Goal: Task Accomplishment & Management: Manage account settings

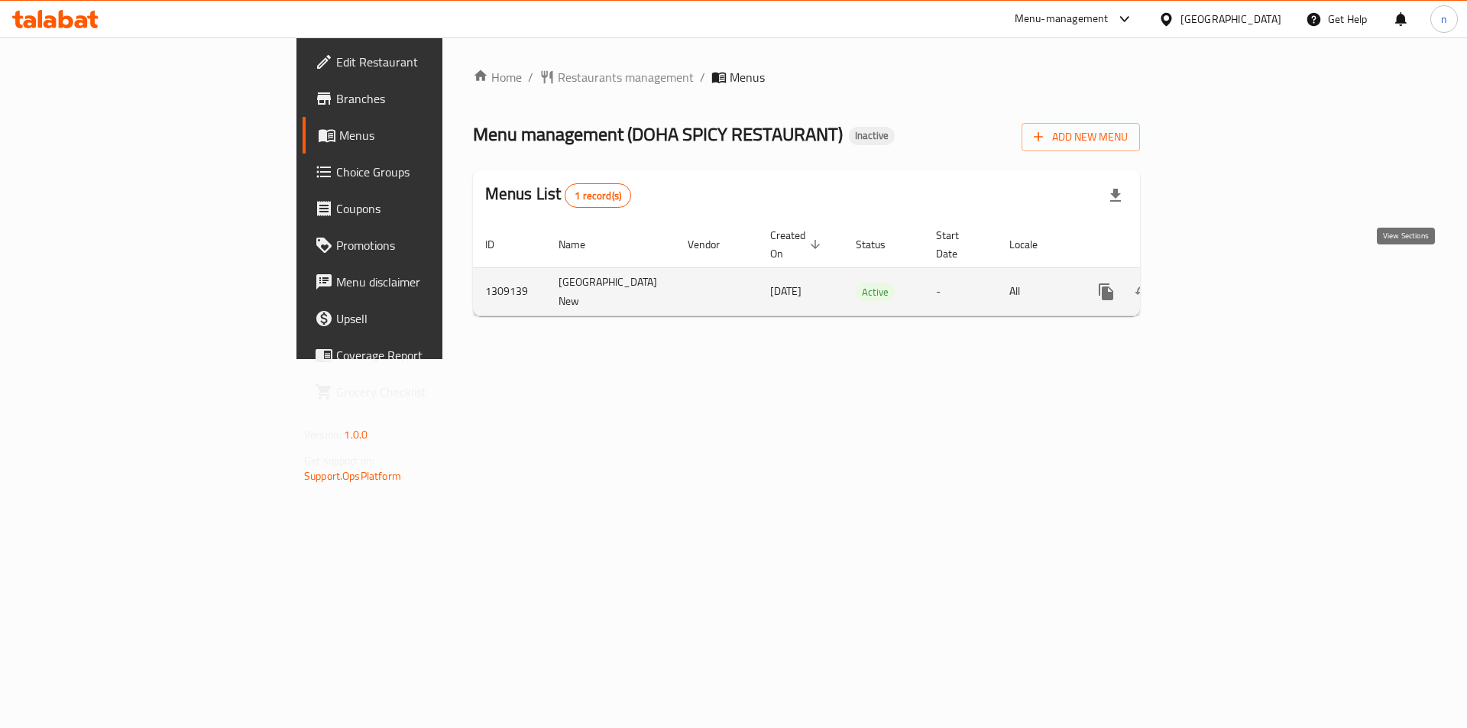
click at [1226, 283] on icon "enhanced table" at bounding box center [1217, 292] width 18 height 18
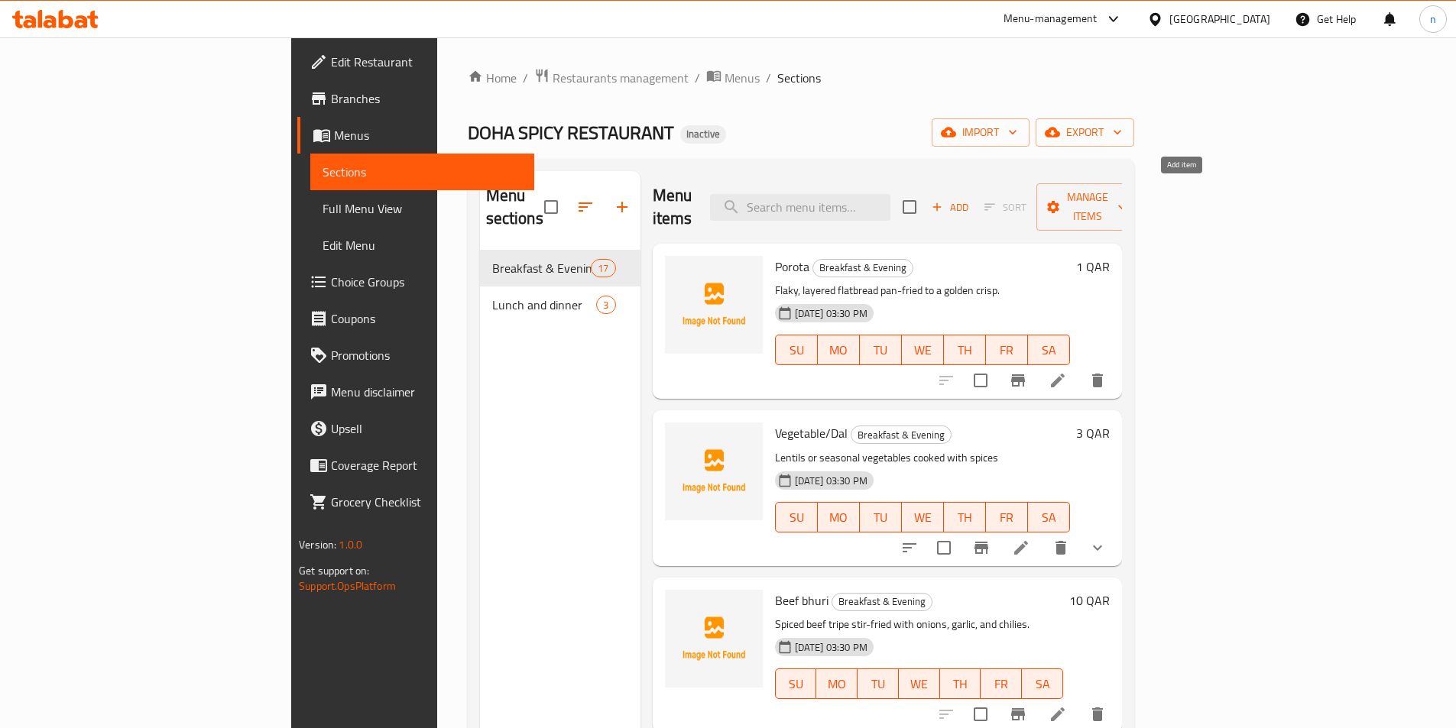
click at [971, 199] on span "Add" at bounding box center [949, 208] width 41 height 18
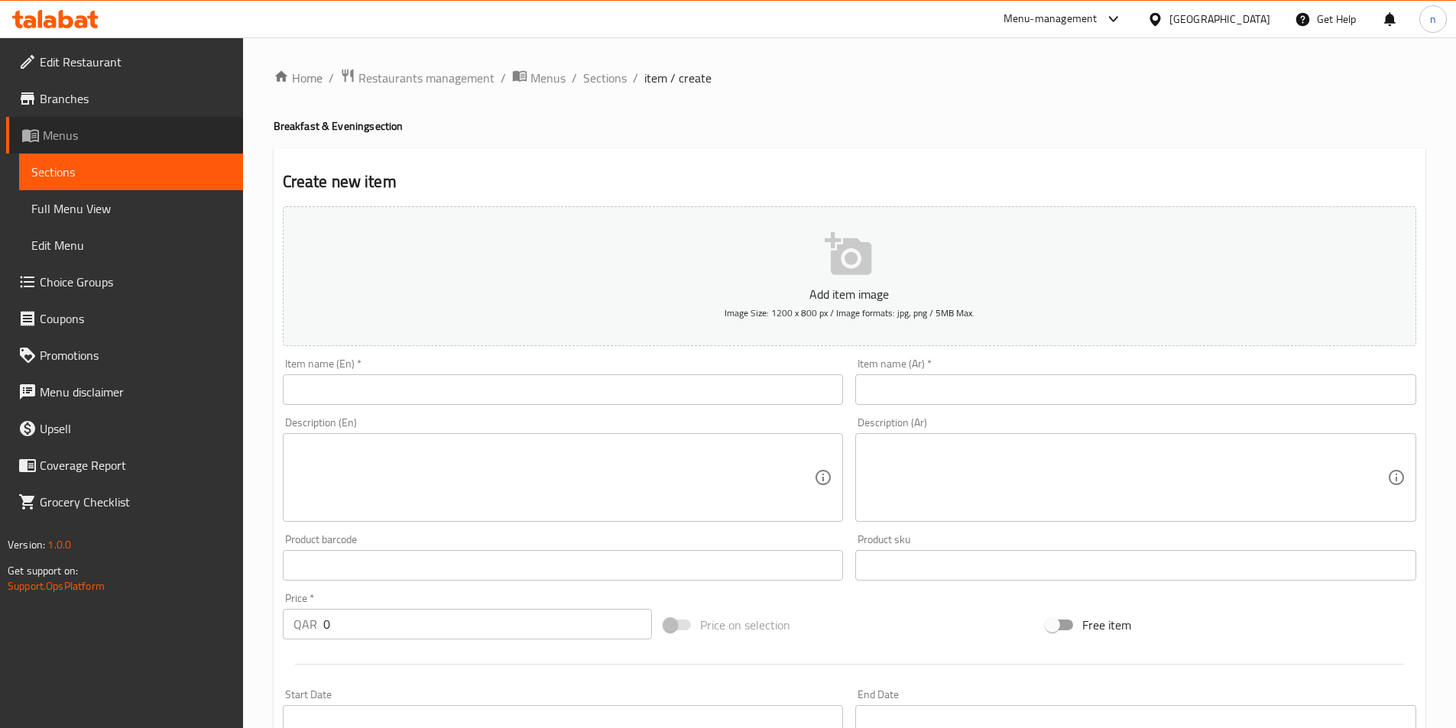
click at [109, 147] on link "Menus" at bounding box center [124, 135] width 237 height 37
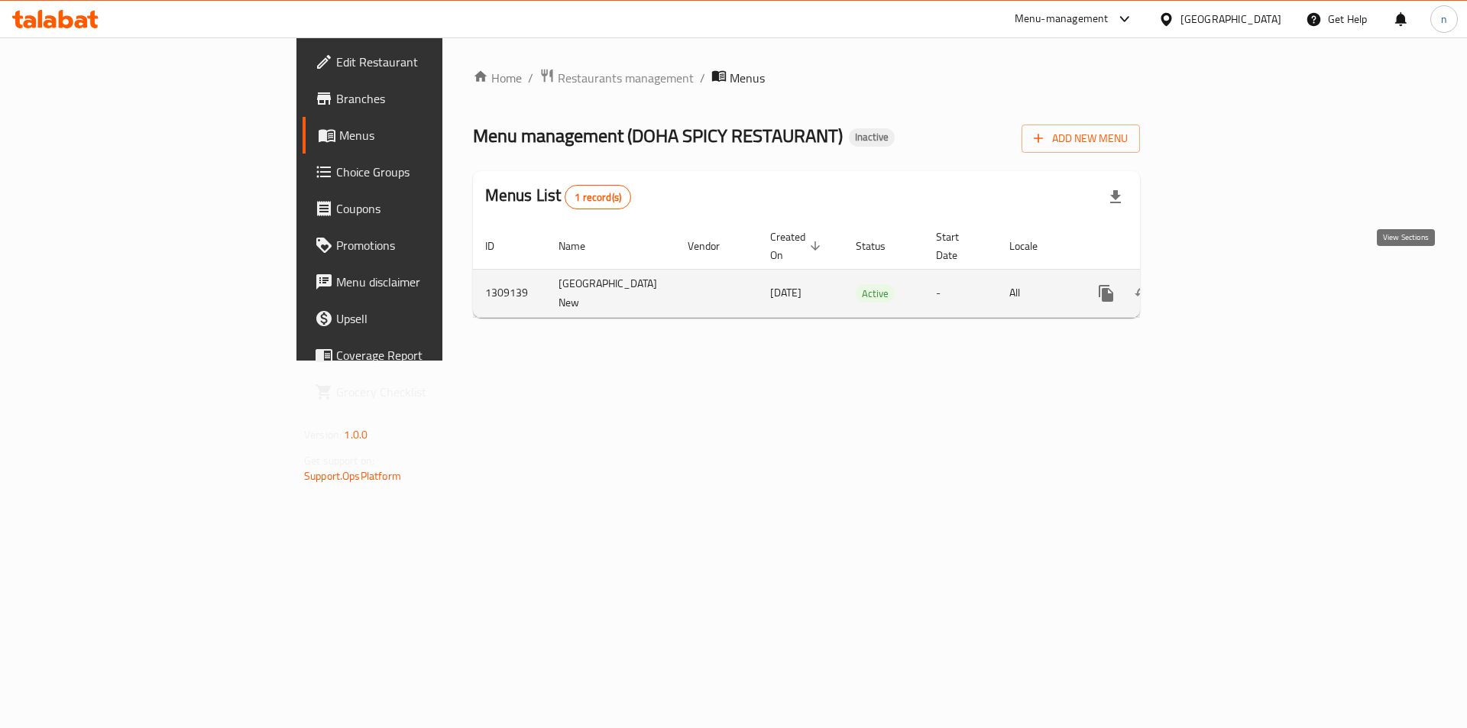
click at [1224, 287] on icon "enhanced table" at bounding box center [1217, 294] width 14 height 14
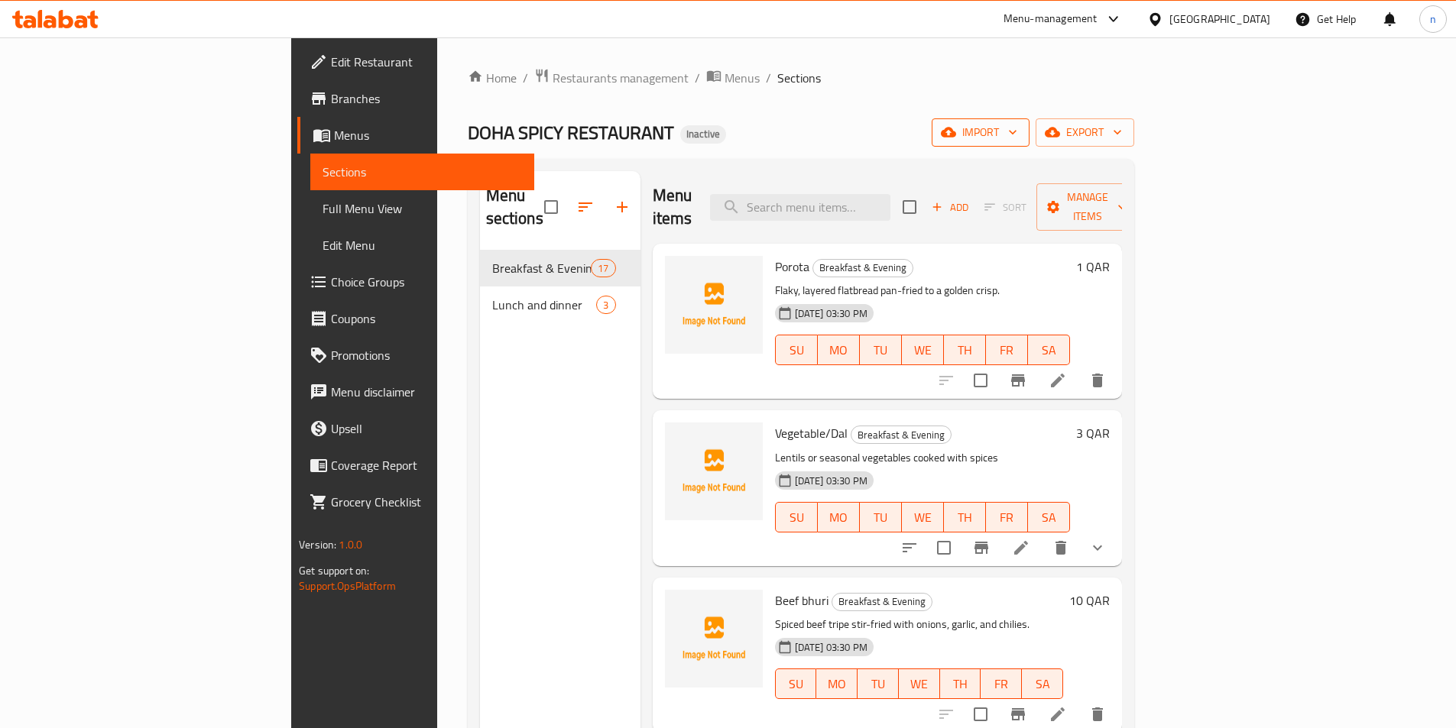
click at [1020, 136] on icon "button" at bounding box center [1012, 132] width 15 height 15
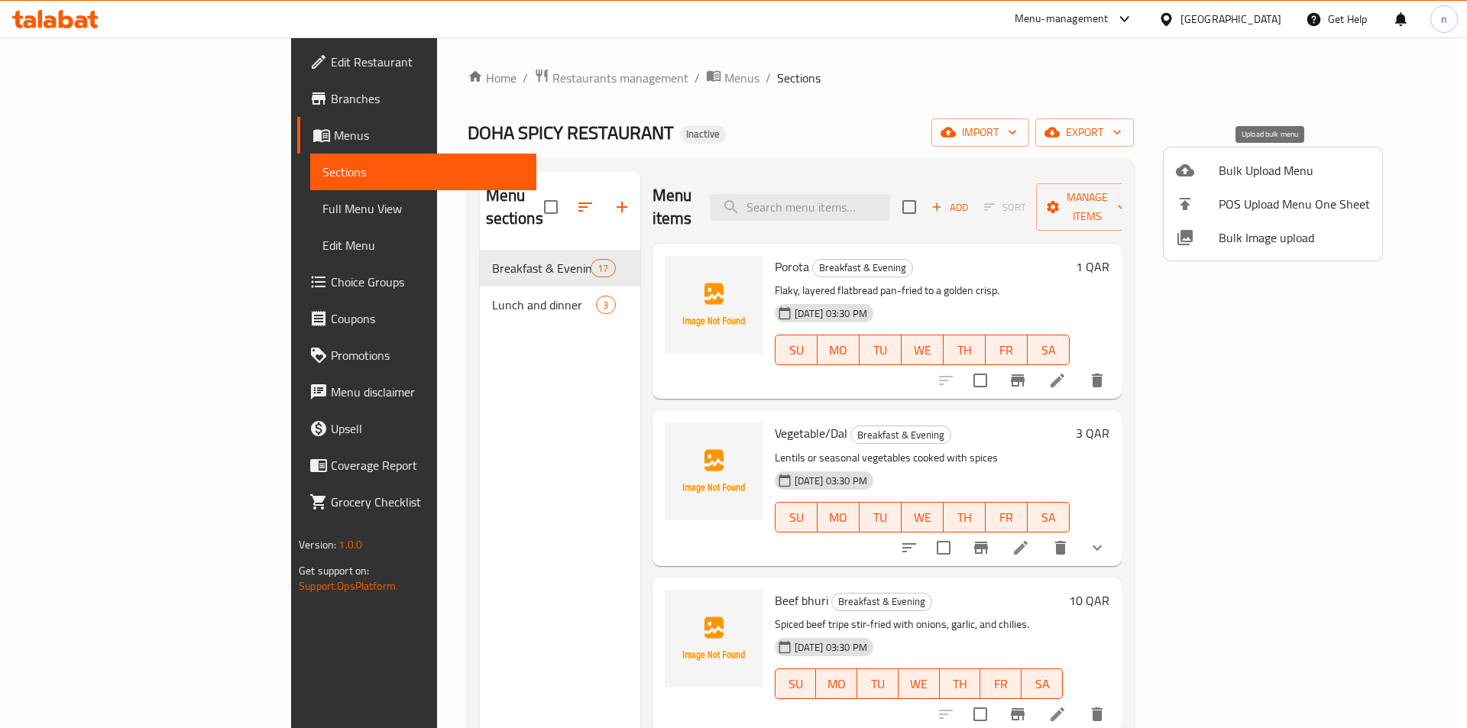
click at [1289, 165] on span "Bulk Upload Menu" at bounding box center [1294, 170] width 151 height 18
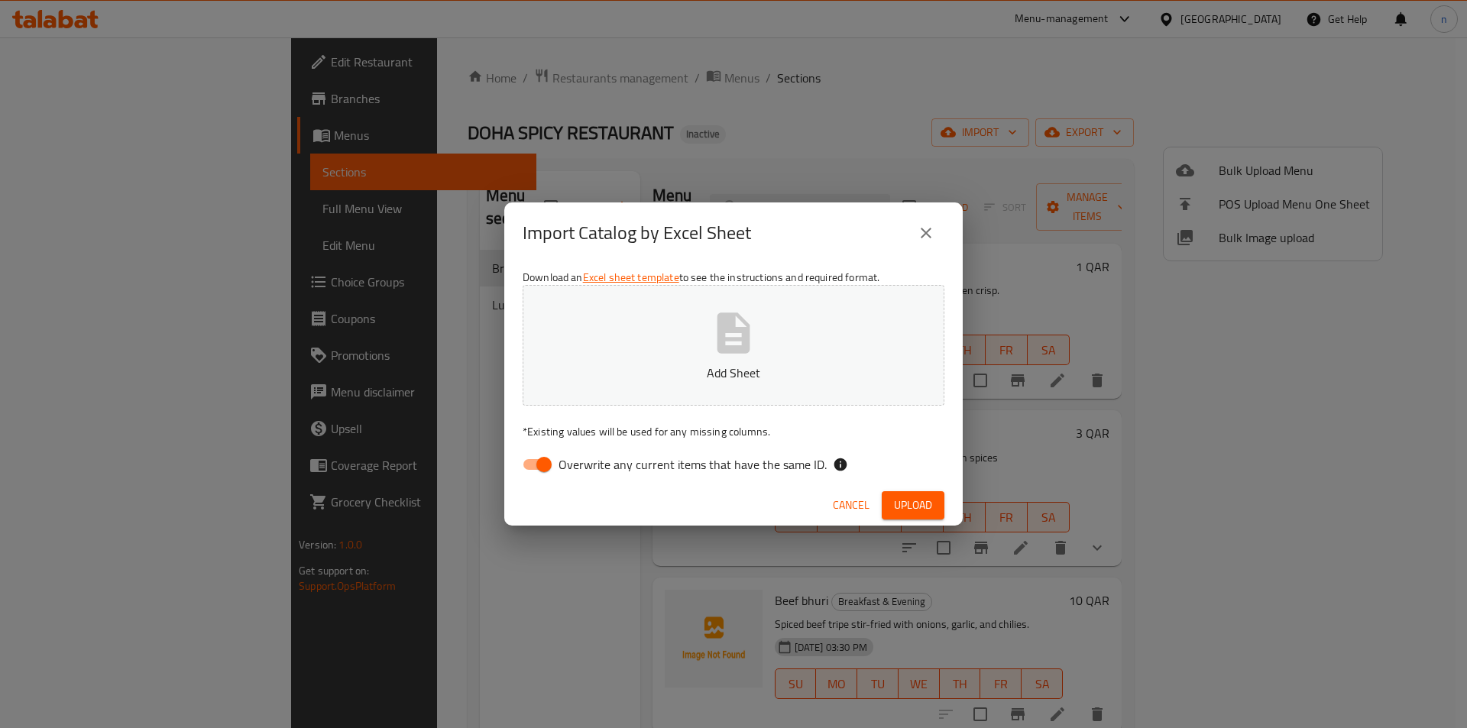
click at [537, 460] on input "Overwrite any current items that have the same ID." at bounding box center [544, 464] width 87 height 29
checkbox input "false"
click at [717, 365] on button "Add Sheet" at bounding box center [734, 345] width 422 height 121
click at [906, 504] on span "Upload" at bounding box center [913, 505] width 38 height 19
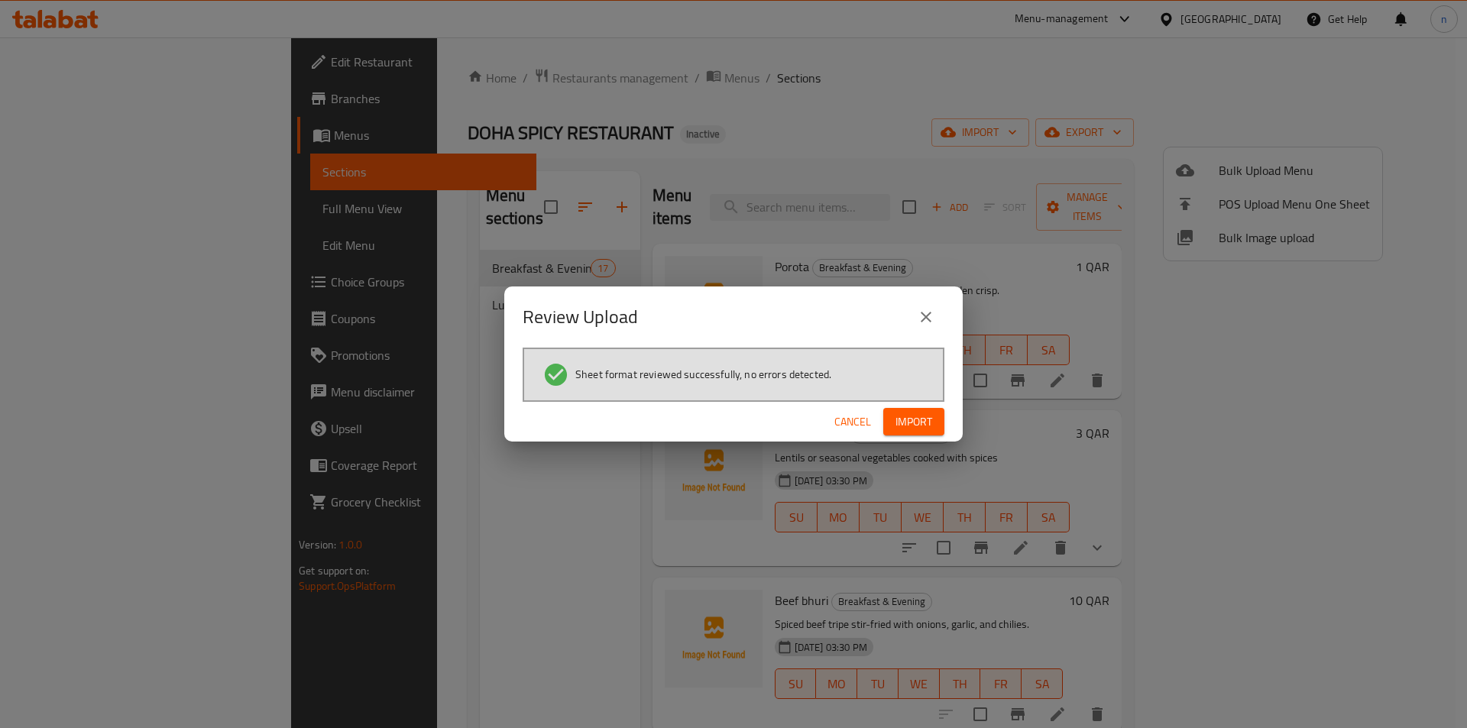
click at [921, 420] on span "Import" at bounding box center [914, 422] width 37 height 19
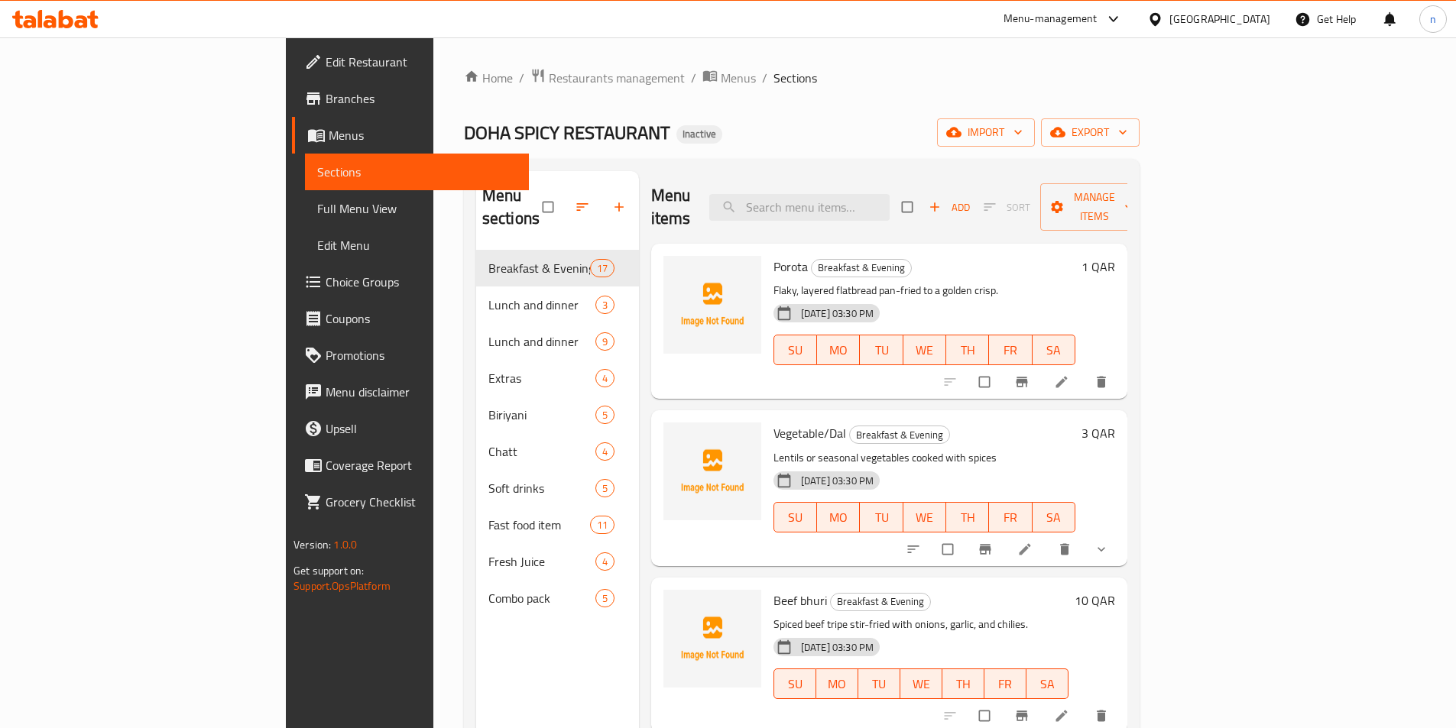
click at [317, 203] on span "Full Menu View" at bounding box center [416, 208] width 199 height 18
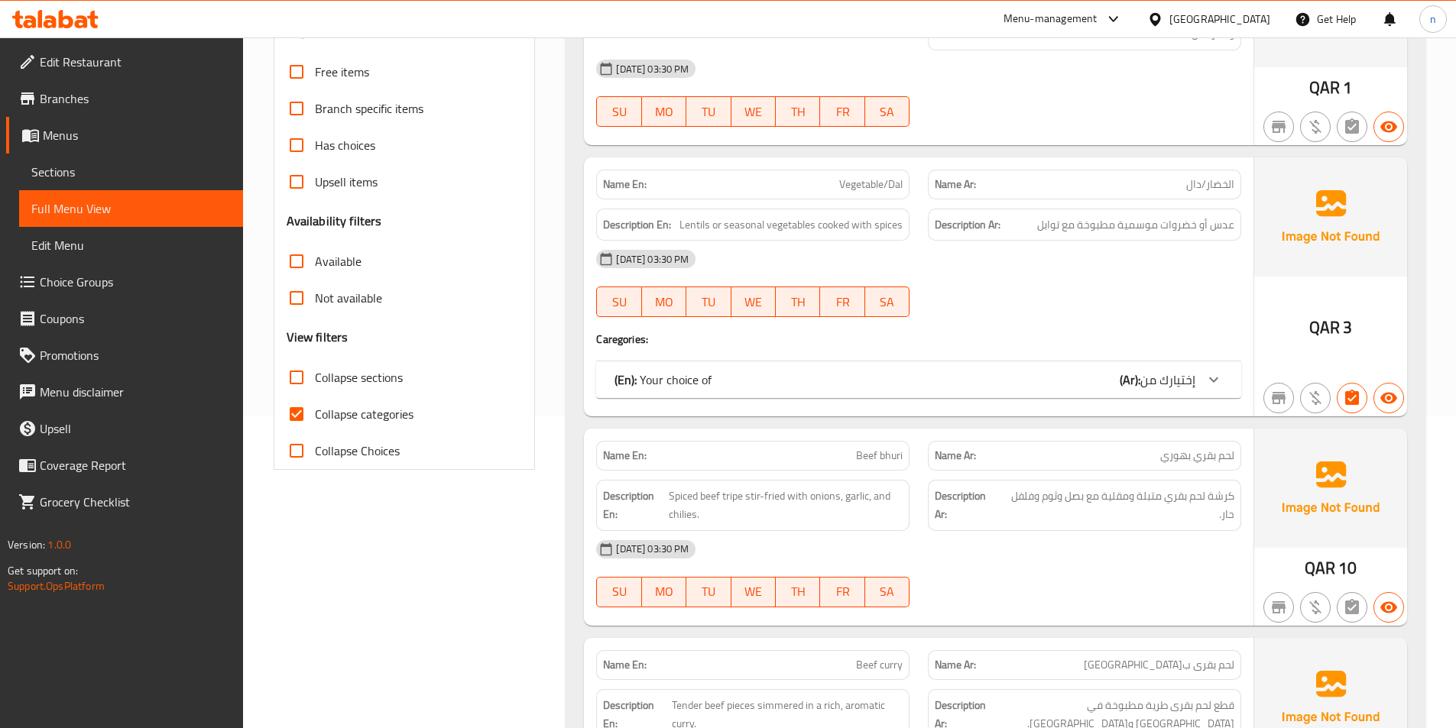
scroll to position [382, 0]
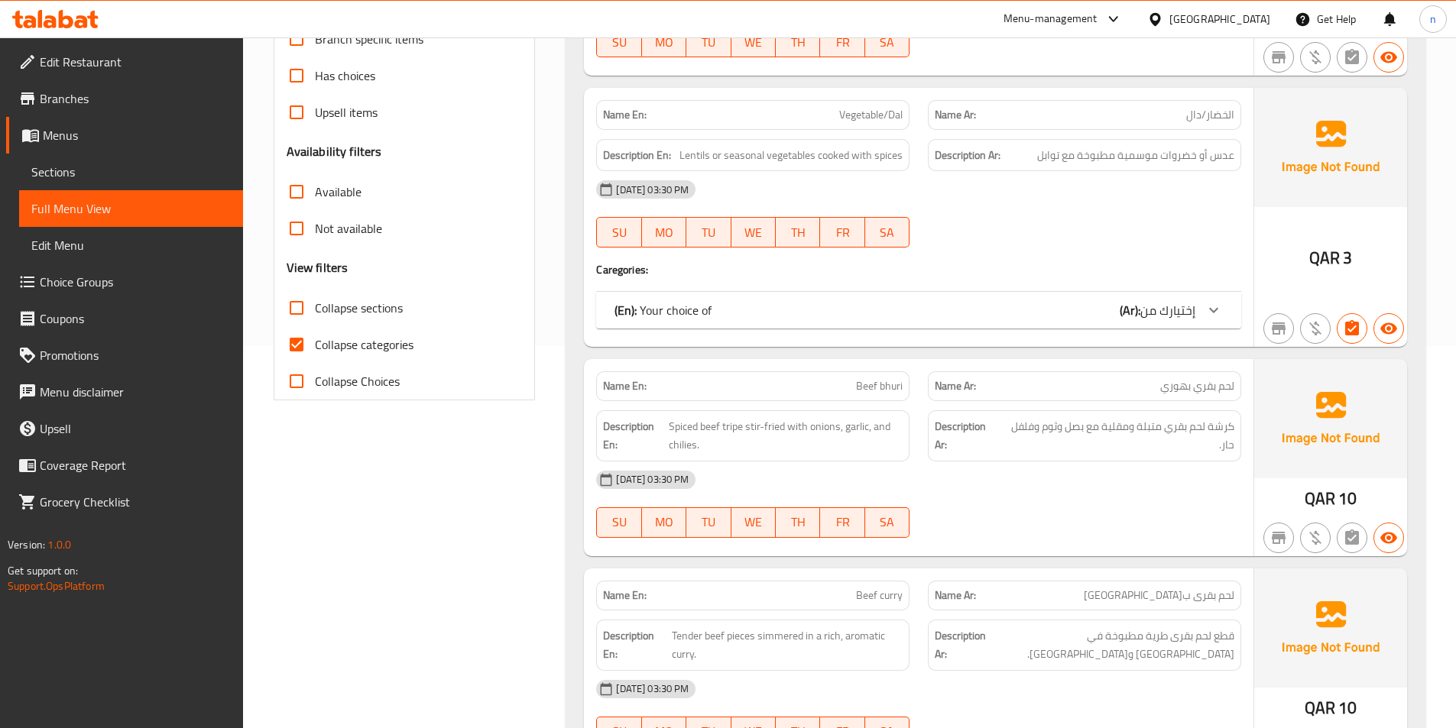
click at [404, 351] on span "Collapse categories" at bounding box center [364, 345] width 99 height 18
click at [315, 351] on input "Collapse categories" at bounding box center [296, 344] width 37 height 37
checkbox input "false"
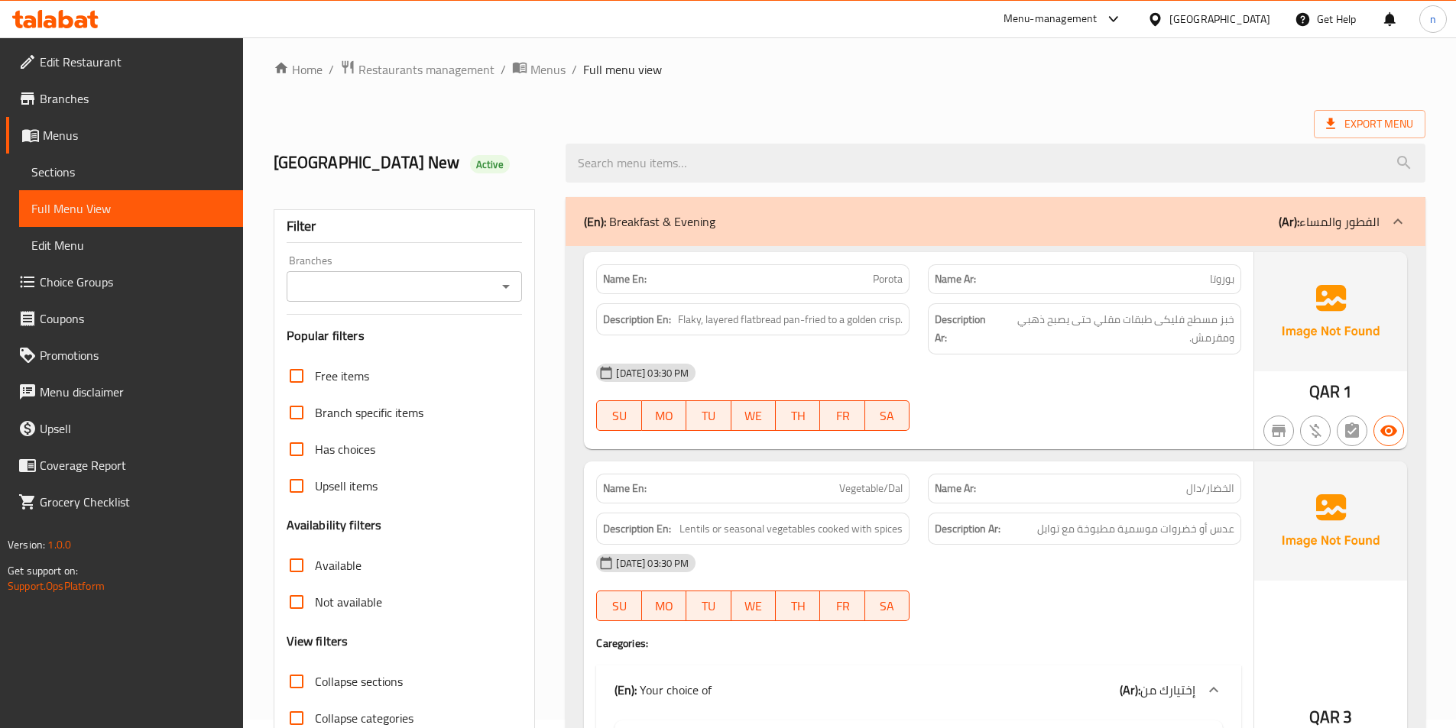
scroll to position [0, 0]
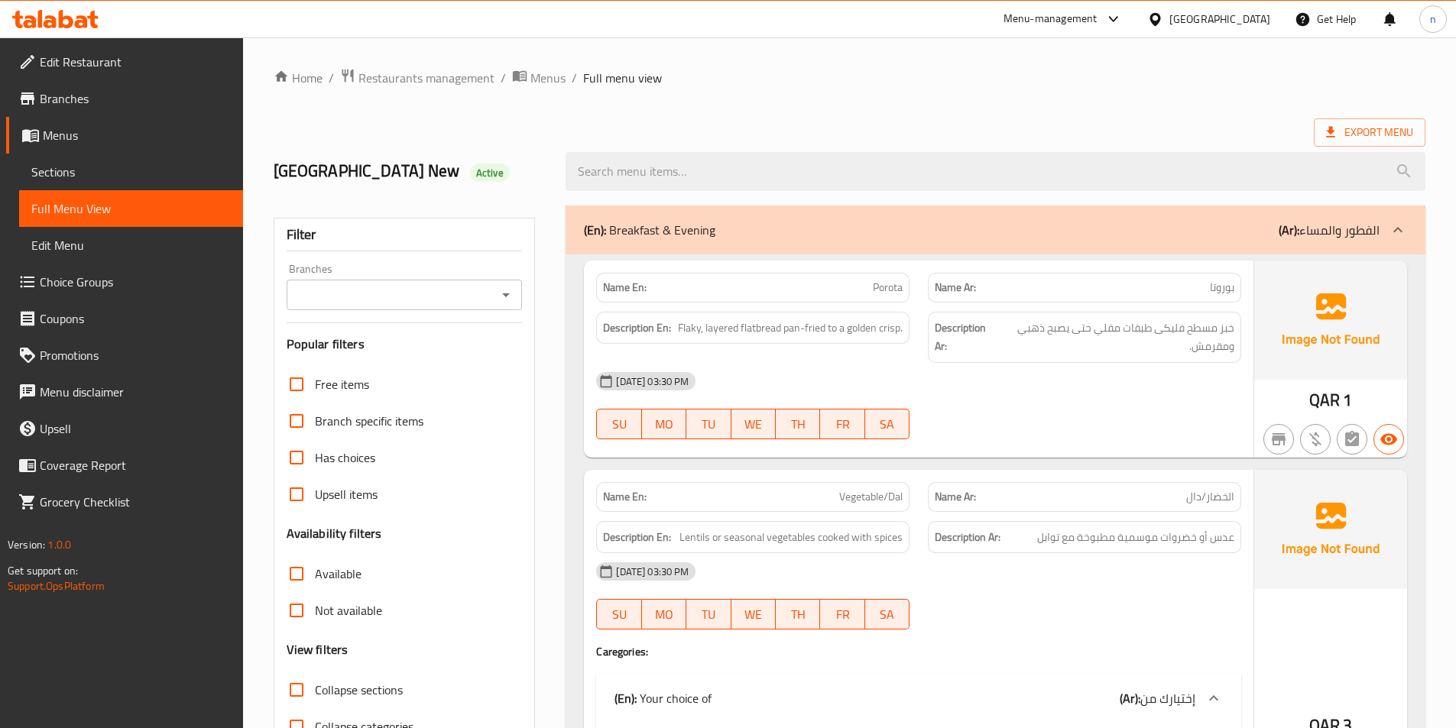
click at [1346, 235] on p "(Ar): الفطور والمساء" at bounding box center [1329, 230] width 101 height 18
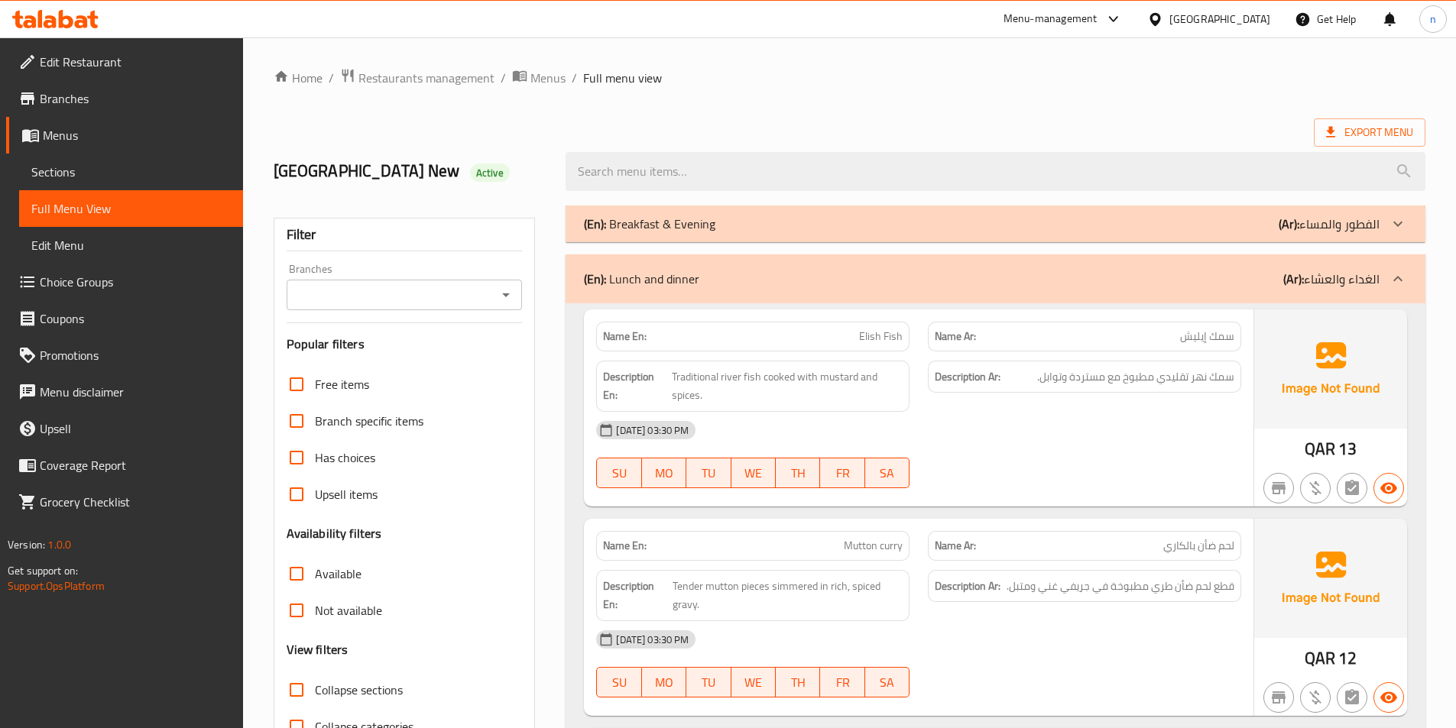
click at [1347, 227] on p "(Ar): الفطور والمساء" at bounding box center [1329, 224] width 101 height 18
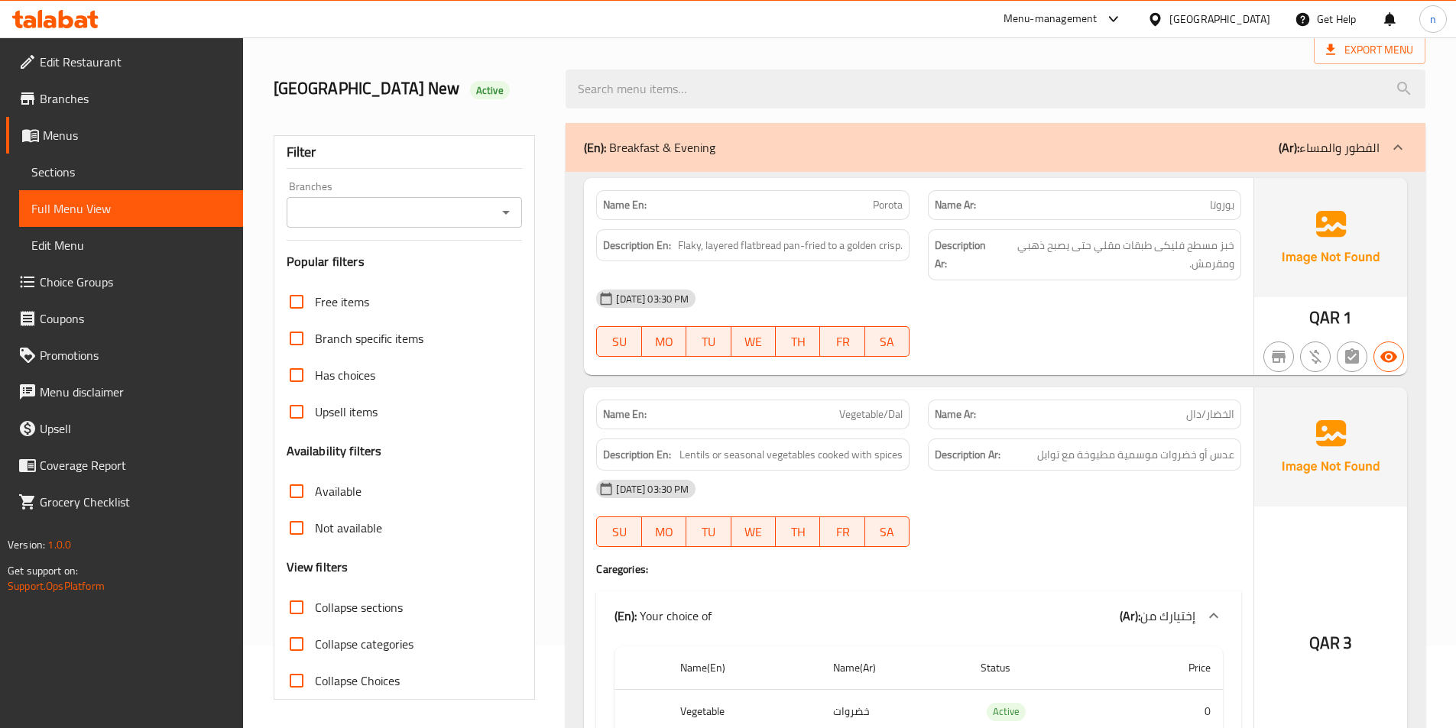
scroll to position [76, 0]
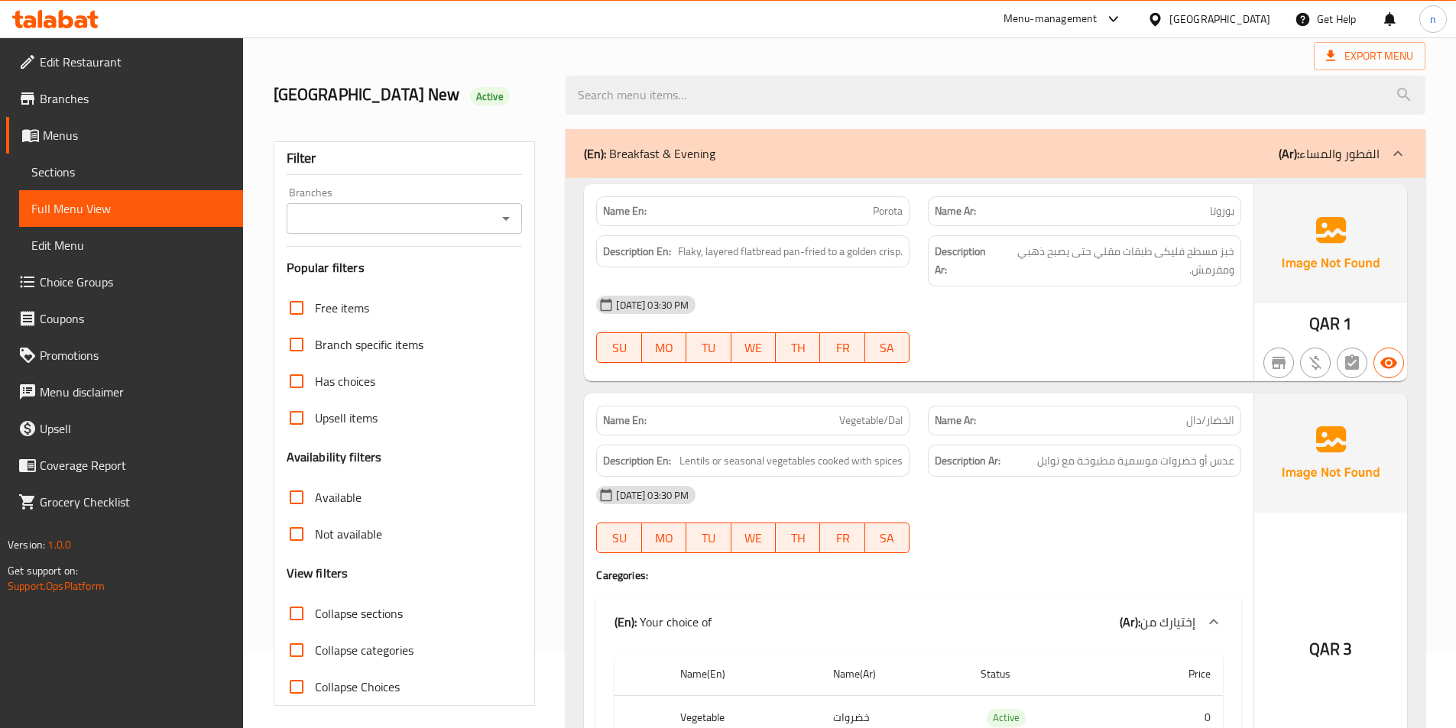
click at [1357, 160] on p "(Ar): الفطور والمساء" at bounding box center [1329, 153] width 101 height 18
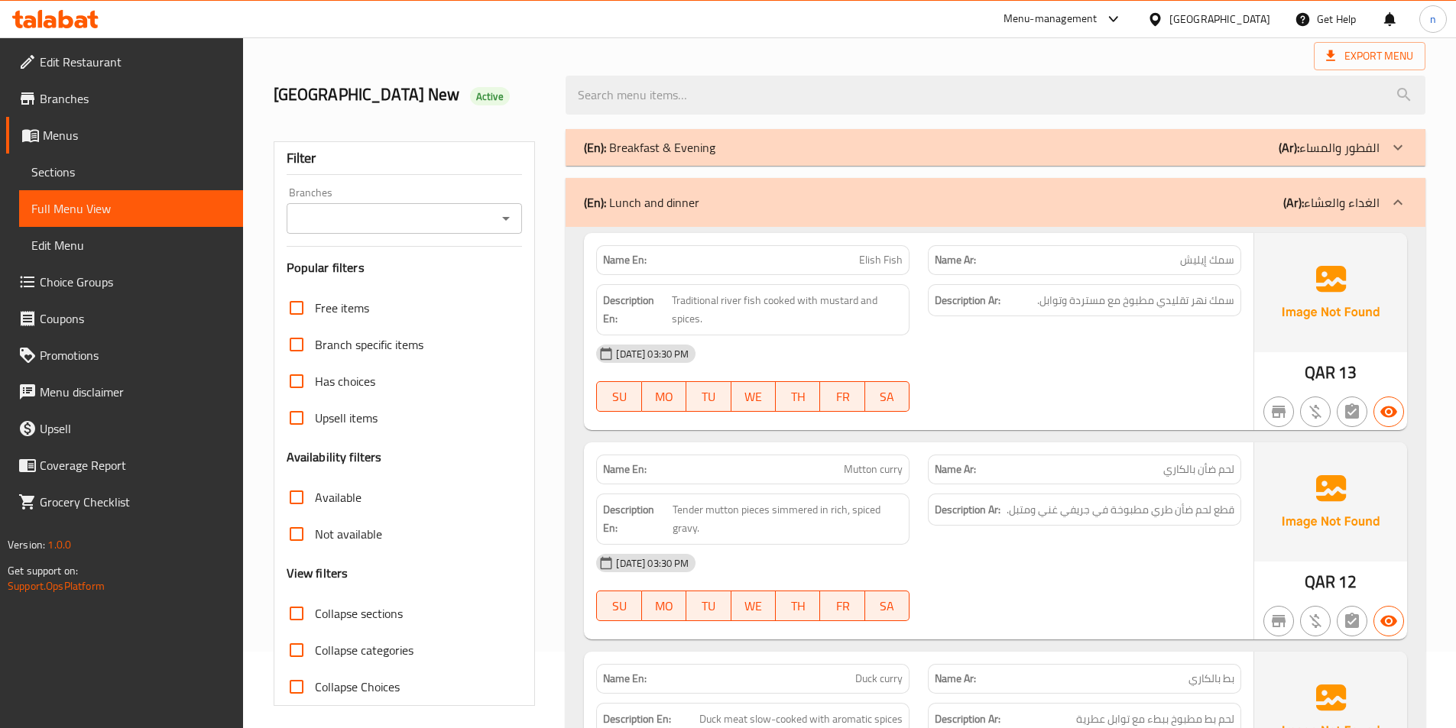
click at [1370, 201] on p "(Ar): الغداء والعشاء" at bounding box center [1331, 202] width 96 height 18
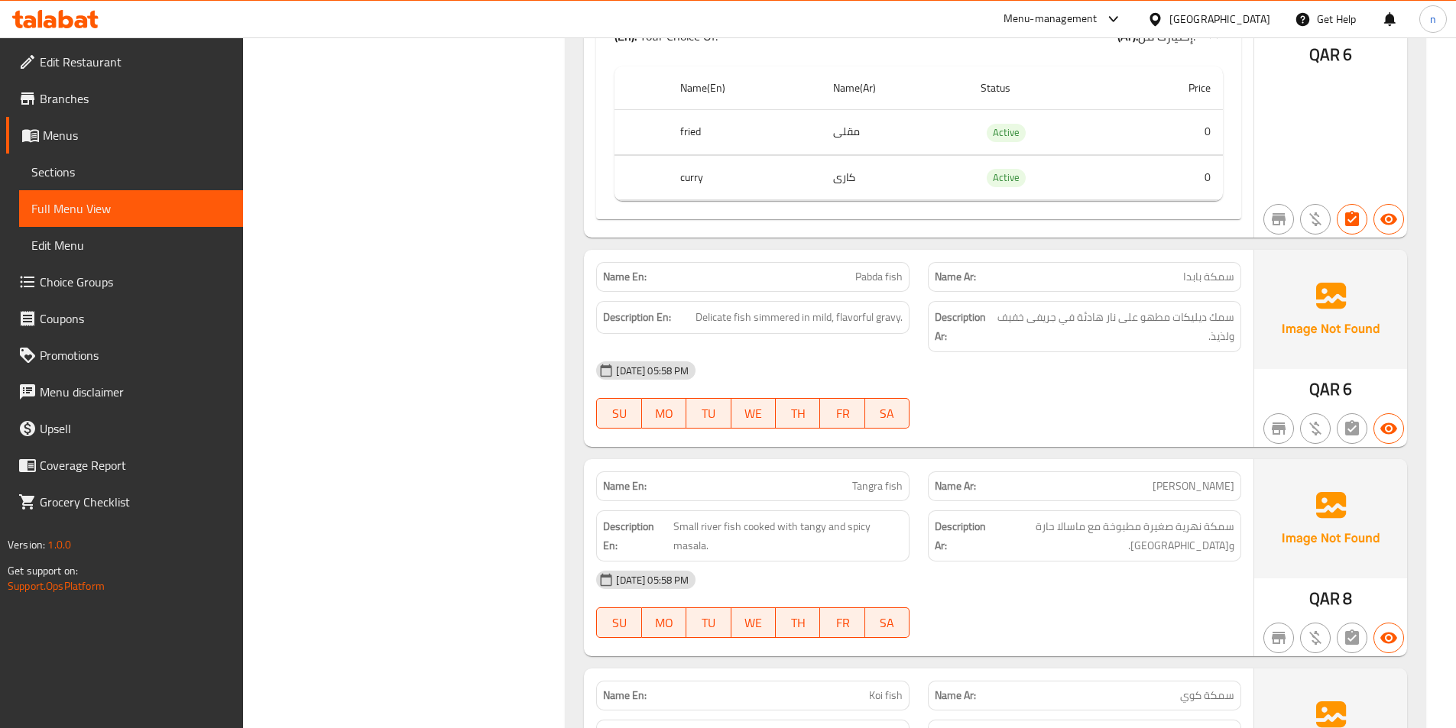
scroll to position [0, 0]
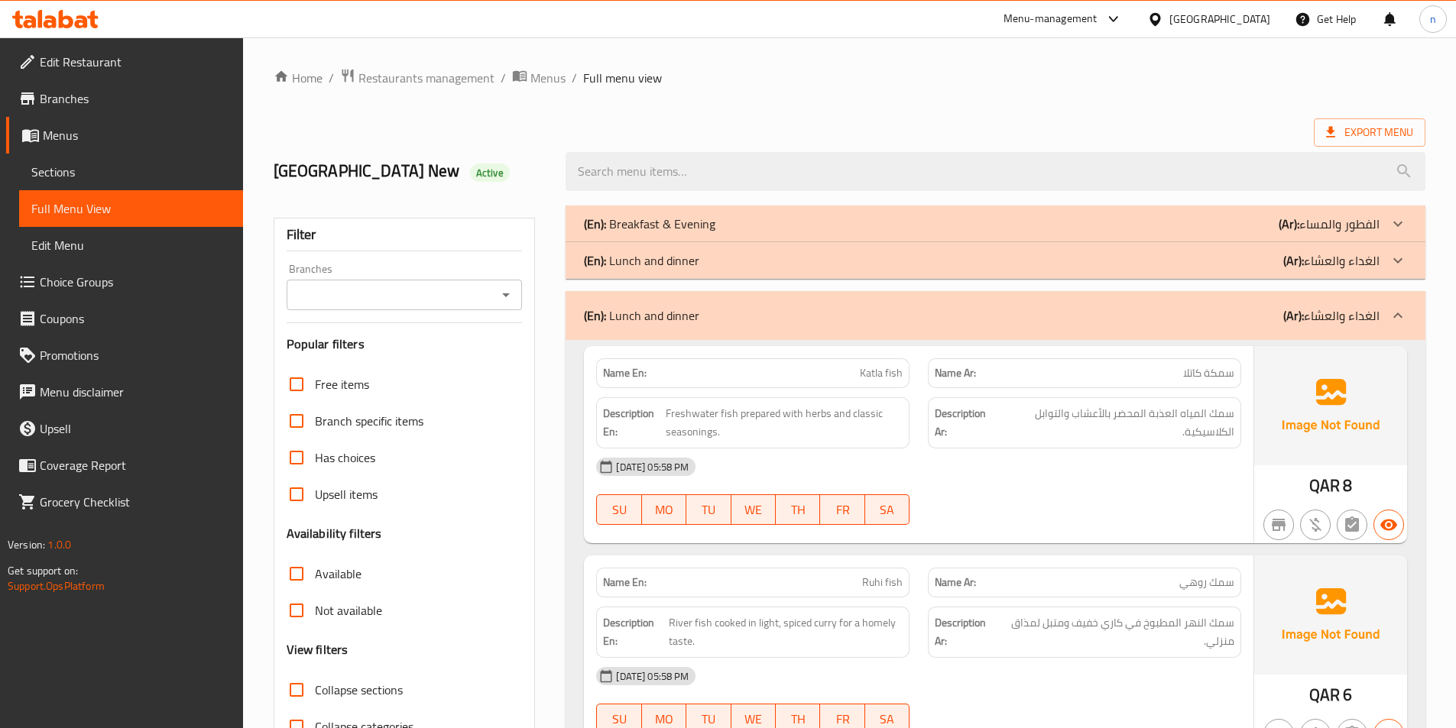
click at [144, 213] on span "Full Menu View" at bounding box center [130, 208] width 199 height 18
click at [548, 82] on span "Menus" at bounding box center [547, 78] width 35 height 18
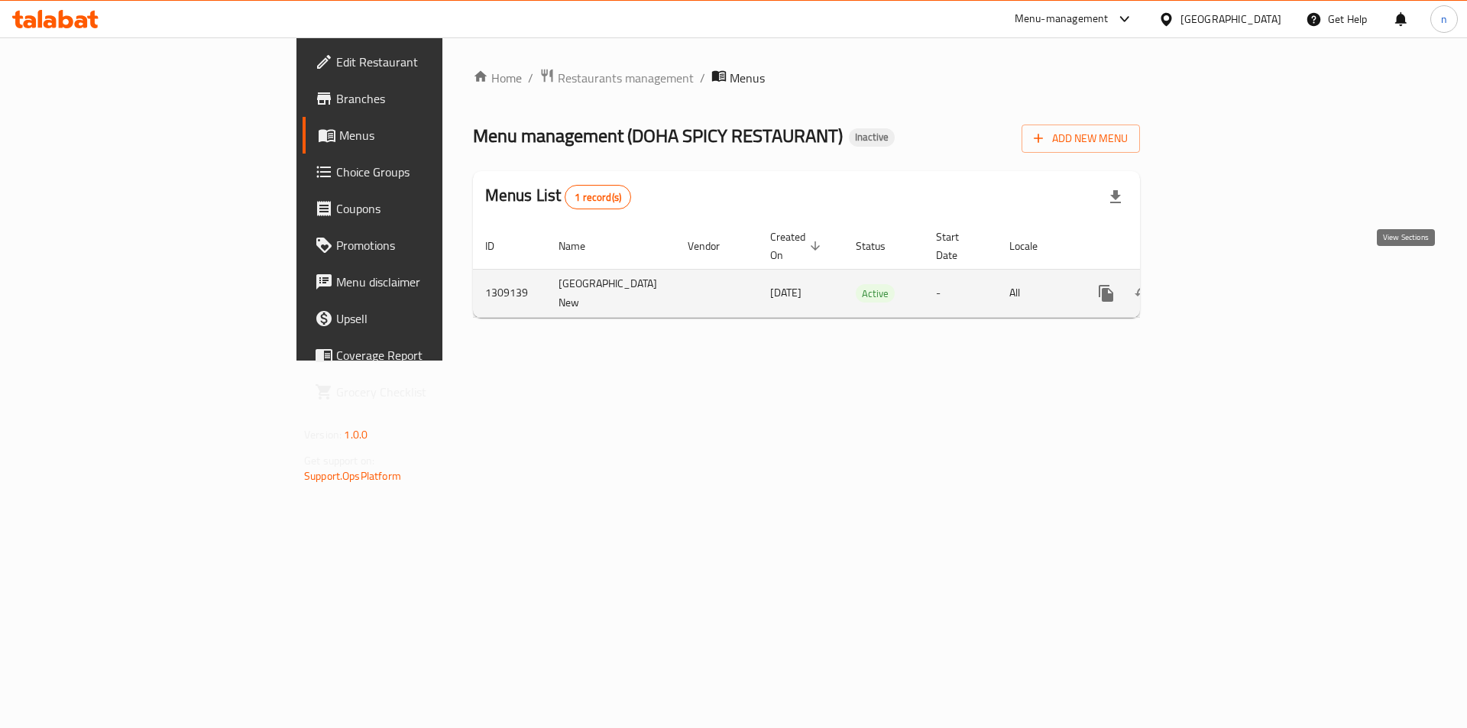
click at [1226, 284] on icon "enhanced table" at bounding box center [1217, 293] width 18 height 18
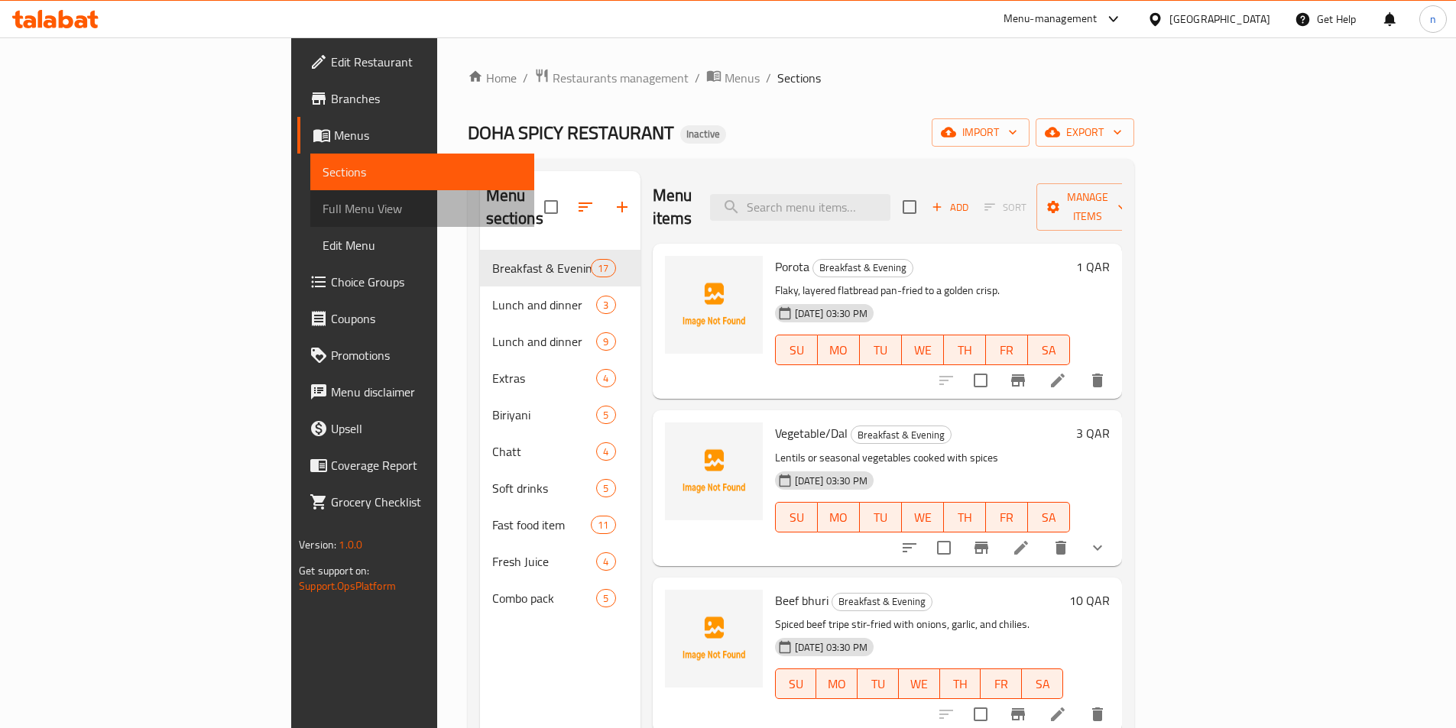
click at [323, 215] on span "Full Menu View" at bounding box center [422, 208] width 199 height 18
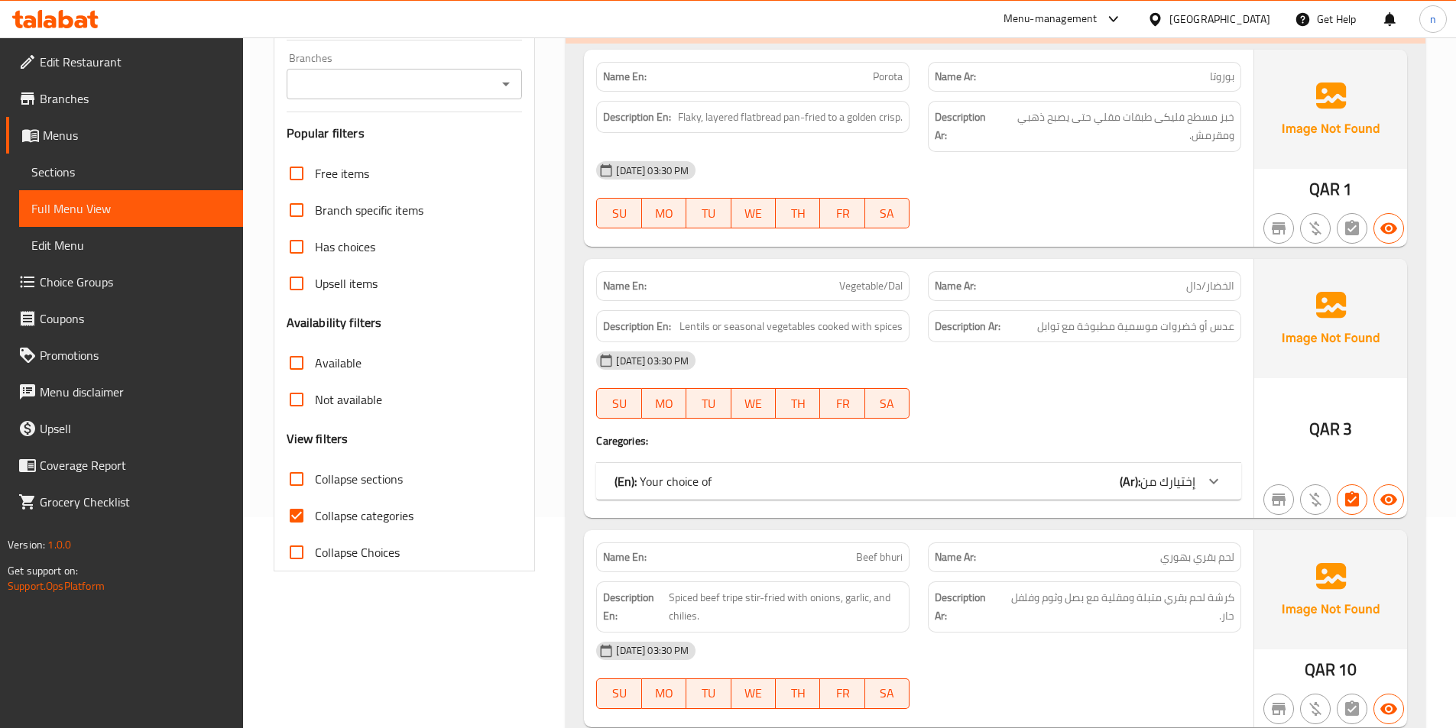
scroll to position [229, 0]
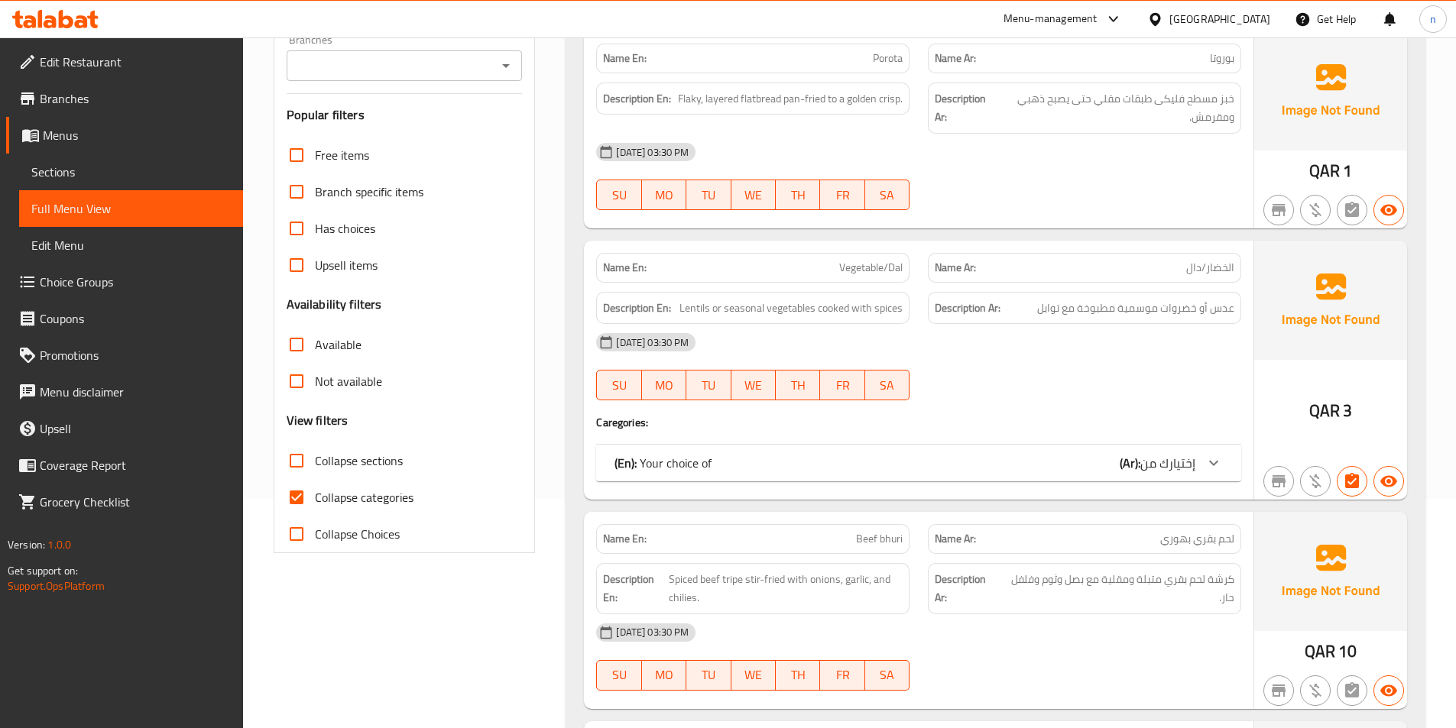
click at [395, 495] on span "Collapse categories" at bounding box center [364, 497] width 99 height 18
click at [315, 495] on input "Collapse categories" at bounding box center [296, 497] width 37 height 37
checkbox input "false"
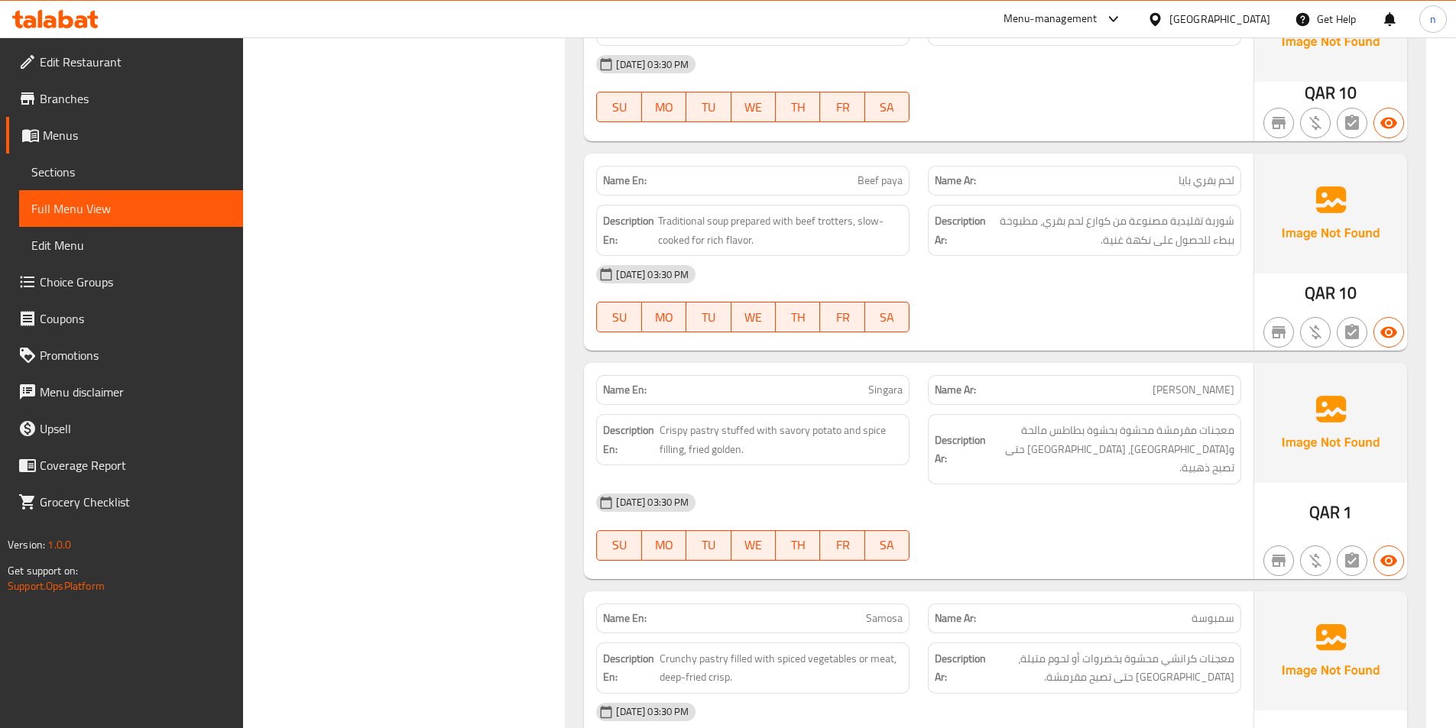
scroll to position [0, 0]
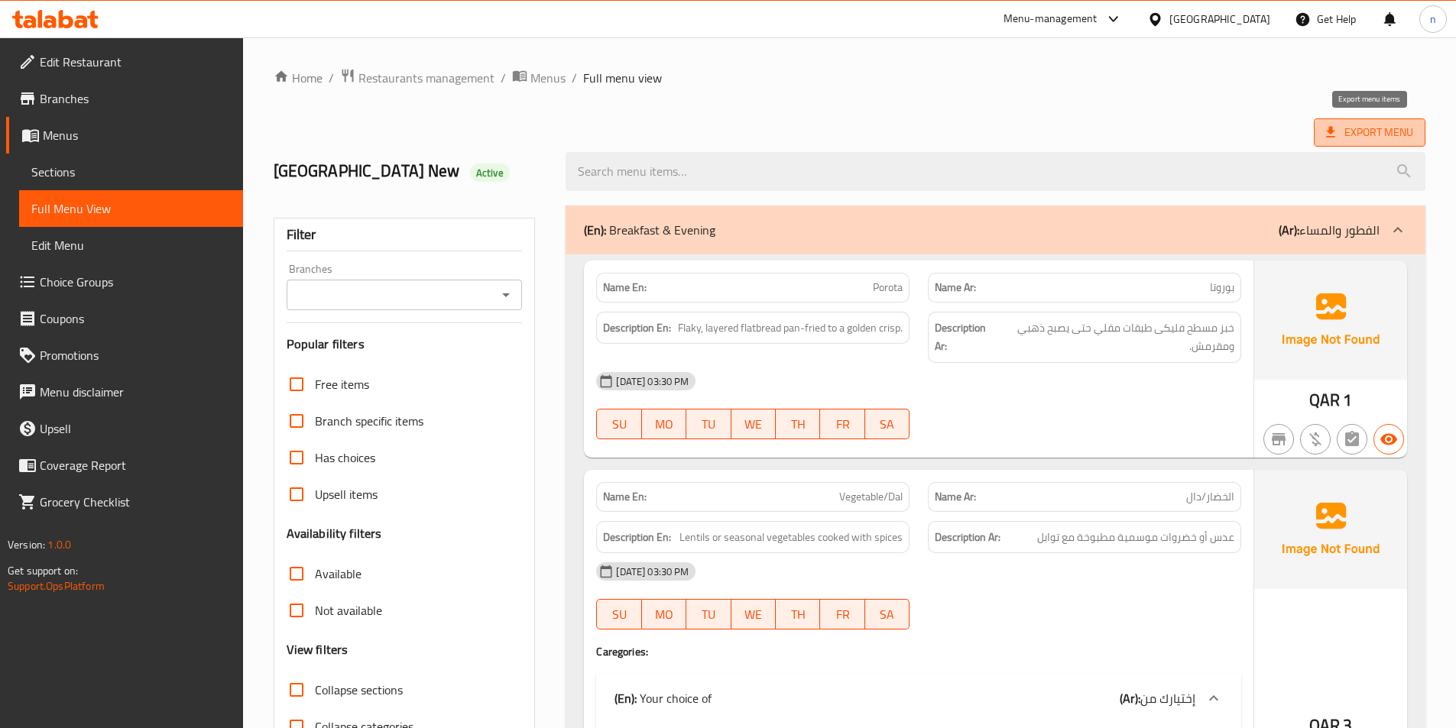
click at [1395, 131] on span "Export Menu" at bounding box center [1369, 132] width 87 height 19
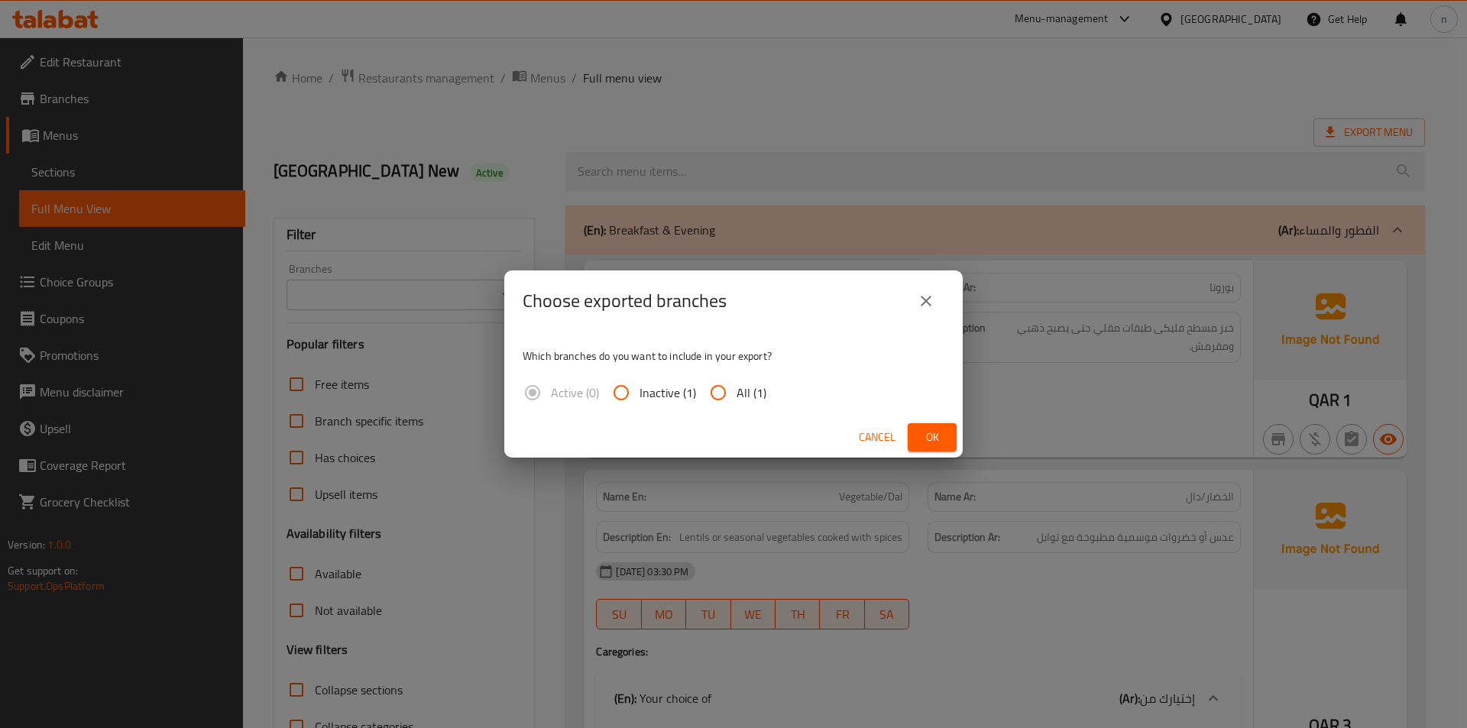
click at [767, 406] on div "Active (0) Inactive (1) All (1)" at bounding box center [651, 393] width 256 height 37
drag, startPoint x: 742, startPoint y: 385, endPoint x: 761, endPoint y: 390, distance: 19.7
click at [748, 386] on span "All (1)" at bounding box center [752, 393] width 30 height 18
click at [707, 392] on input "All (1)" at bounding box center [718, 393] width 37 height 37
radio input "true"
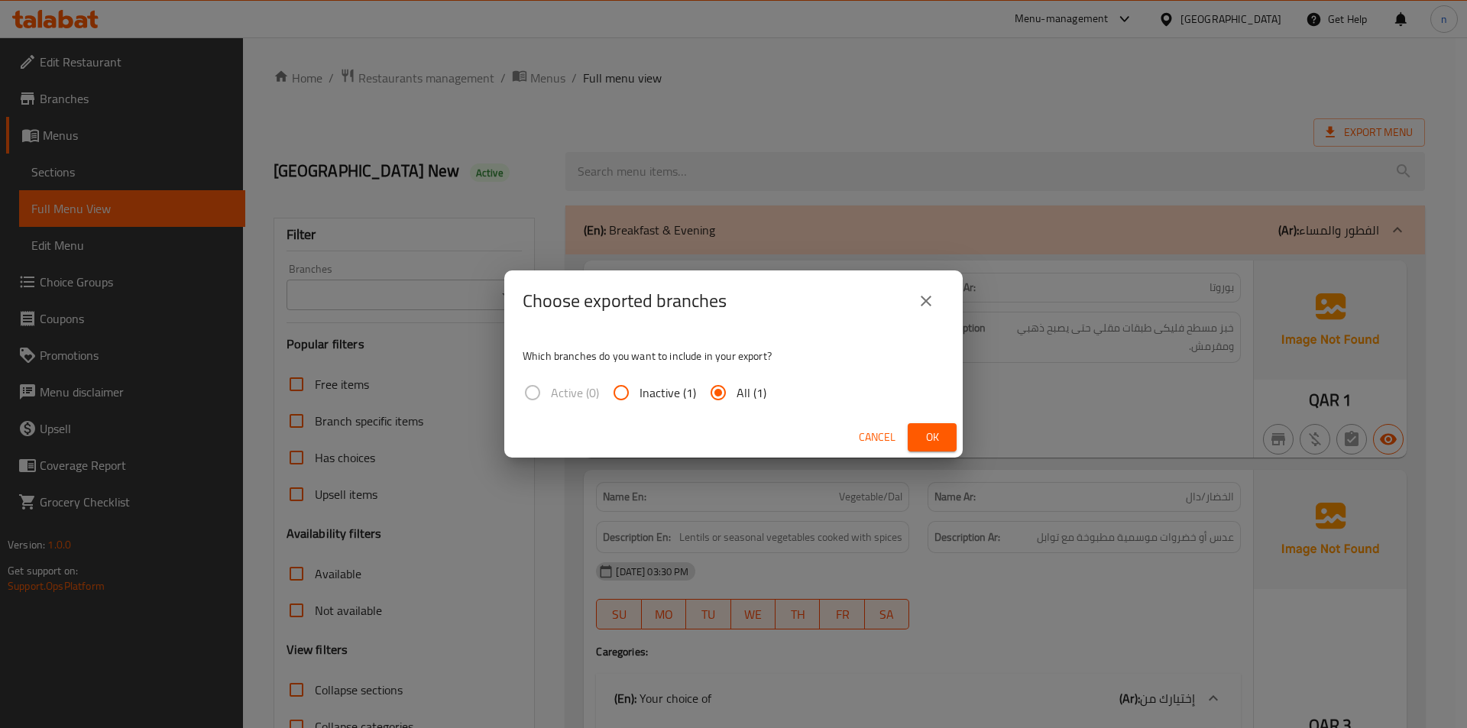
click at [958, 435] on div "Cancel Ok" at bounding box center [733, 437] width 459 height 41
drag, startPoint x: 937, startPoint y: 437, endPoint x: 928, endPoint y: 436, distance: 9.2
click at [937, 436] on span "Ok" at bounding box center [932, 437] width 24 height 19
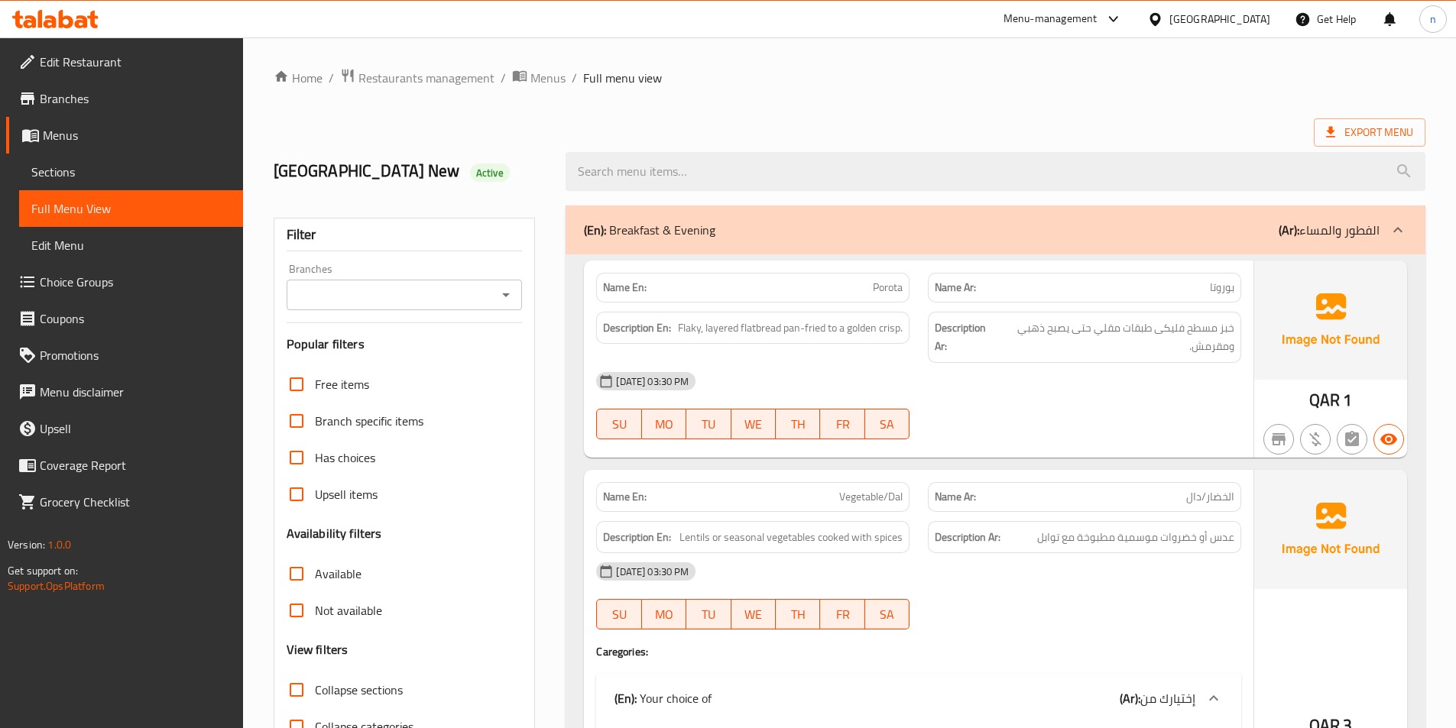
click at [1393, 229] on icon at bounding box center [1398, 230] width 18 height 18
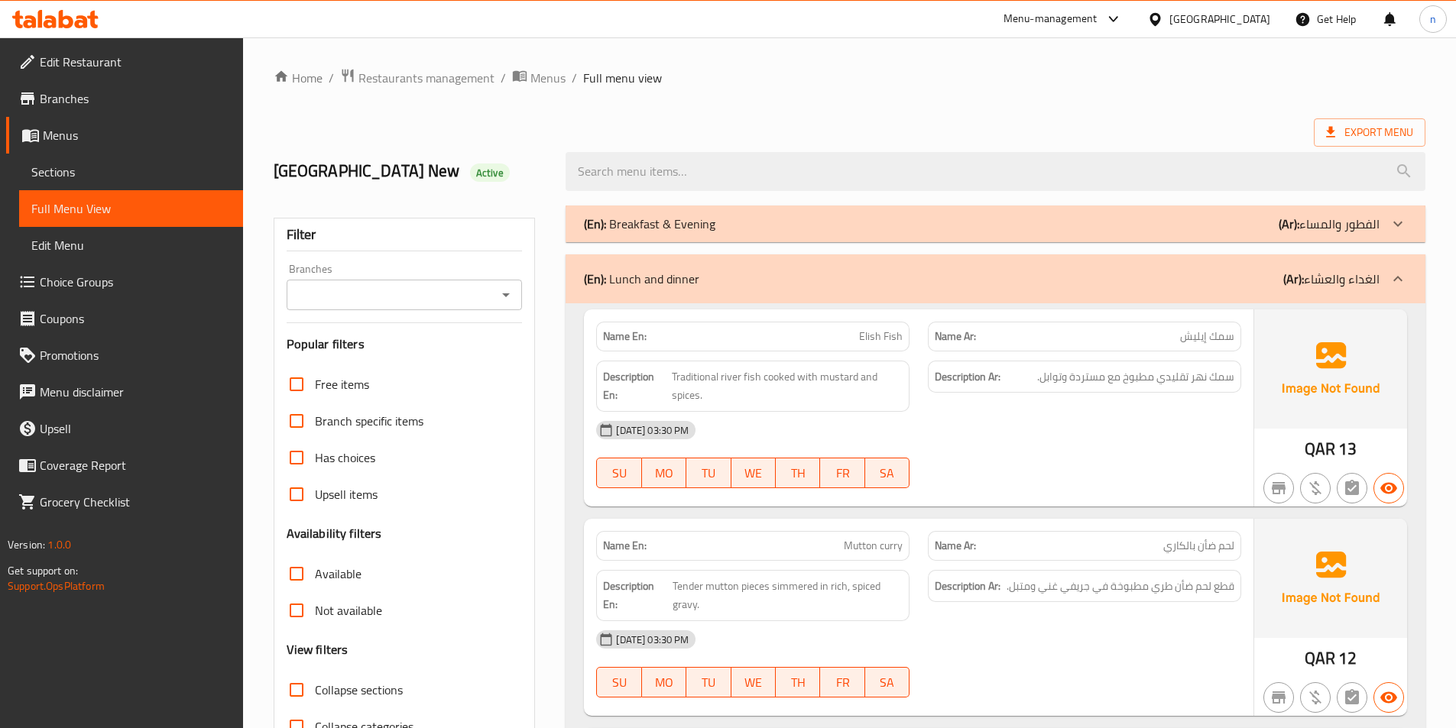
click at [1396, 274] on icon at bounding box center [1398, 279] width 18 height 18
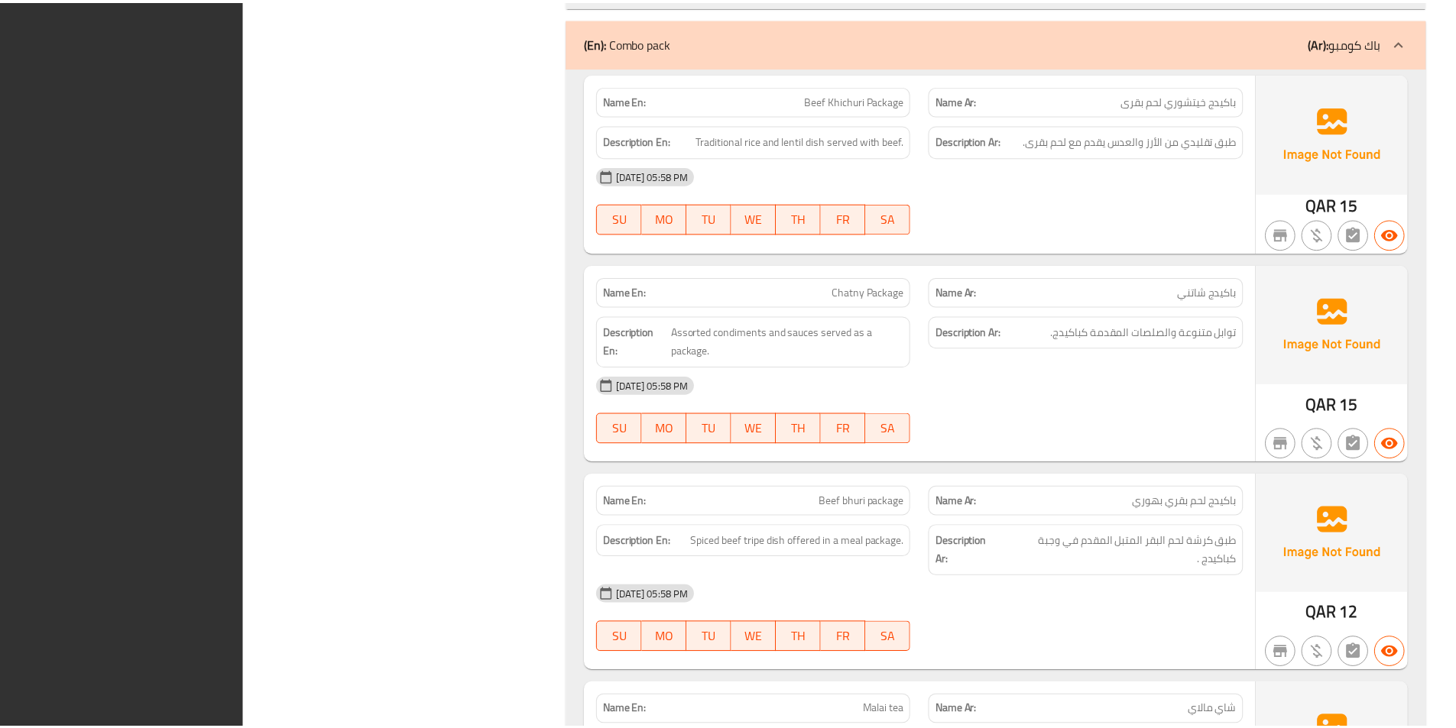
scroll to position [12960, 0]
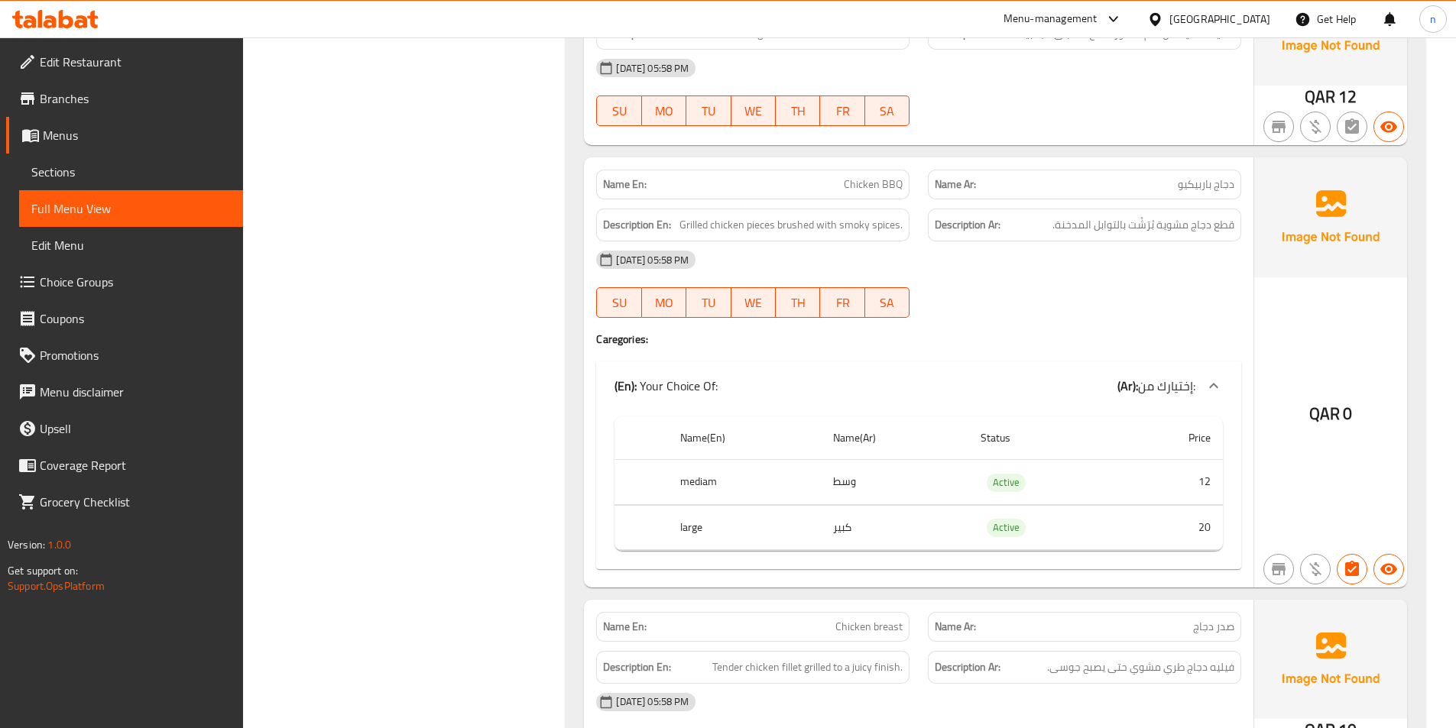
scroll to position [9831, 0]
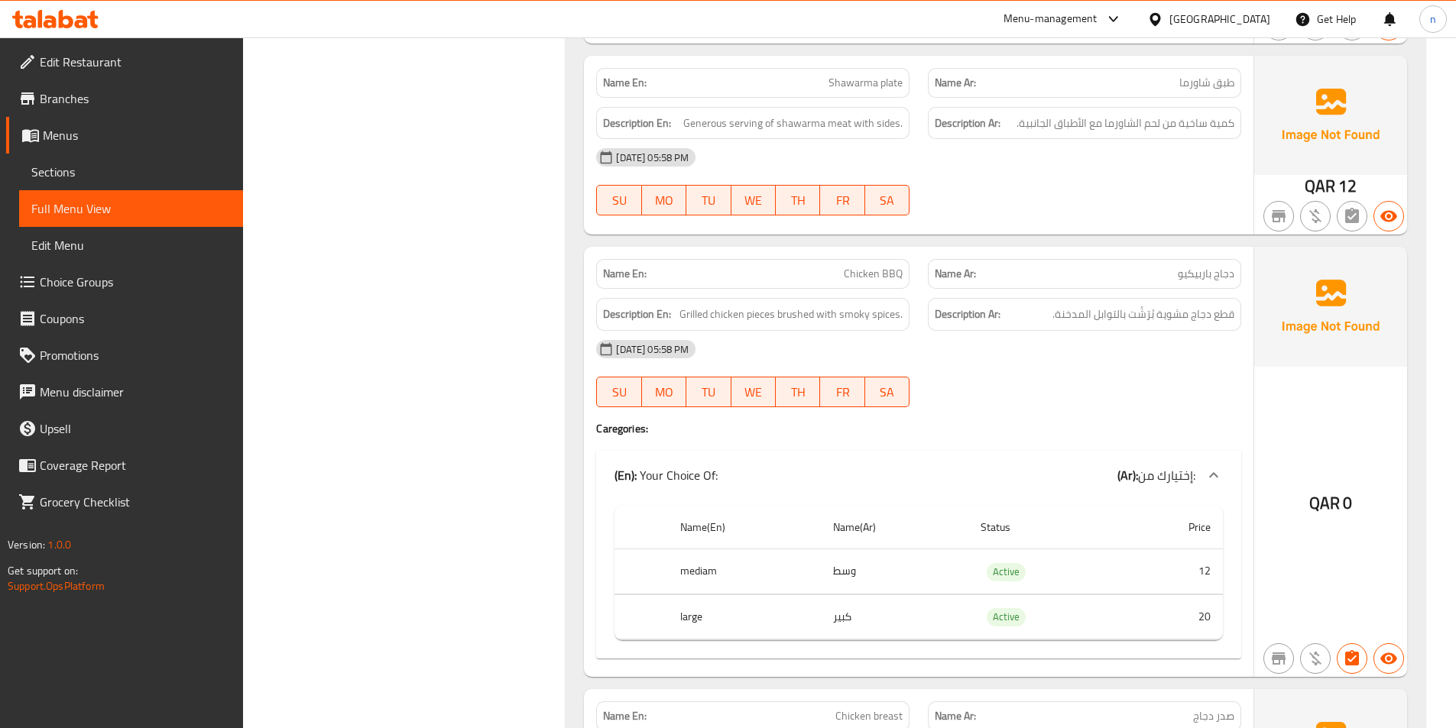
drag, startPoint x: 514, startPoint y: 429, endPoint x: 609, endPoint y: 419, distance: 96.1
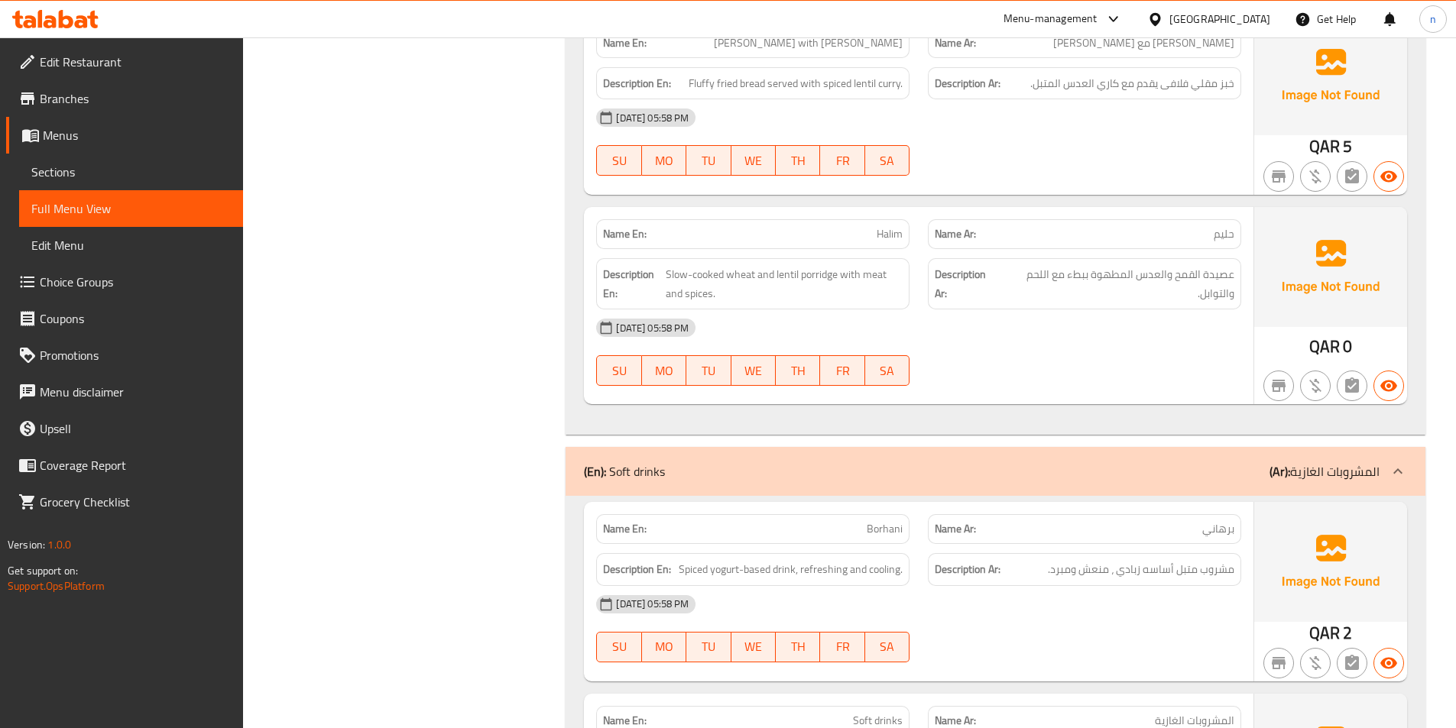
scroll to position [5977, 0]
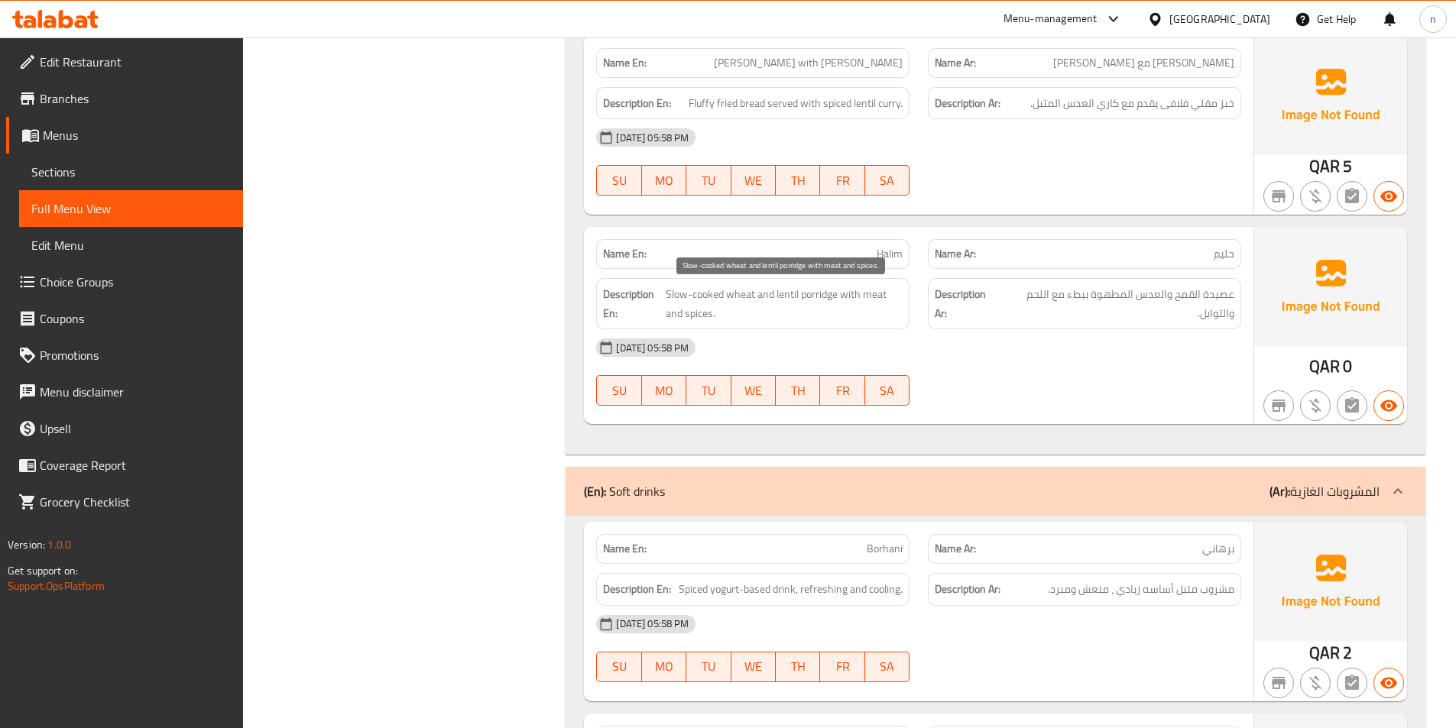
click at [813, 293] on span "Slow-cooked wheat and lentil porridge with meat and spices." at bounding box center [784, 303] width 237 height 37
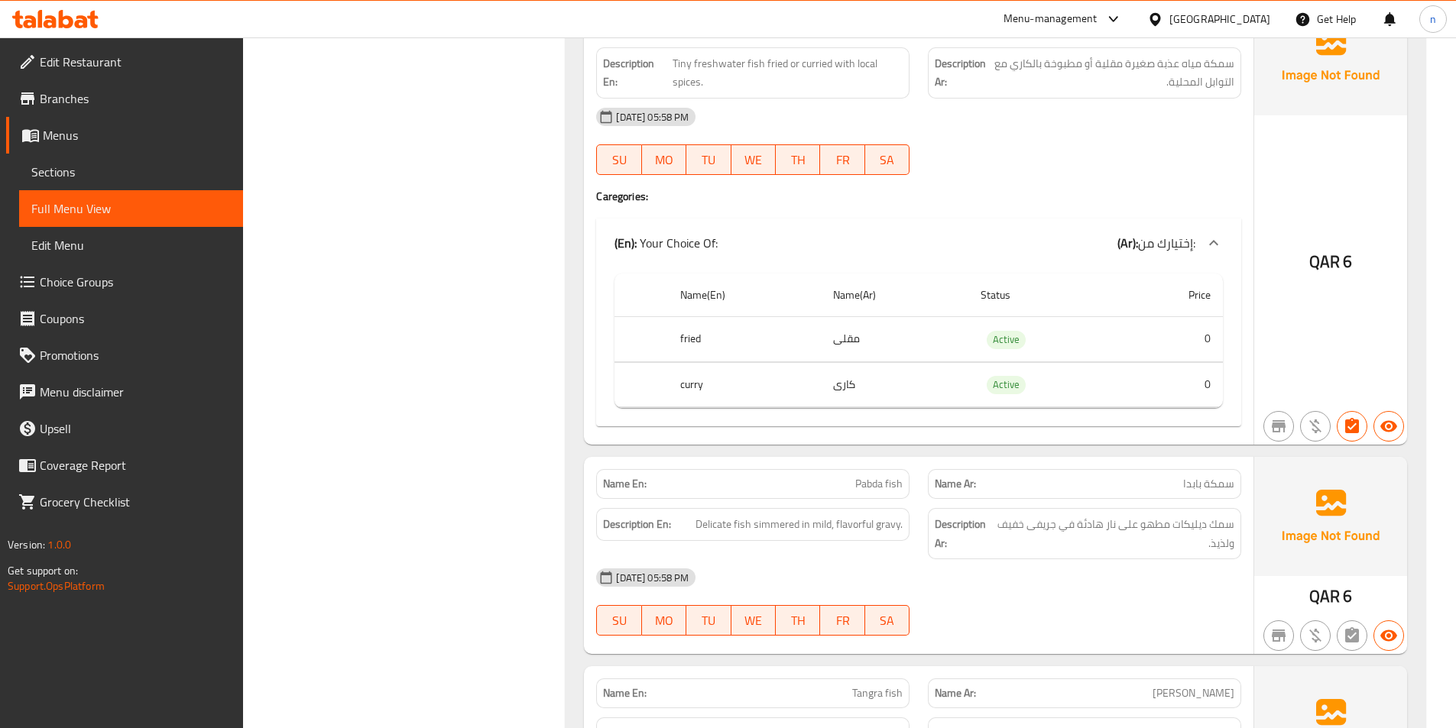
scroll to position [0, 0]
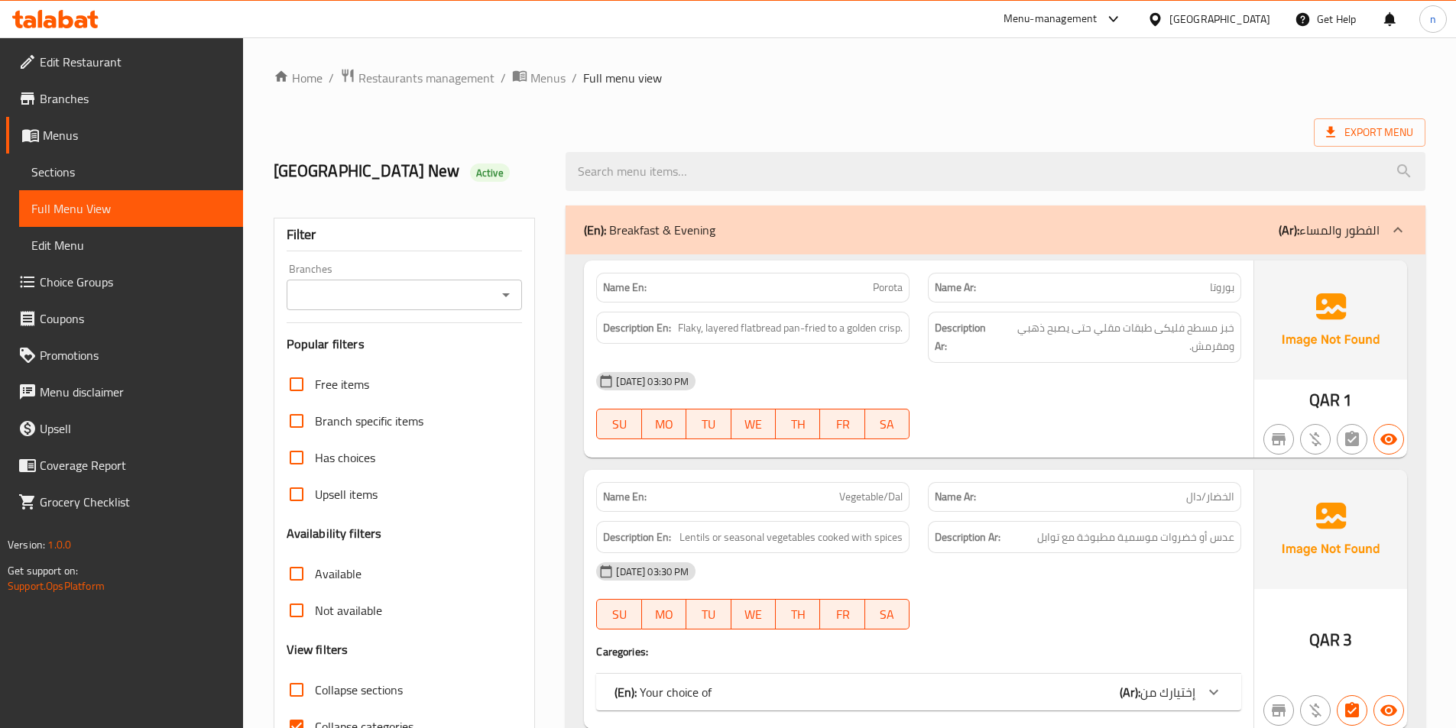
click at [105, 161] on link "Sections" at bounding box center [131, 172] width 224 height 37
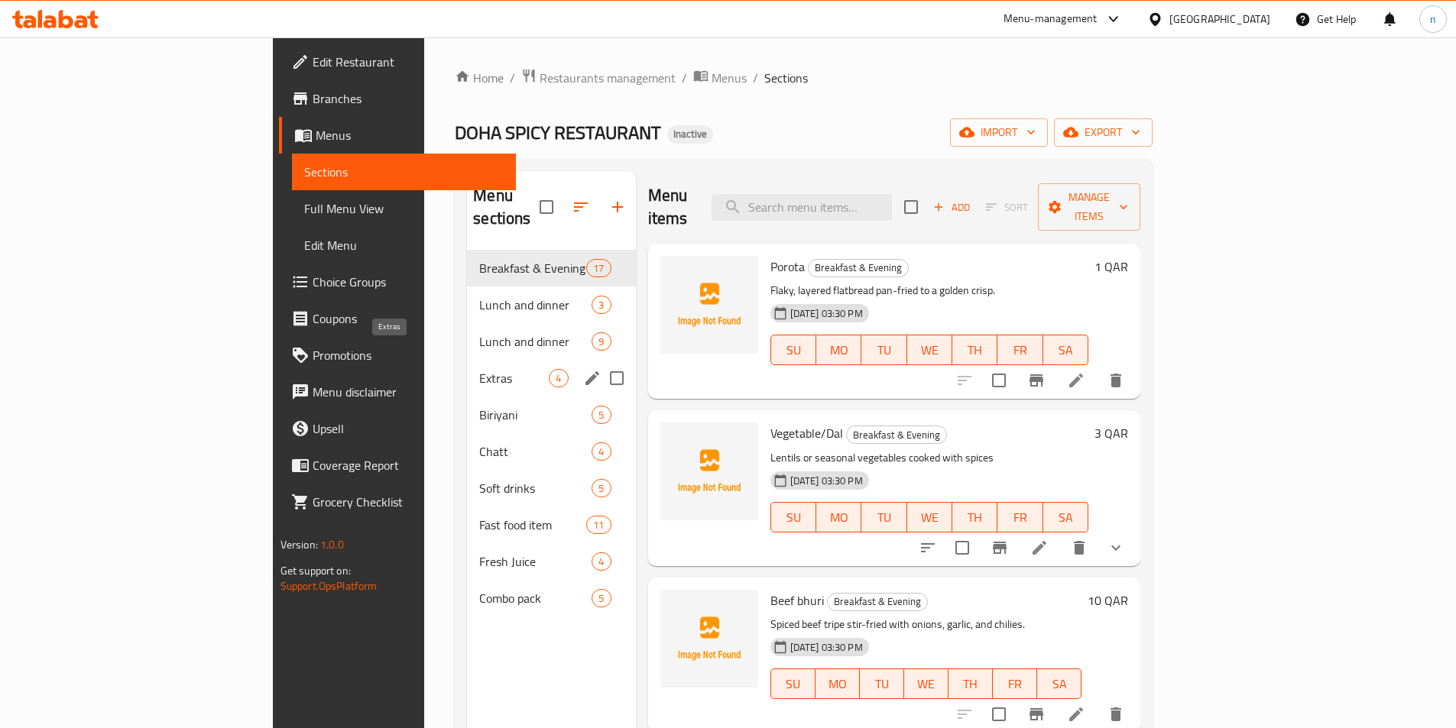
click at [479, 369] on span "Extras" at bounding box center [514, 378] width 70 height 18
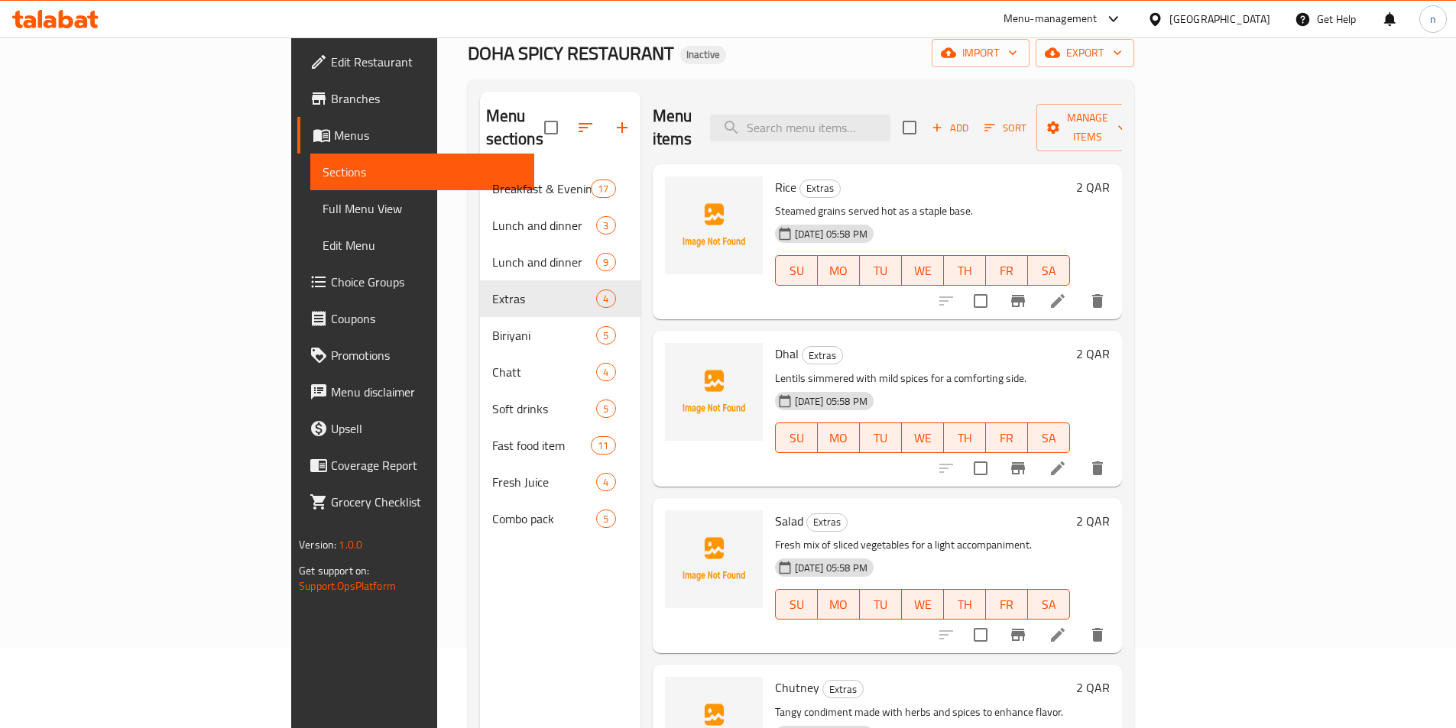
scroll to position [214, 0]
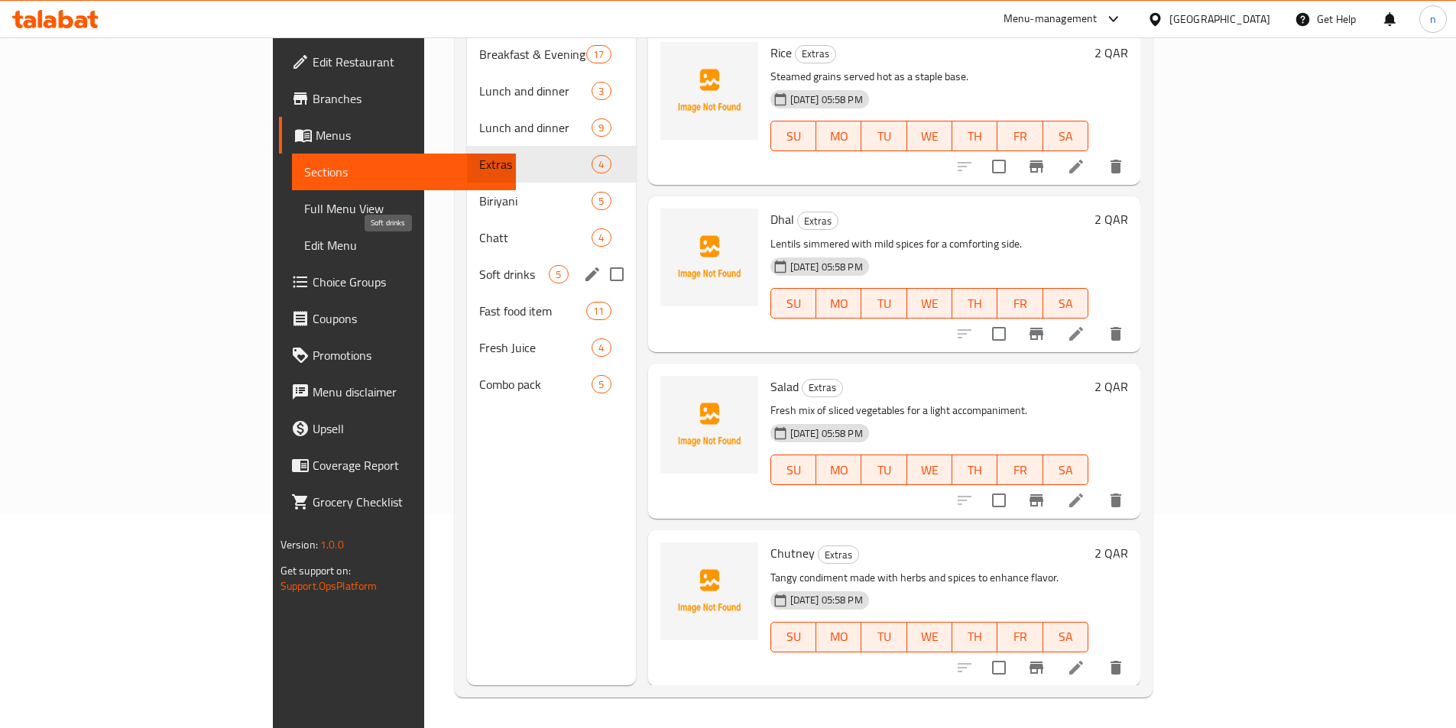
click at [479, 265] on span "Soft drinks" at bounding box center [514, 274] width 70 height 18
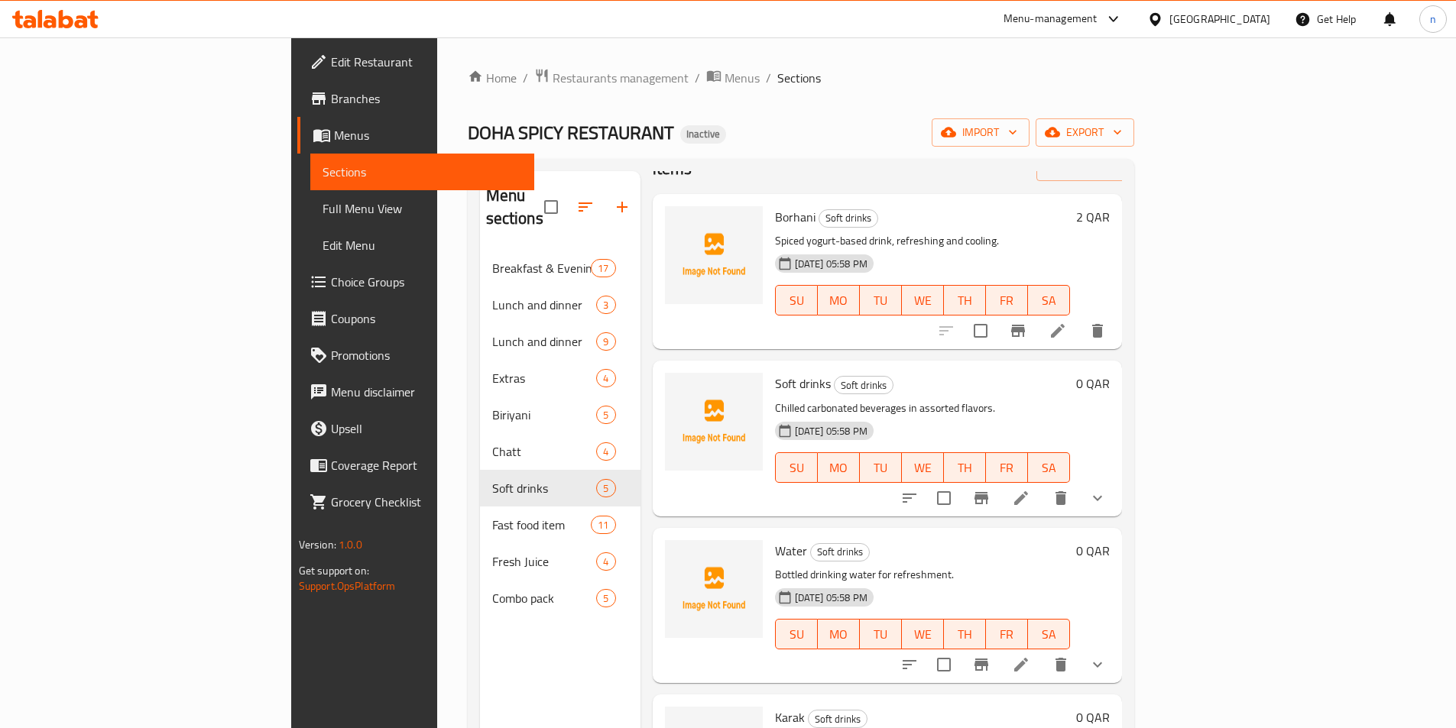
scroll to position [76, 0]
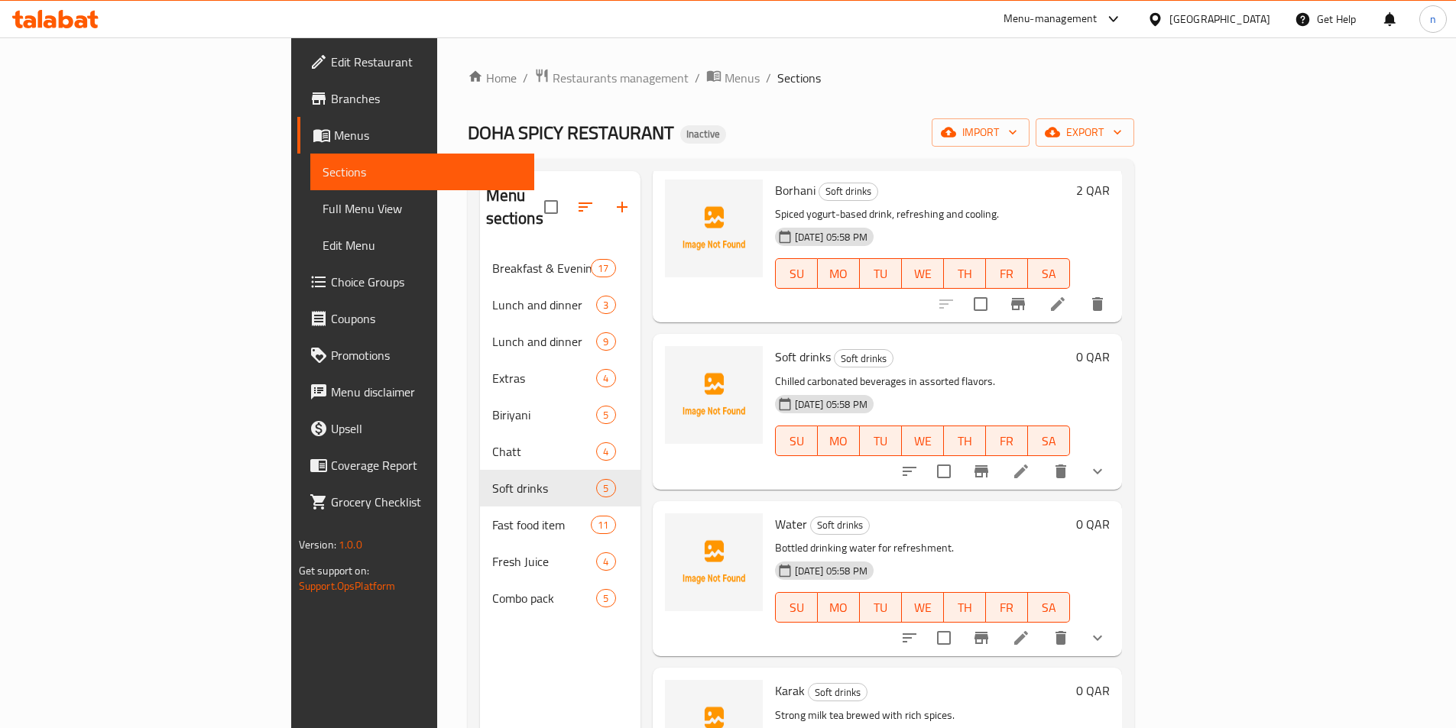
click at [1066, 465] on icon "delete" at bounding box center [1061, 472] width 11 height 14
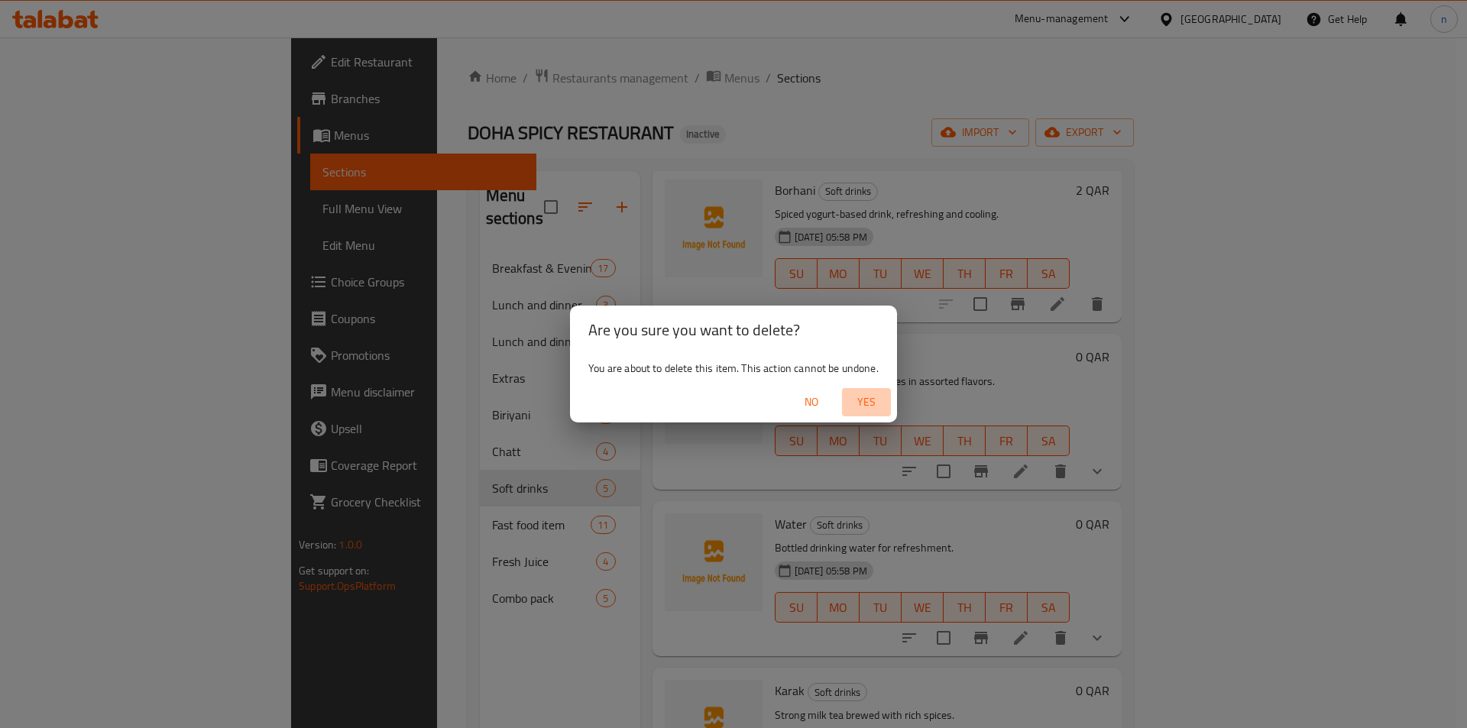
click at [873, 401] on span "Yes" at bounding box center [866, 402] width 37 height 19
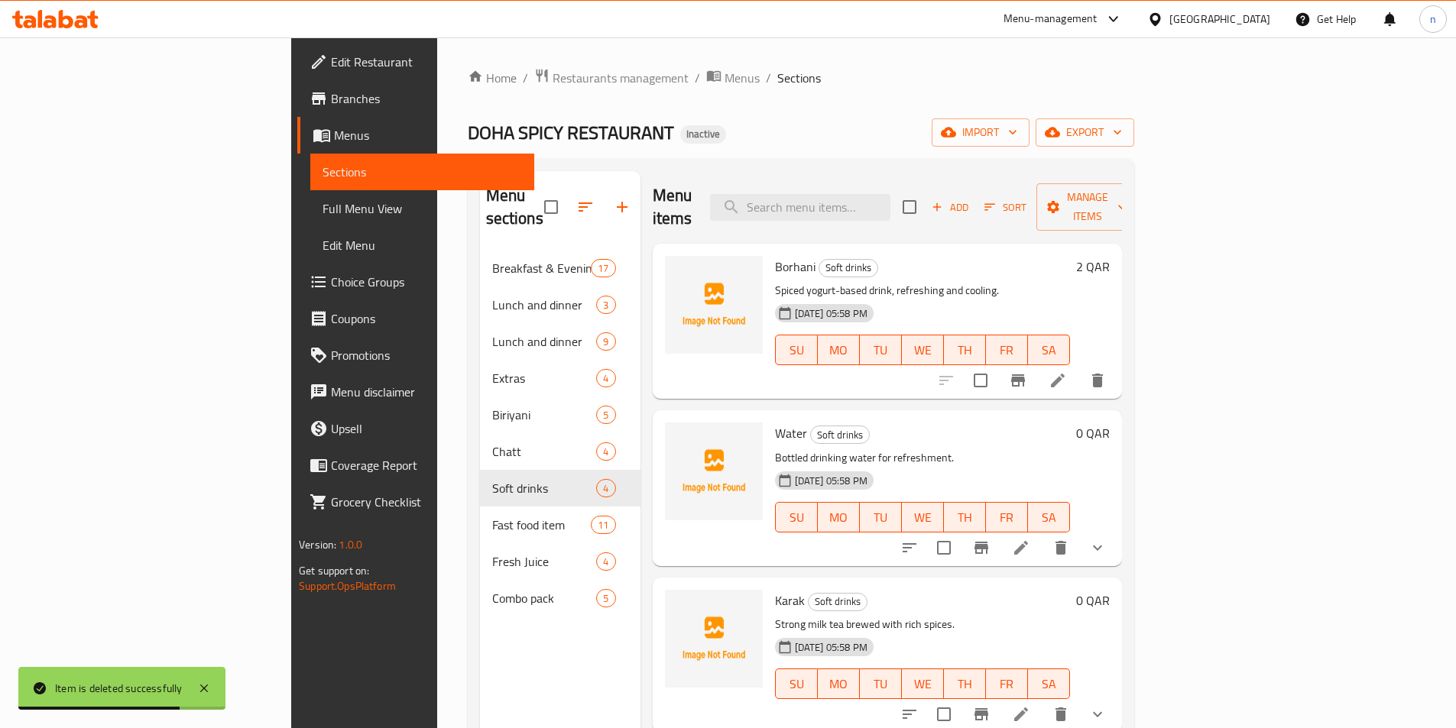
scroll to position [153, 0]
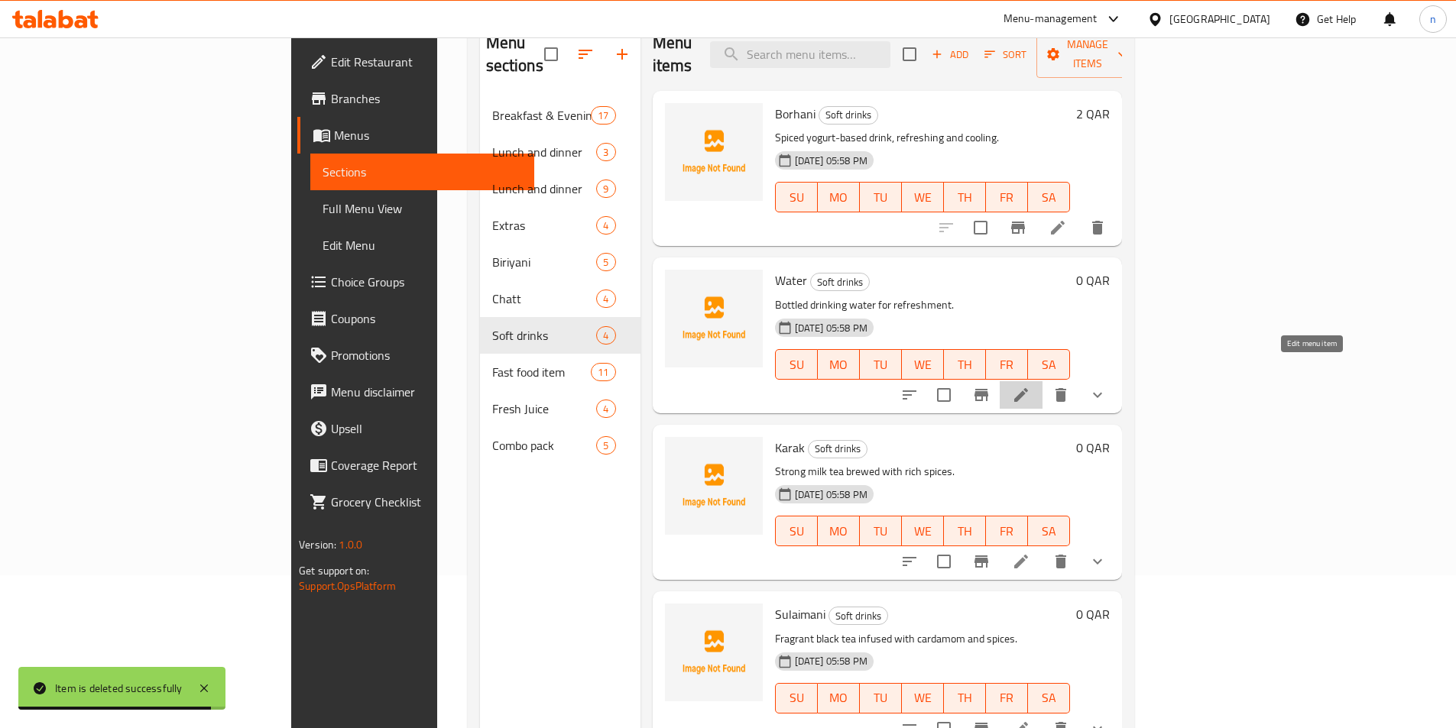
click at [1030, 386] on icon at bounding box center [1021, 395] width 18 height 18
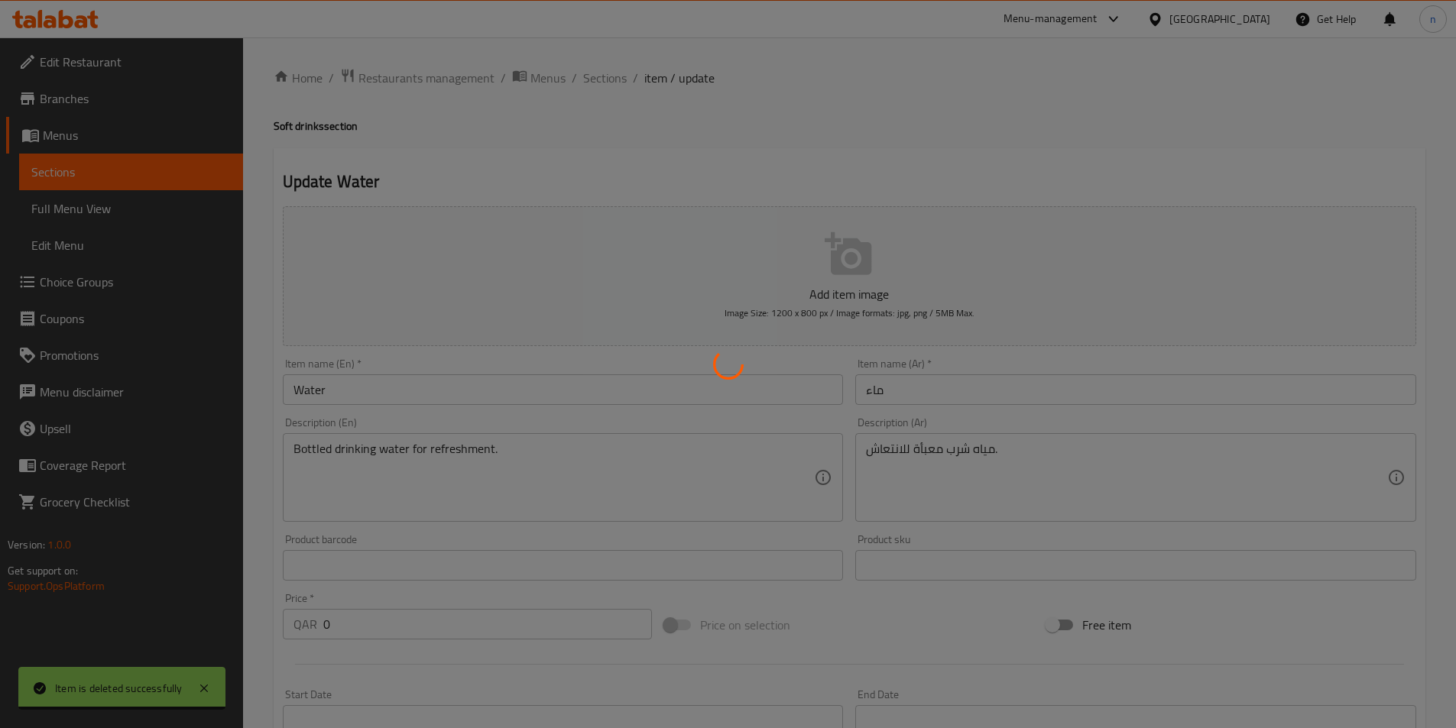
type input "إختيارك من:"
type input "0"
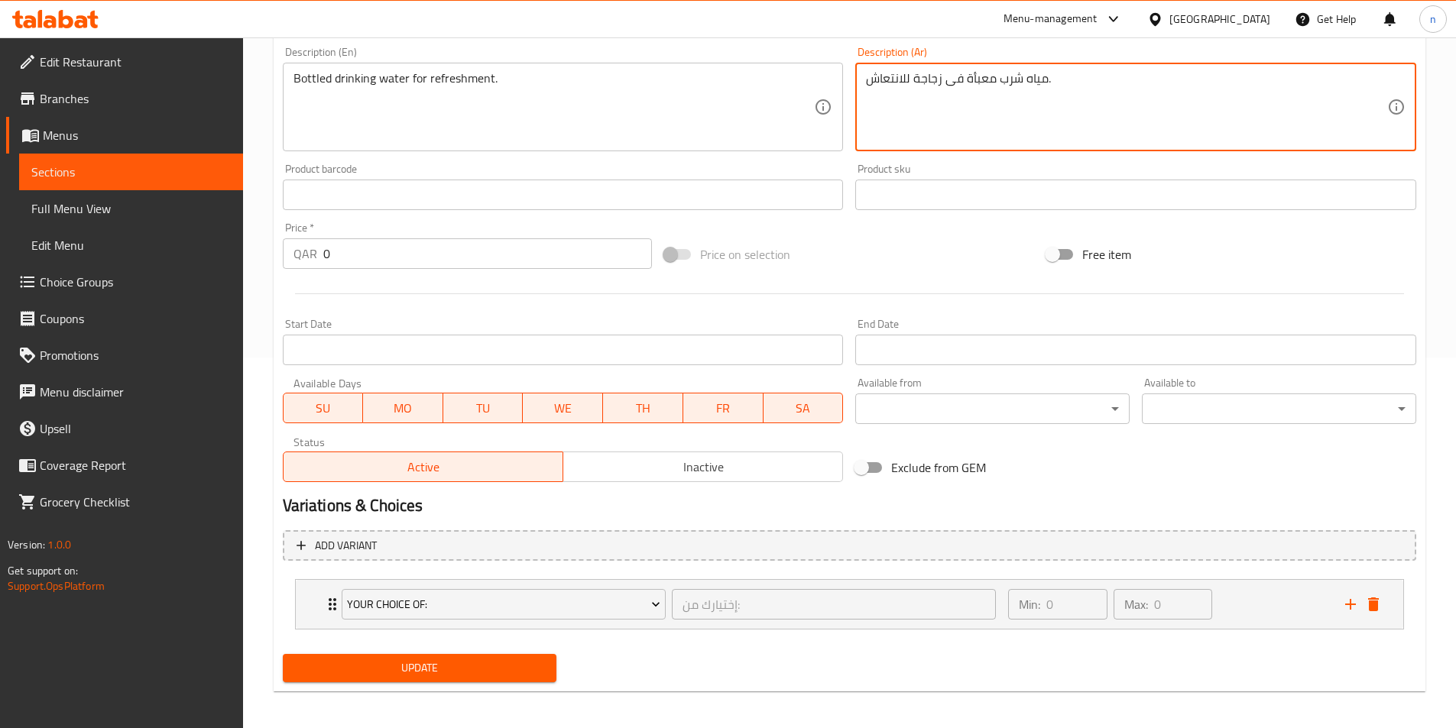
scroll to position [377, 0]
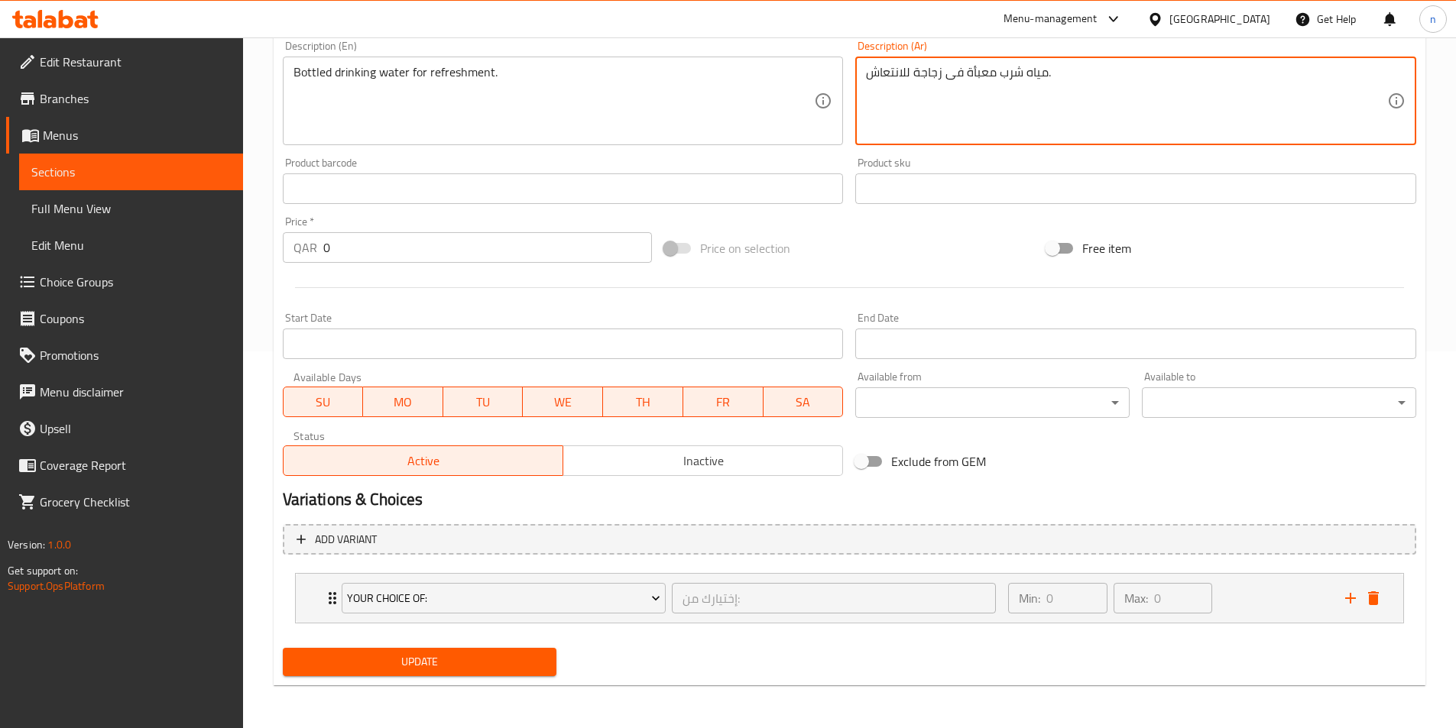
type textarea "مياه شرب معبأة فى زجاجة للانتعاش."
click at [514, 670] on span "Update" at bounding box center [420, 662] width 250 height 19
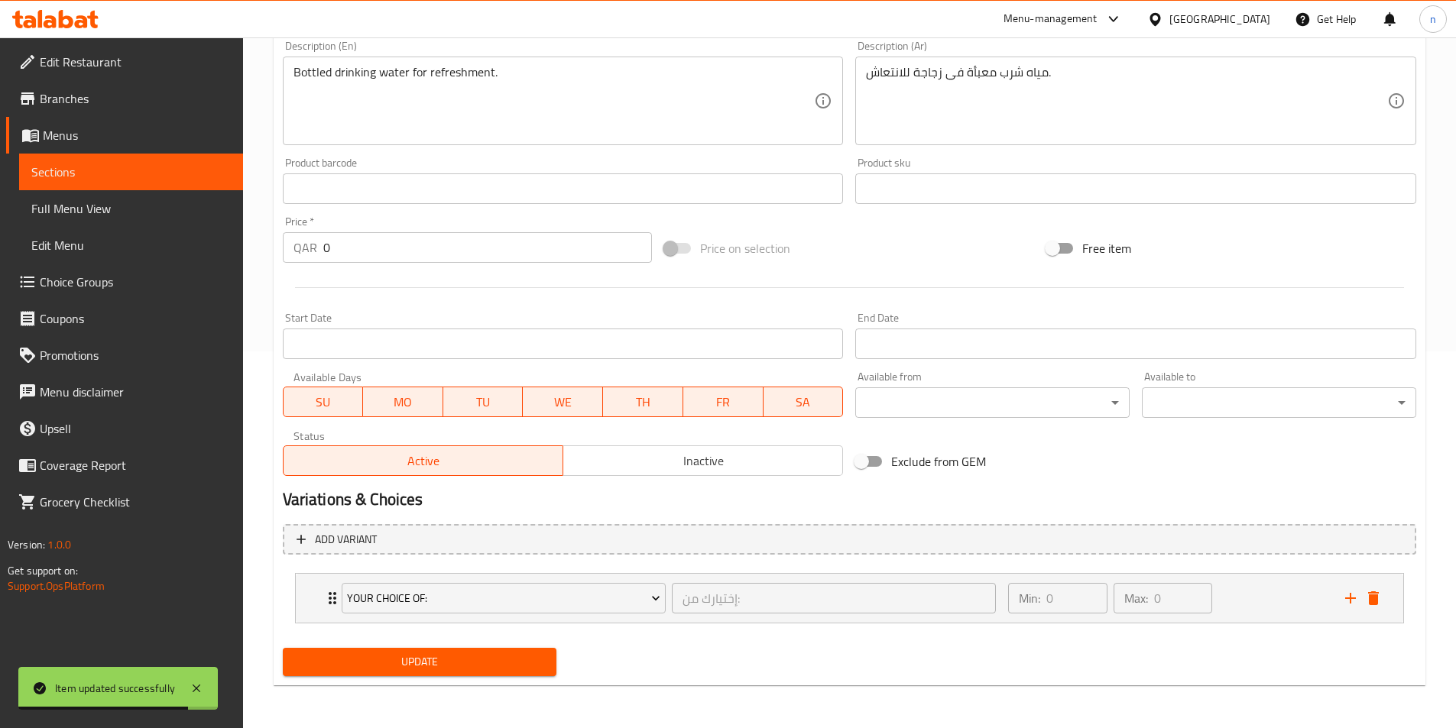
click at [106, 169] on span "Sections" at bounding box center [130, 172] width 199 height 18
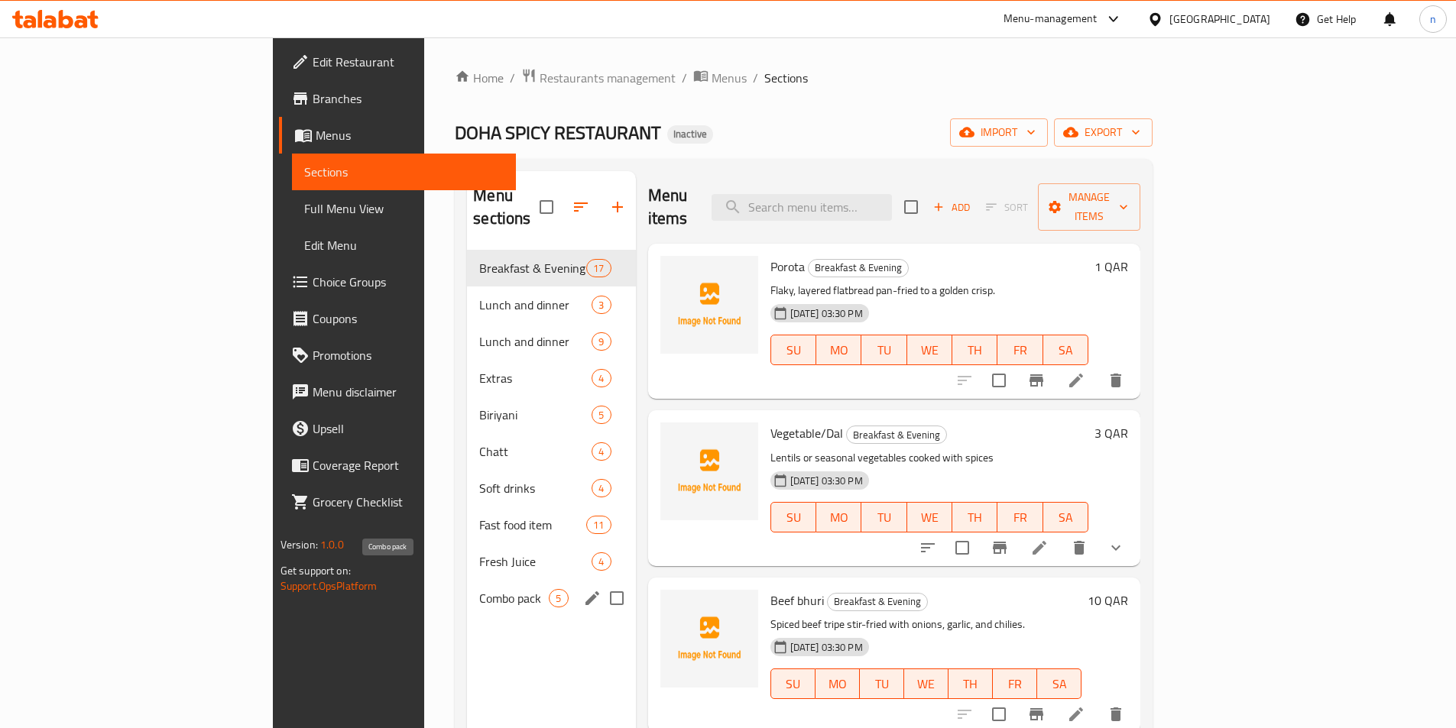
click at [479, 589] on span "Combo pack" at bounding box center [514, 598] width 70 height 18
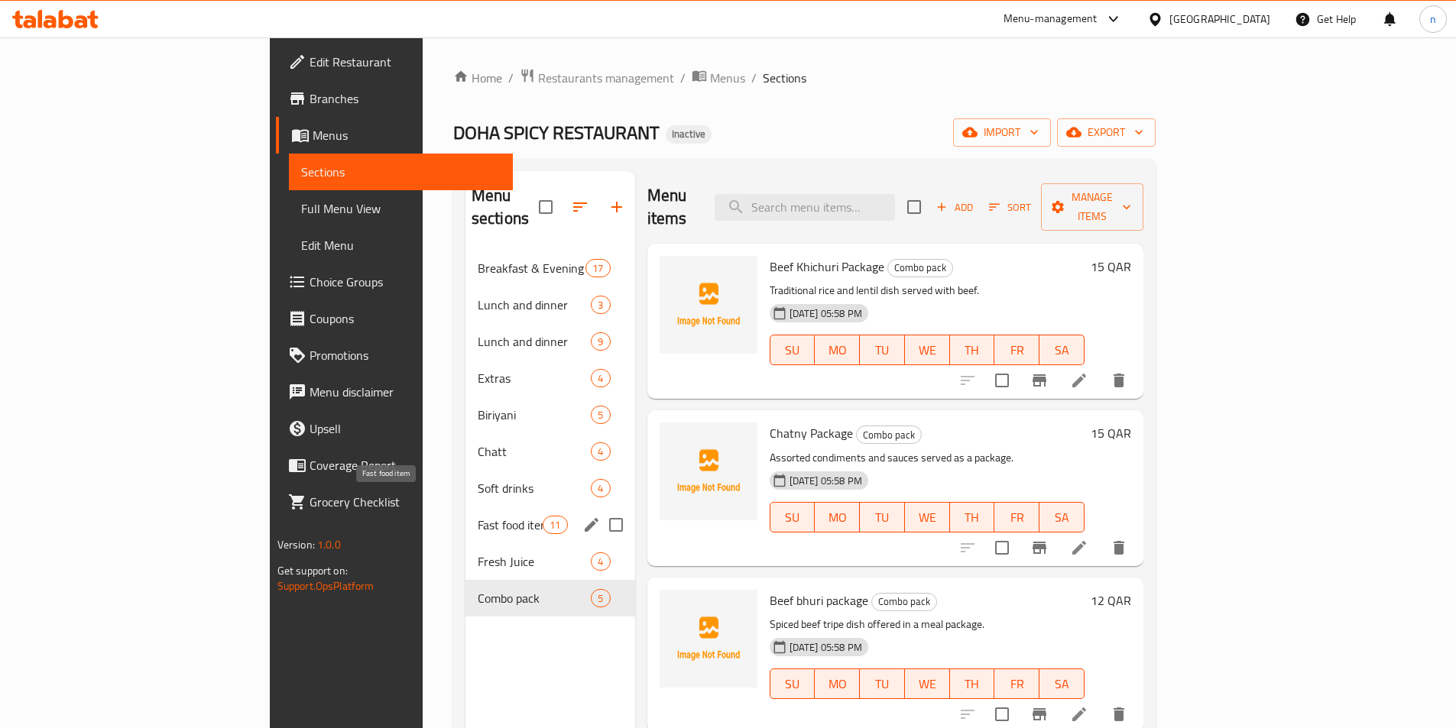
click at [478, 516] on span "Fast food item" at bounding box center [510, 525] width 65 height 18
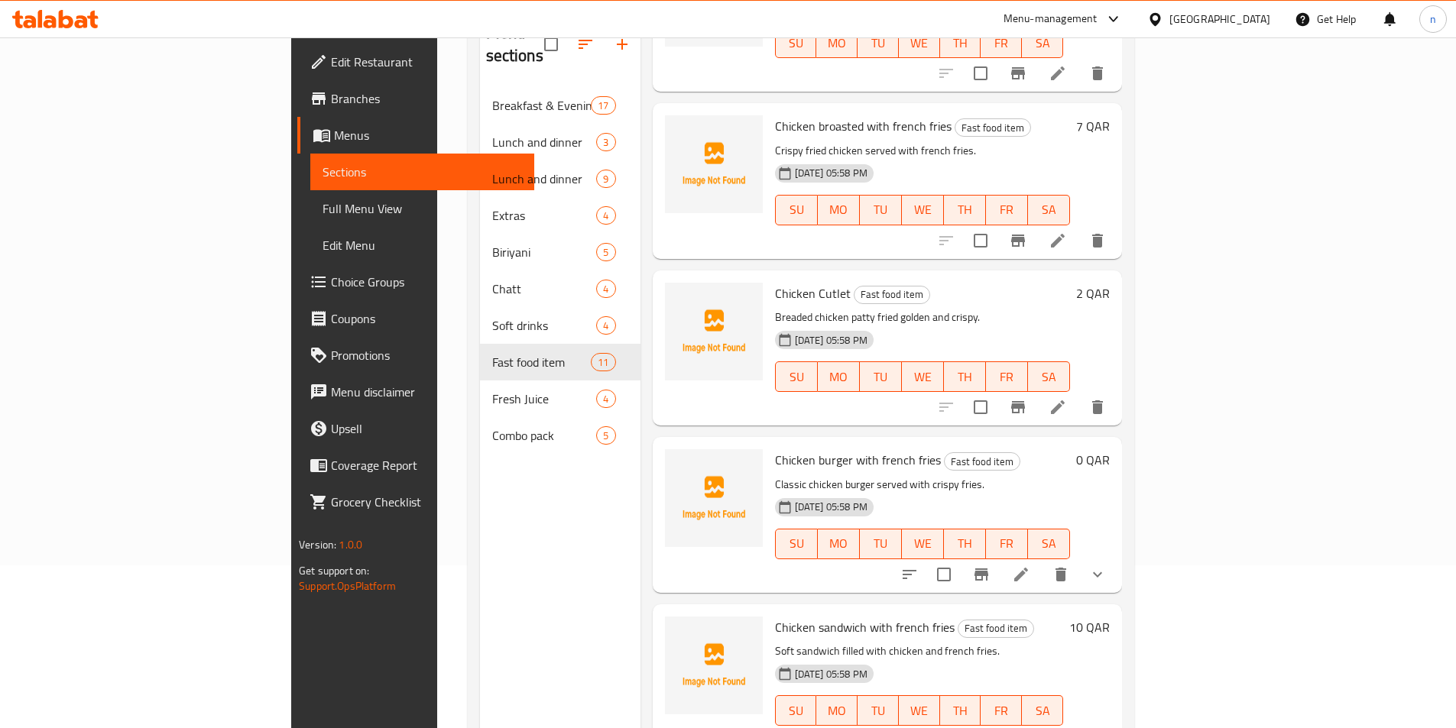
scroll to position [214, 0]
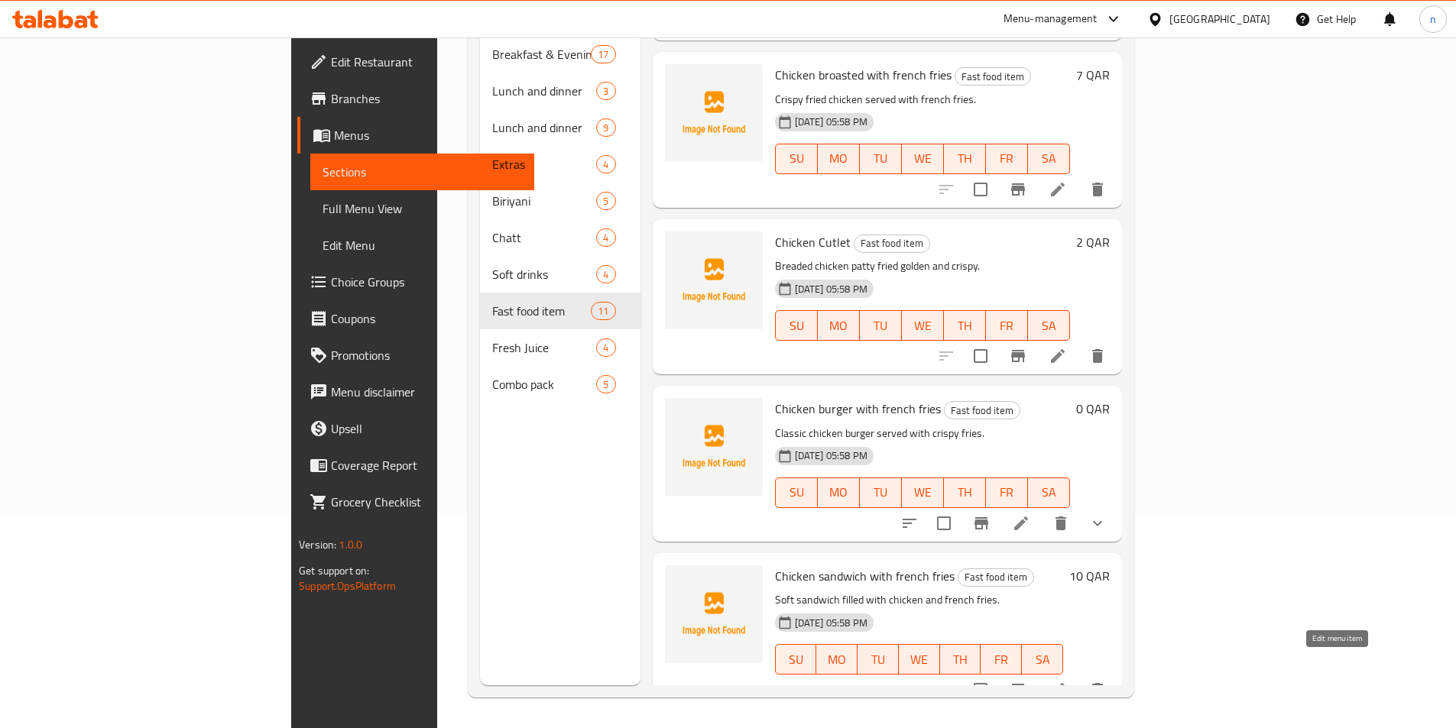
click at [1065, 683] on icon at bounding box center [1058, 690] width 14 height 14
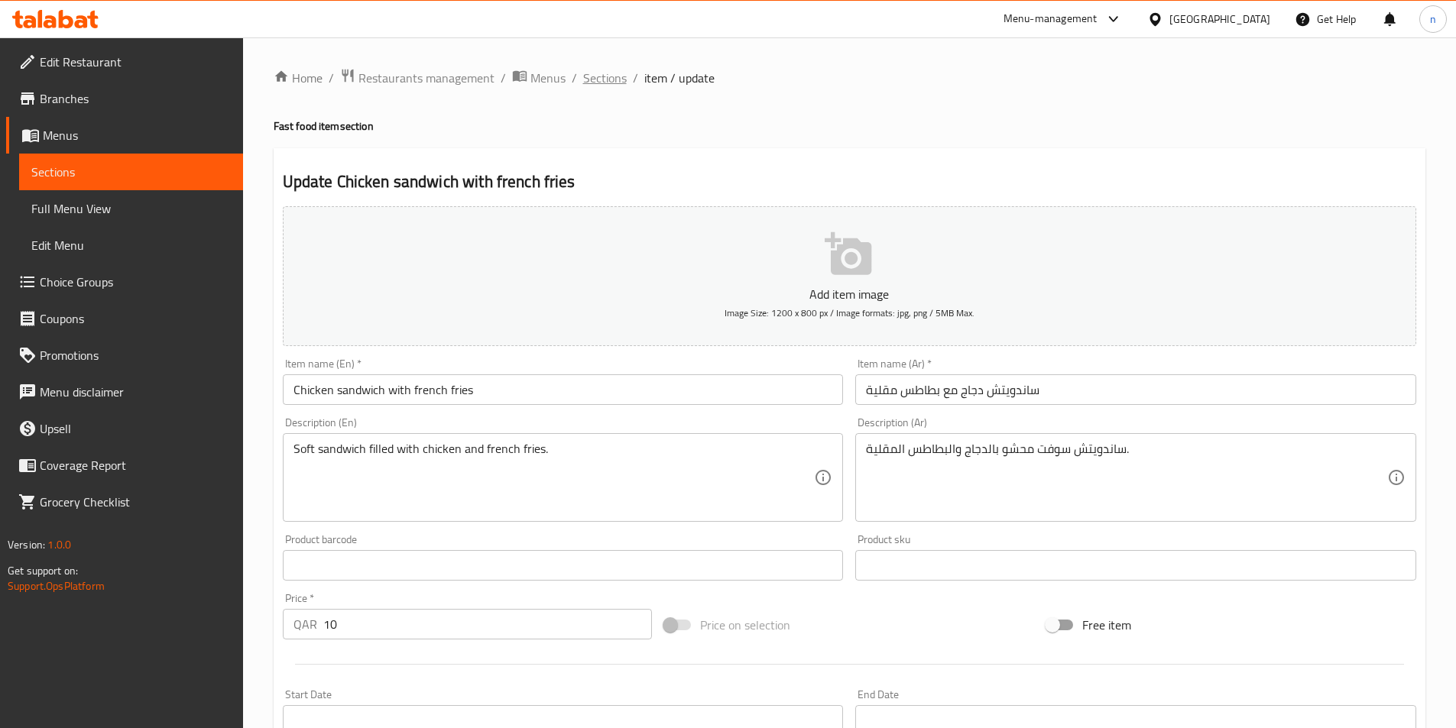
click at [608, 74] on span "Sections" at bounding box center [605, 78] width 44 height 18
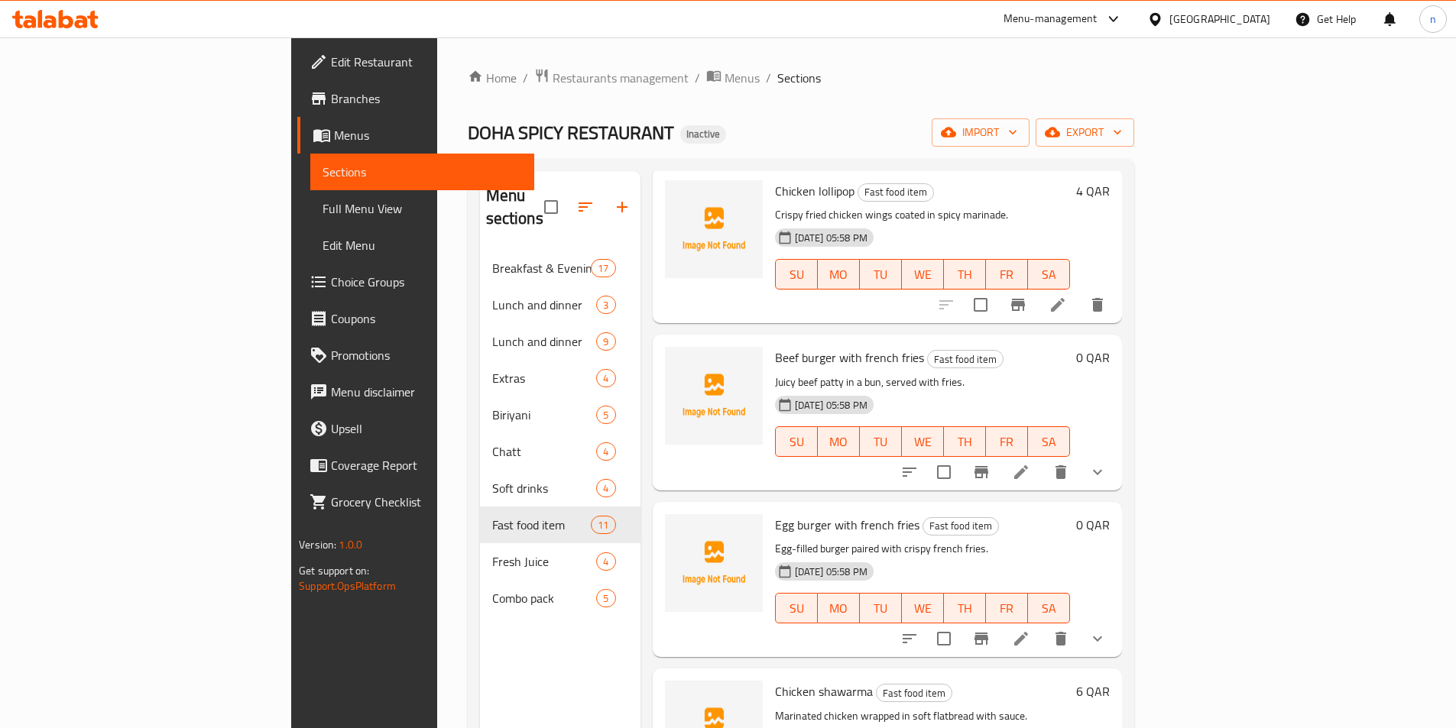
scroll to position [382, 0]
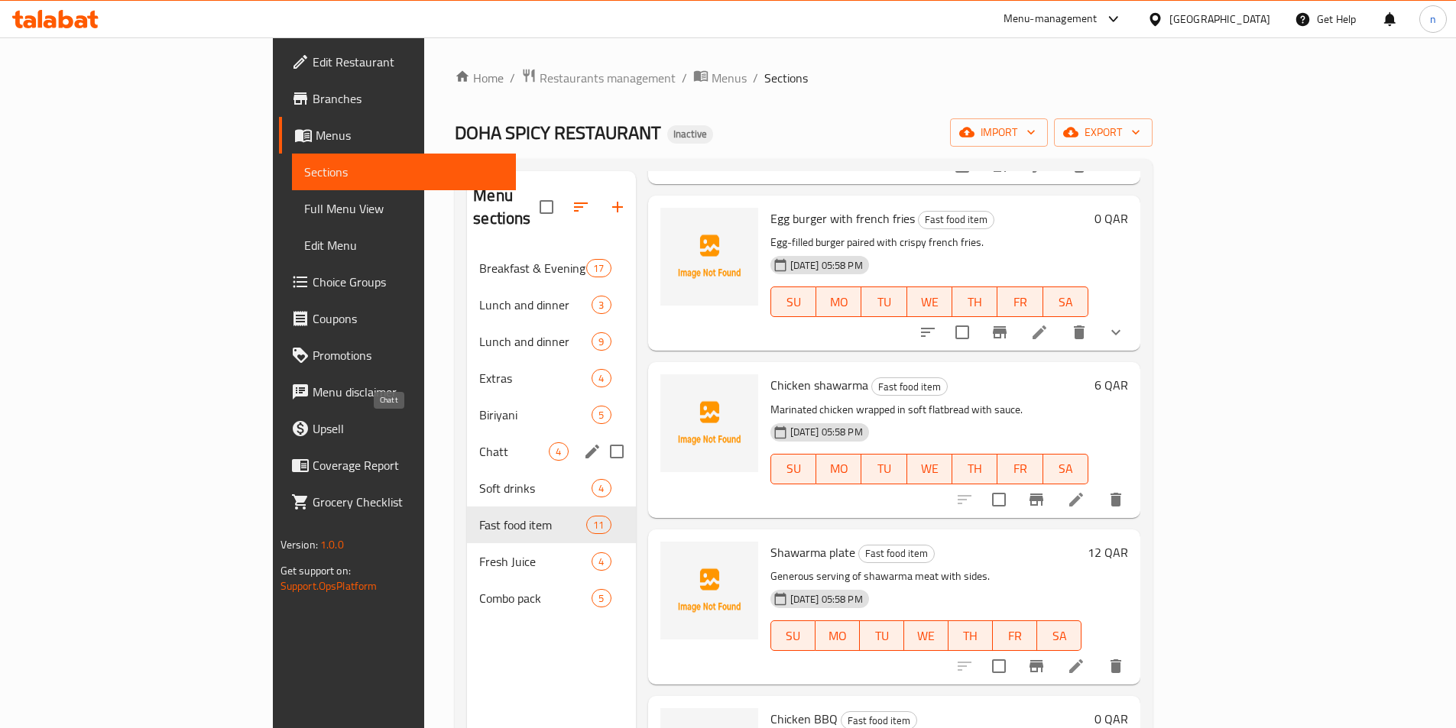
click at [479, 443] on span "Chatt" at bounding box center [514, 452] width 70 height 18
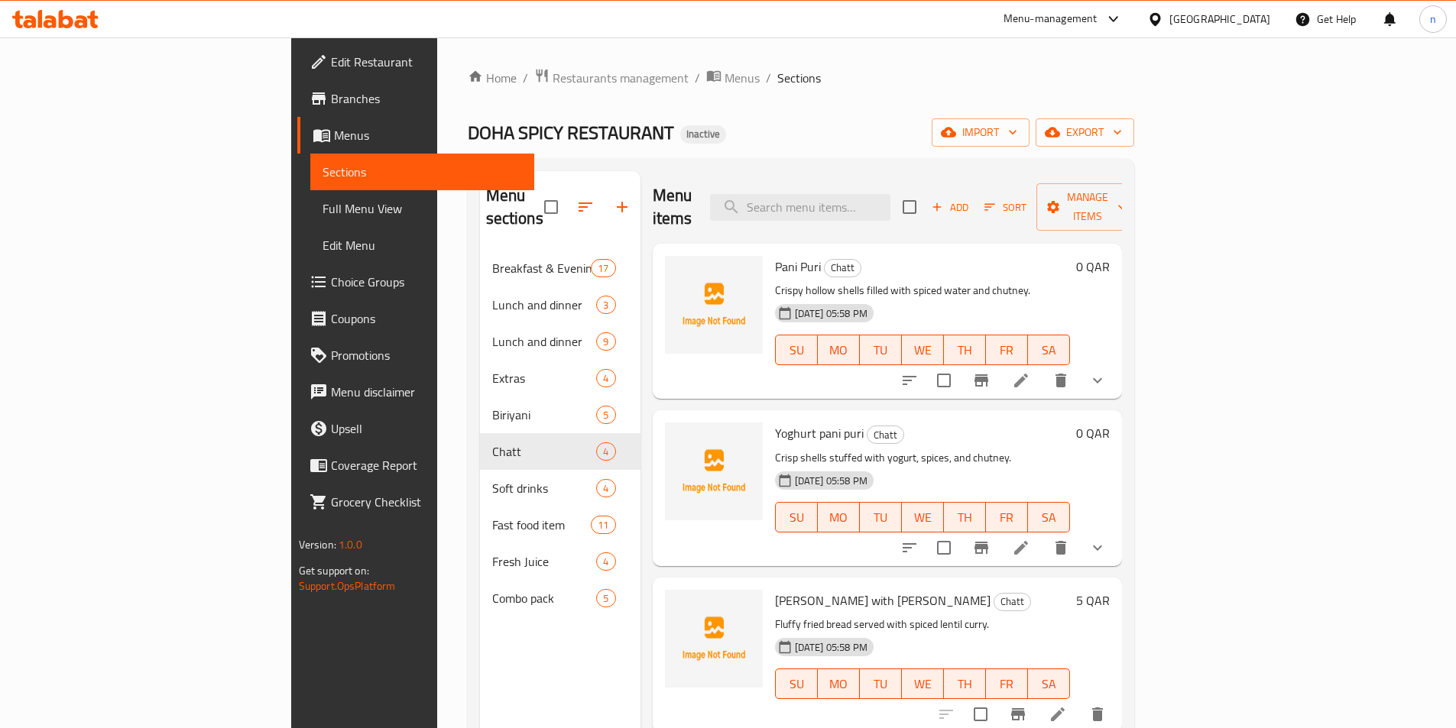
scroll to position [214, 0]
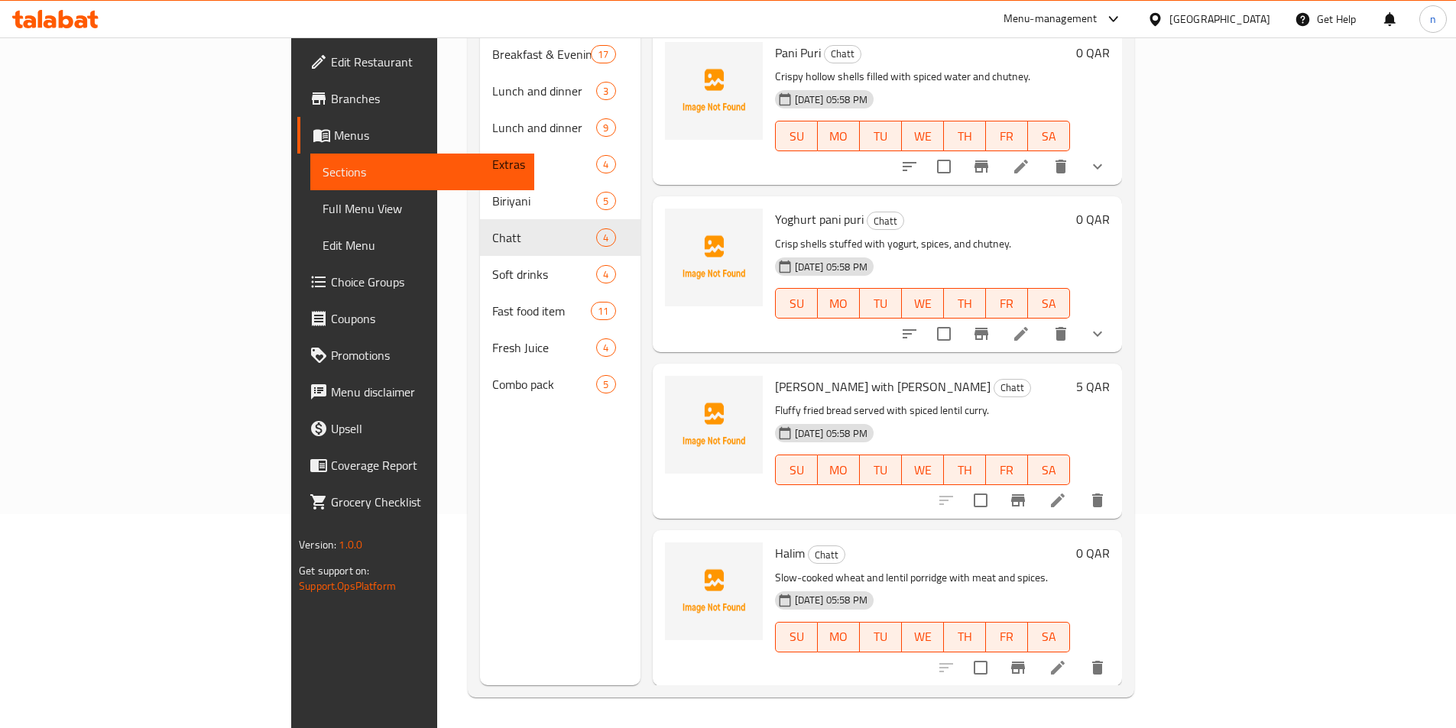
click at [1067, 659] on icon at bounding box center [1058, 668] width 18 height 18
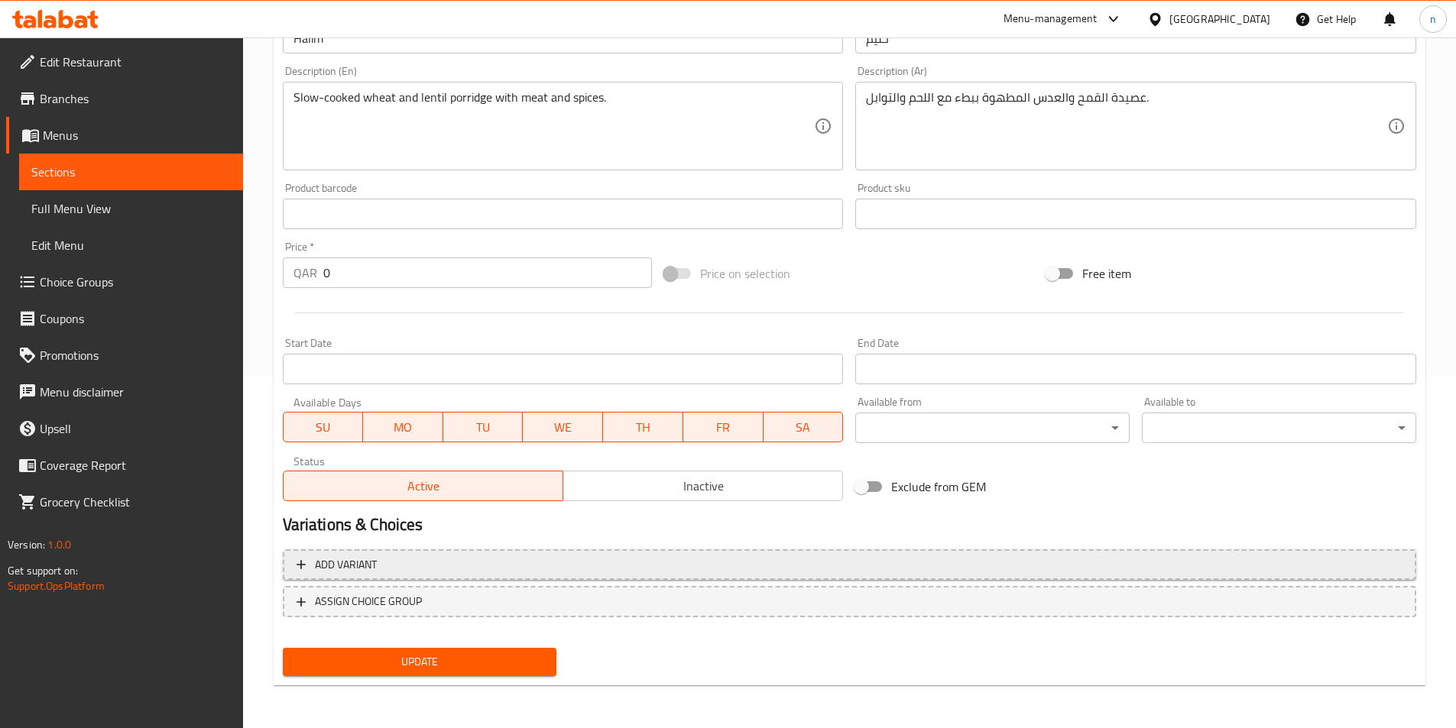
click at [473, 573] on span "Add variant" at bounding box center [850, 565] width 1106 height 19
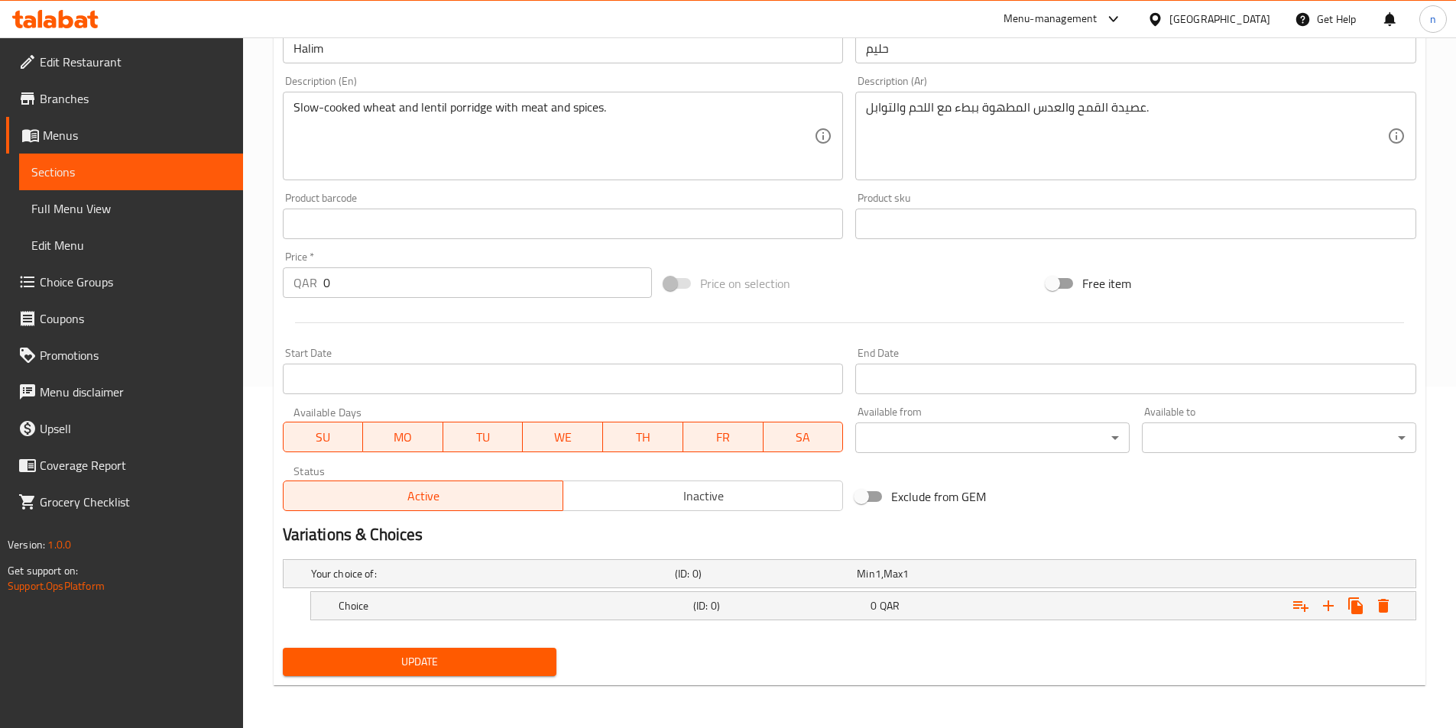
scroll to position [342, 0]
click at [548, 585] on div "Choice" at bounding box center [490, 573] width 364 height 21
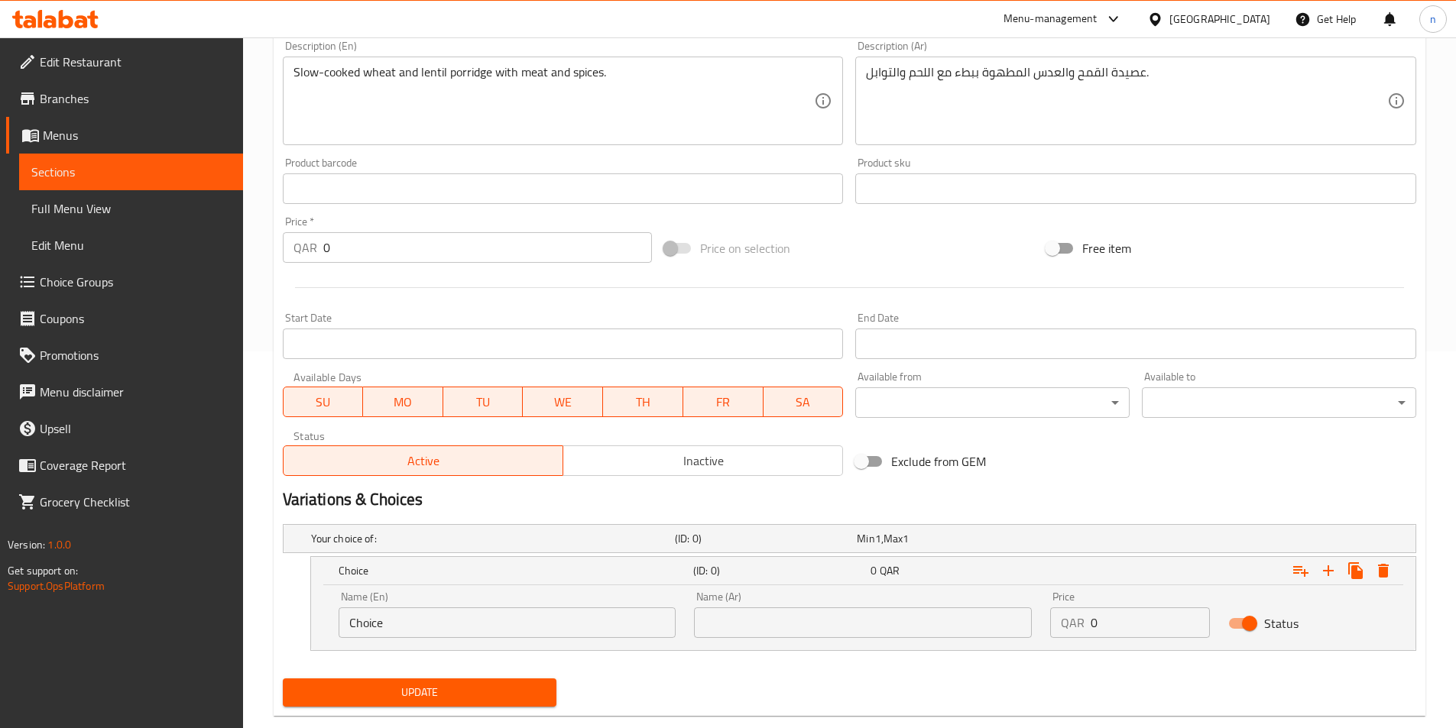
scroll to position [407, 0]
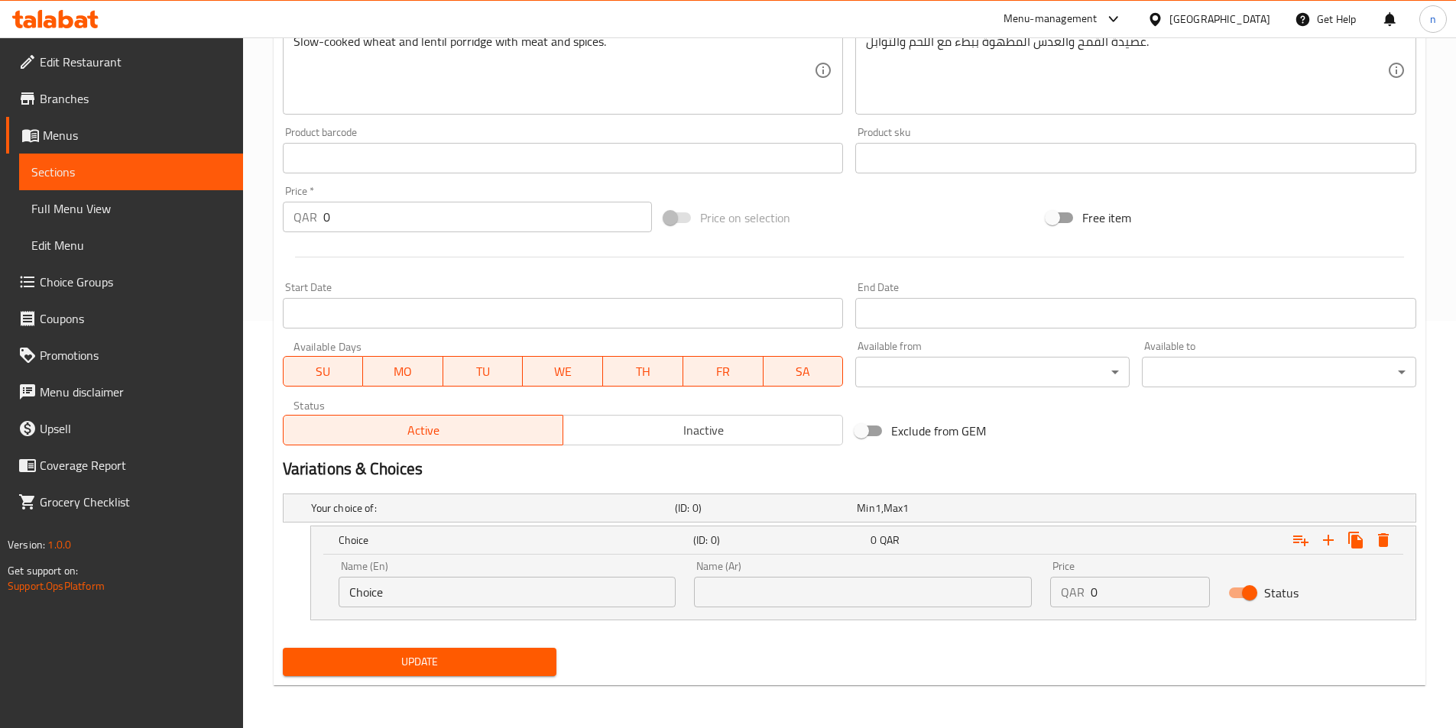
click at [498, 583] on input "Choice" at bounding box center [508, 592] width 338 height 31
click at [560, 600] on input "Choice" at bounding box center [508, 592] width 338 height 31
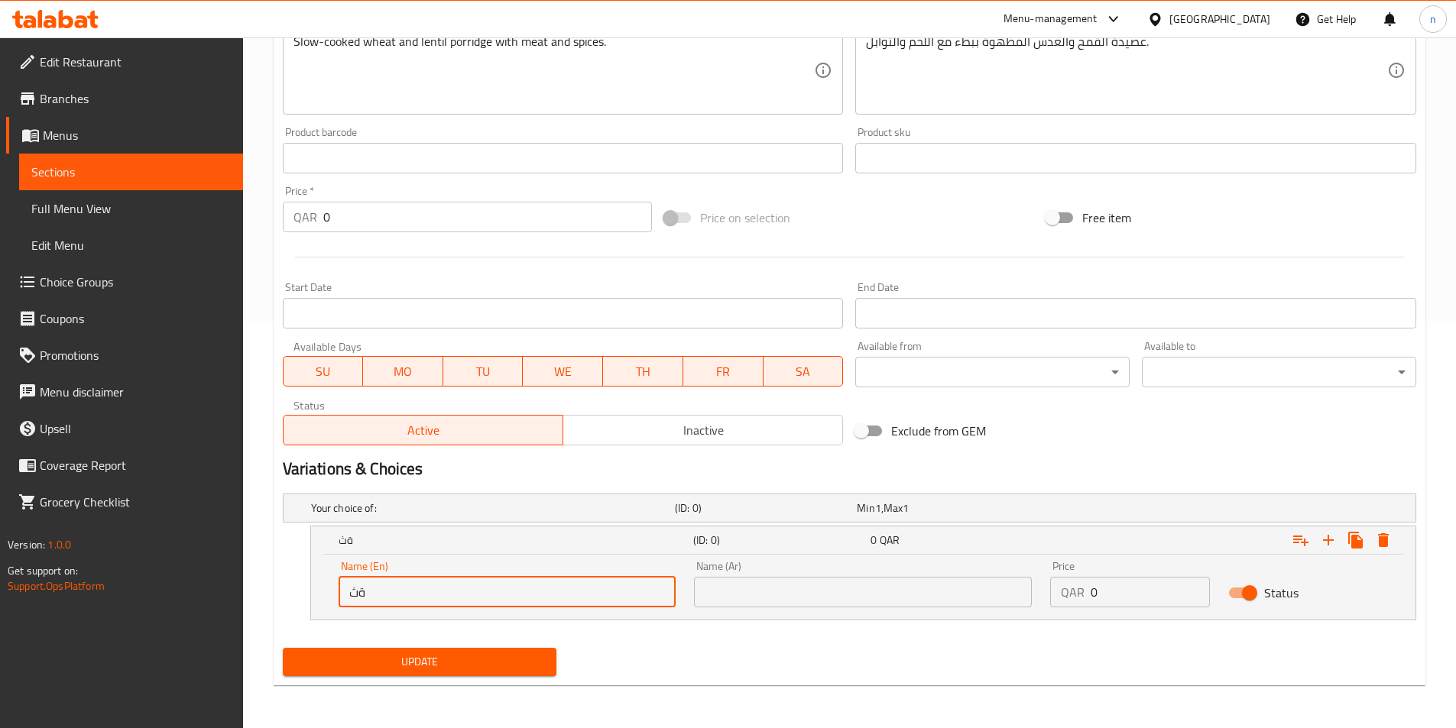
type input "ة"
type input "Medium"
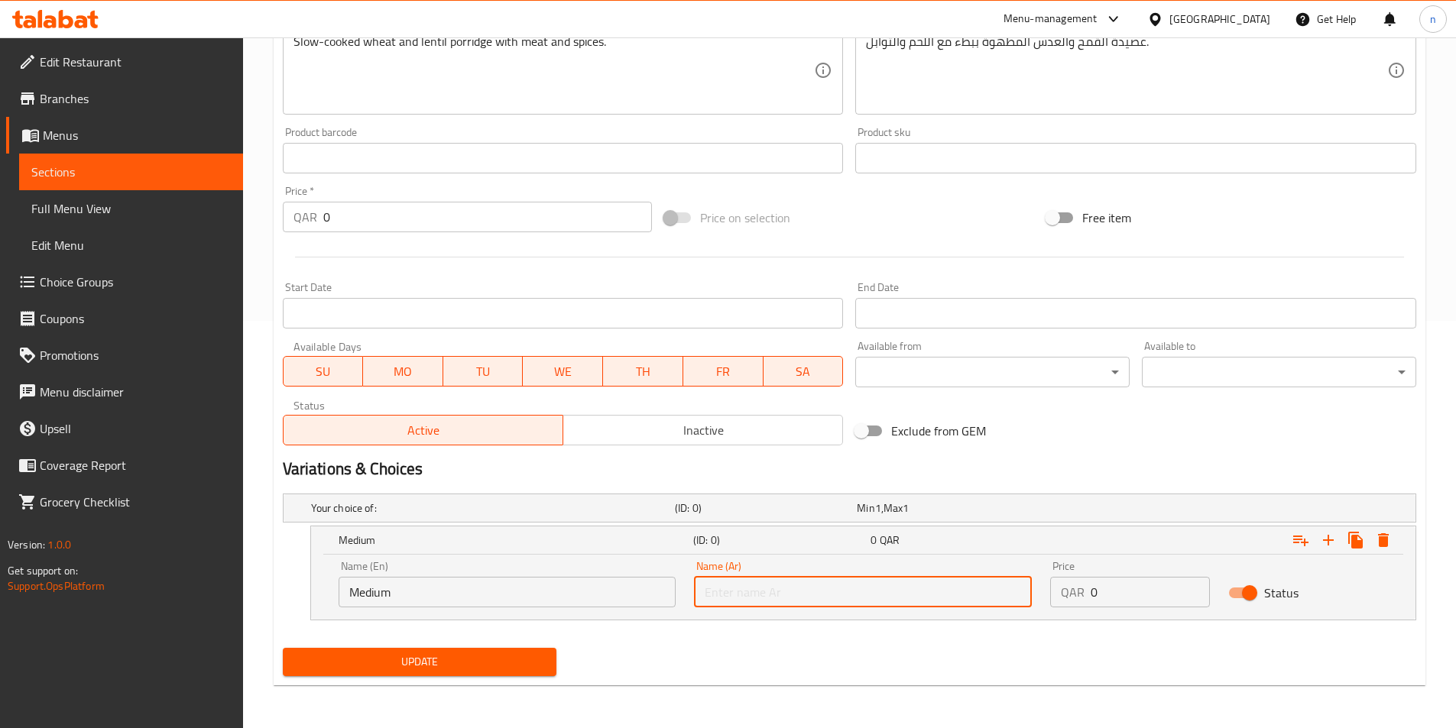
click at [838, 594] on input "text" at bounding box center [863, 592] width 338 height 31
type input "وسط"
click at [1114, 604] on input "0" at bounding box center [1150, 592] width 119 height 31
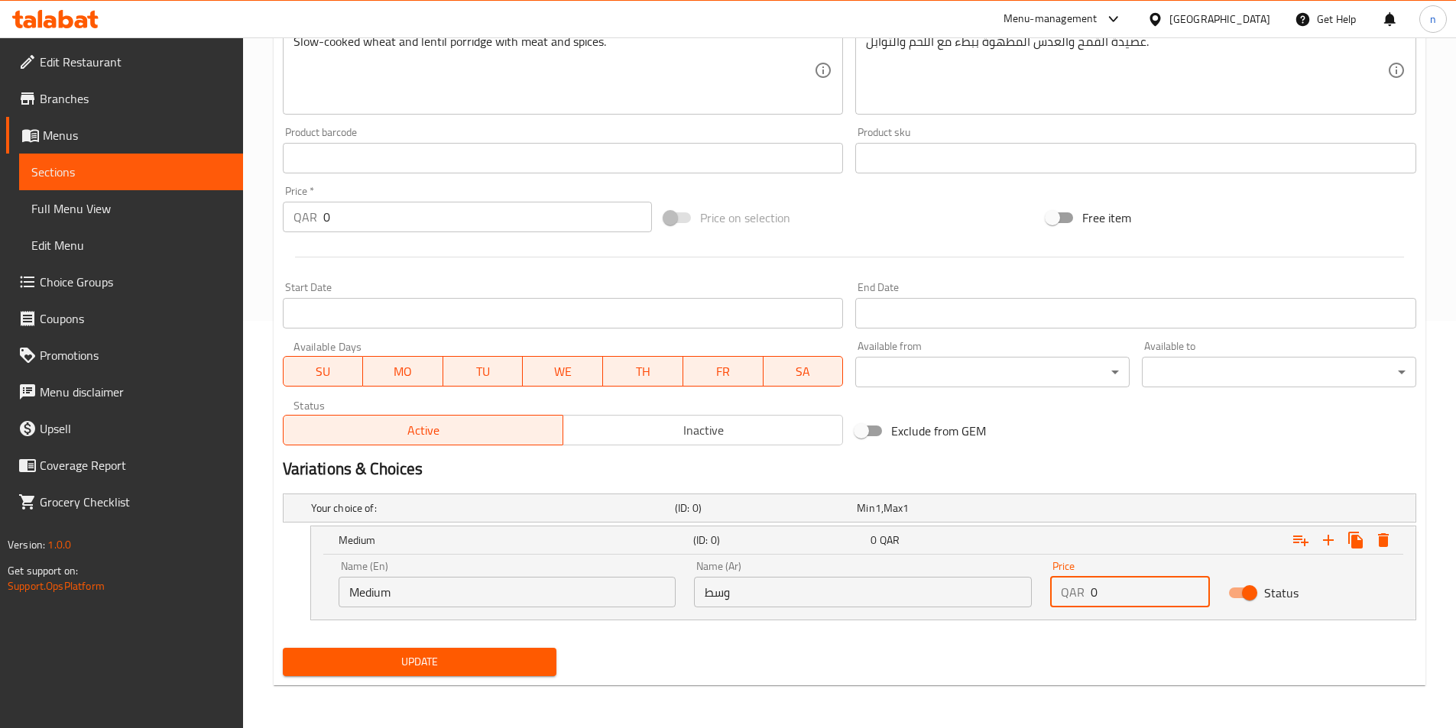
click at [1114, 604] on input "0" at bounding box center [1150, 592] width 119 height 31
type input "5"
click at [1325, 537] on icon "Expand" at bounding box center [1328, 540] width 18 height 18
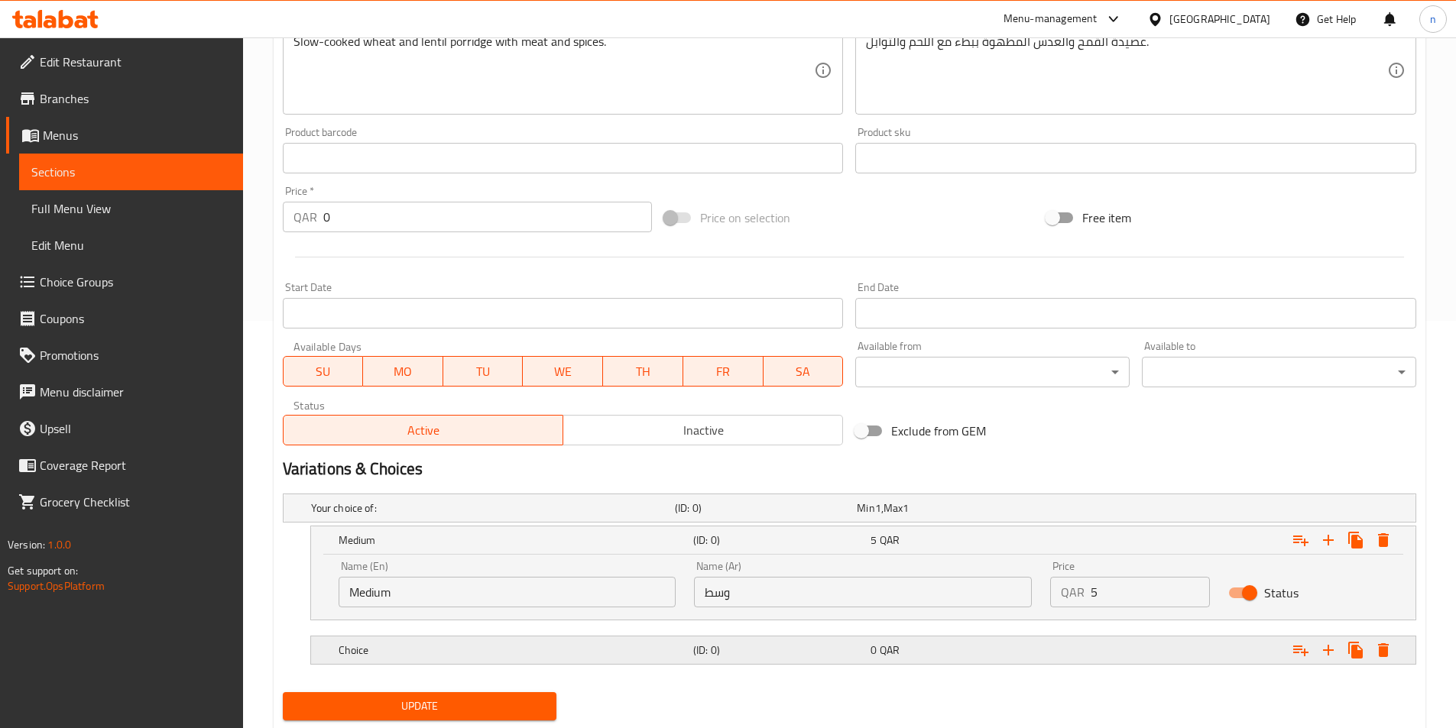
click at [1081, 511] on div "Expand" at bounding box center [1218, 508] width 364 height 6
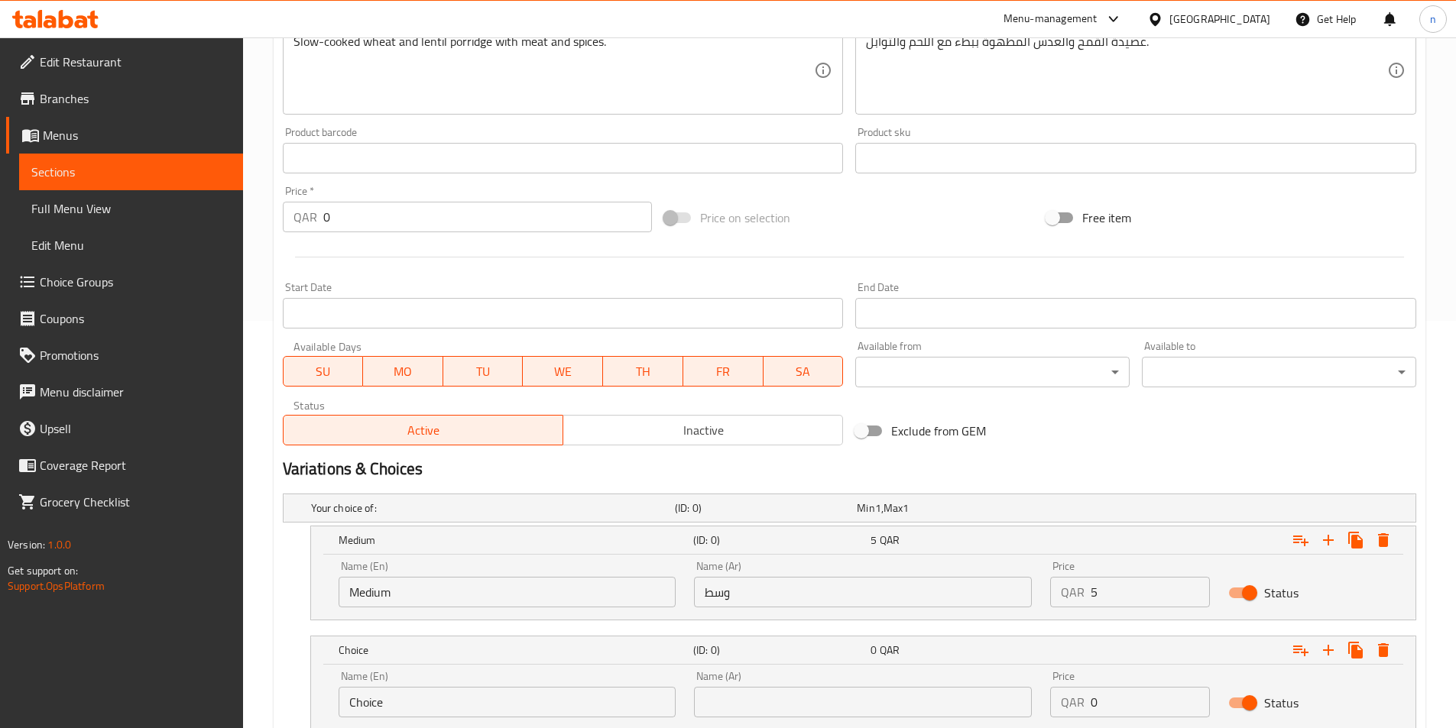
click at [1129, 681] on div "Price QAR 0 Price" at bounding box center [1130, 694] width 160 height 47
click at [1130, 691] on input "0" at bounding box center [1150, 702] width 119 height 31
type input "6"
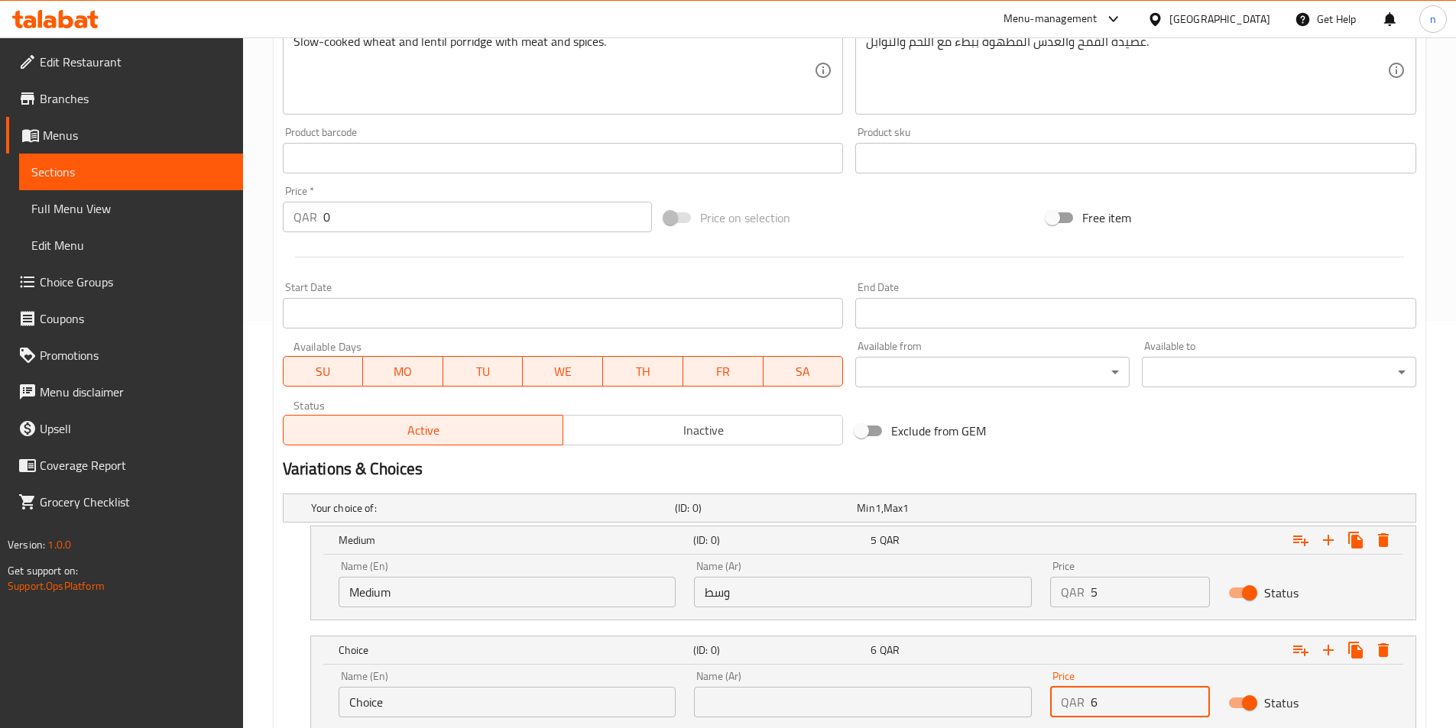
click at [925, 699] on input "text" at bounding box center [863, 702] width 338 height 31
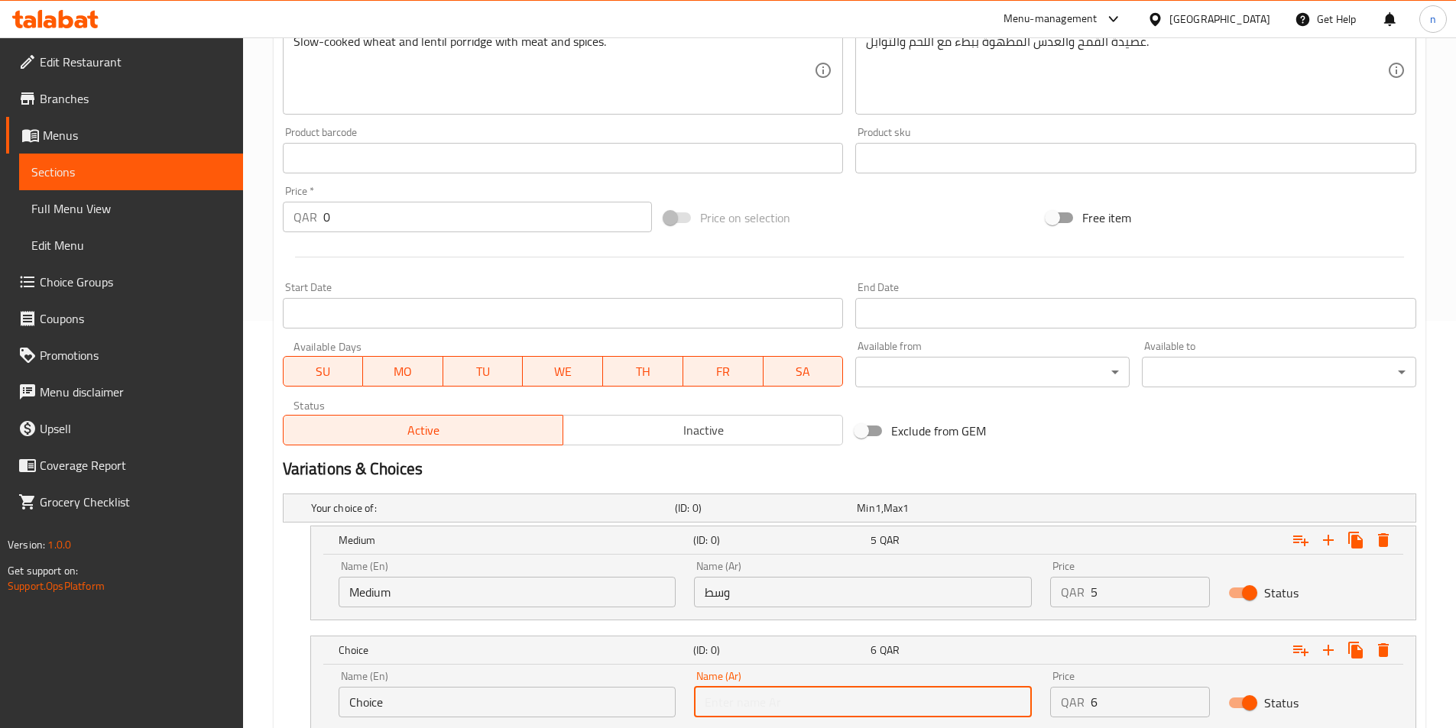
type input "كبير"
click at [550, 698] on input "Choice" at bounding box center [508, 702] width 338 height 31
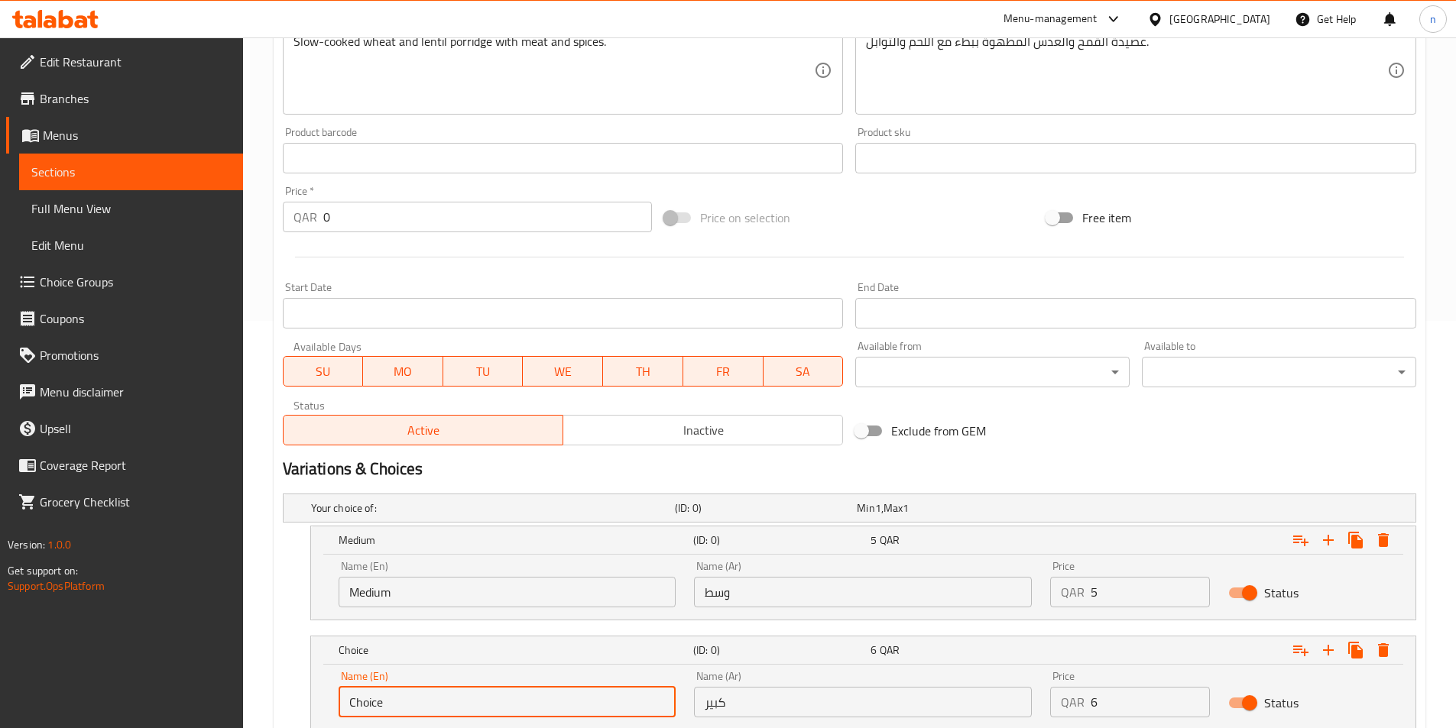
click at [550, 698] on input "Choice" at bounding box center [508, 702] width 338 height 31
type input "Large"
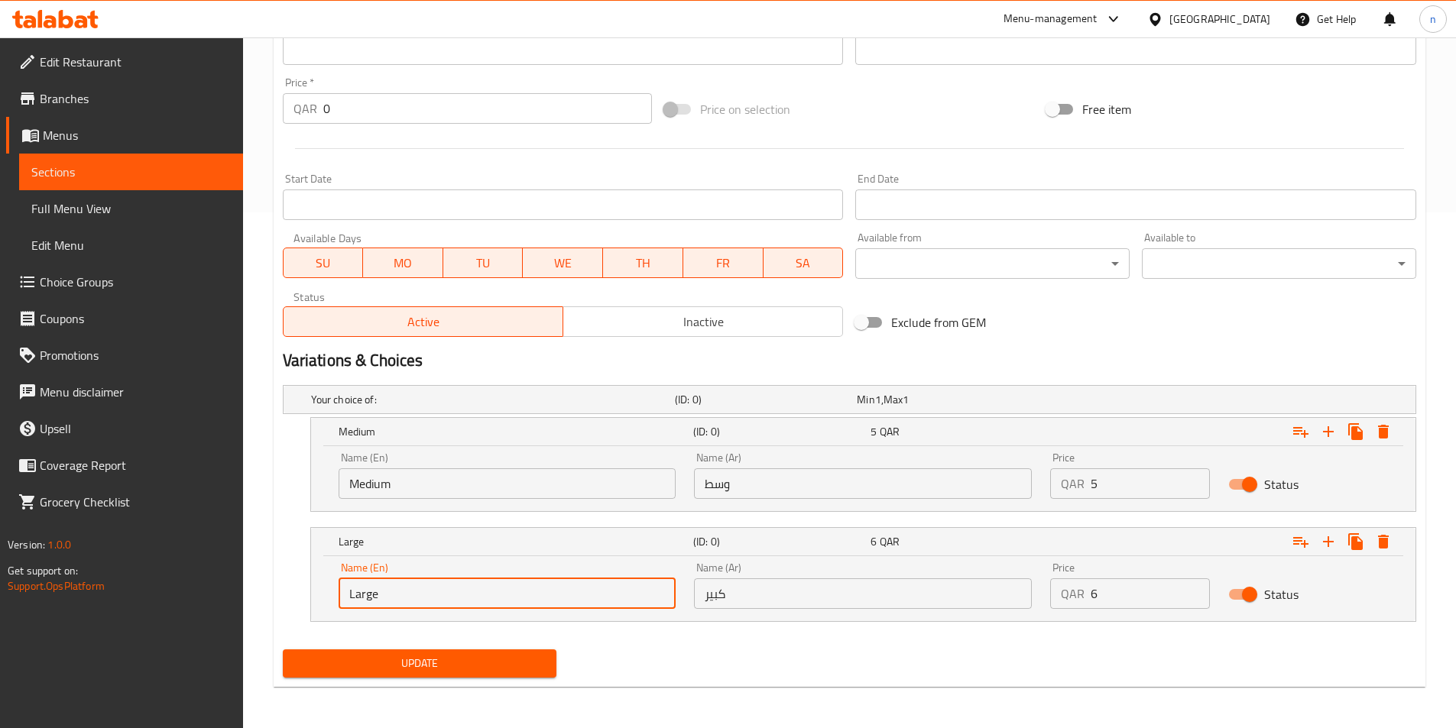
scroll to position [517, 0]
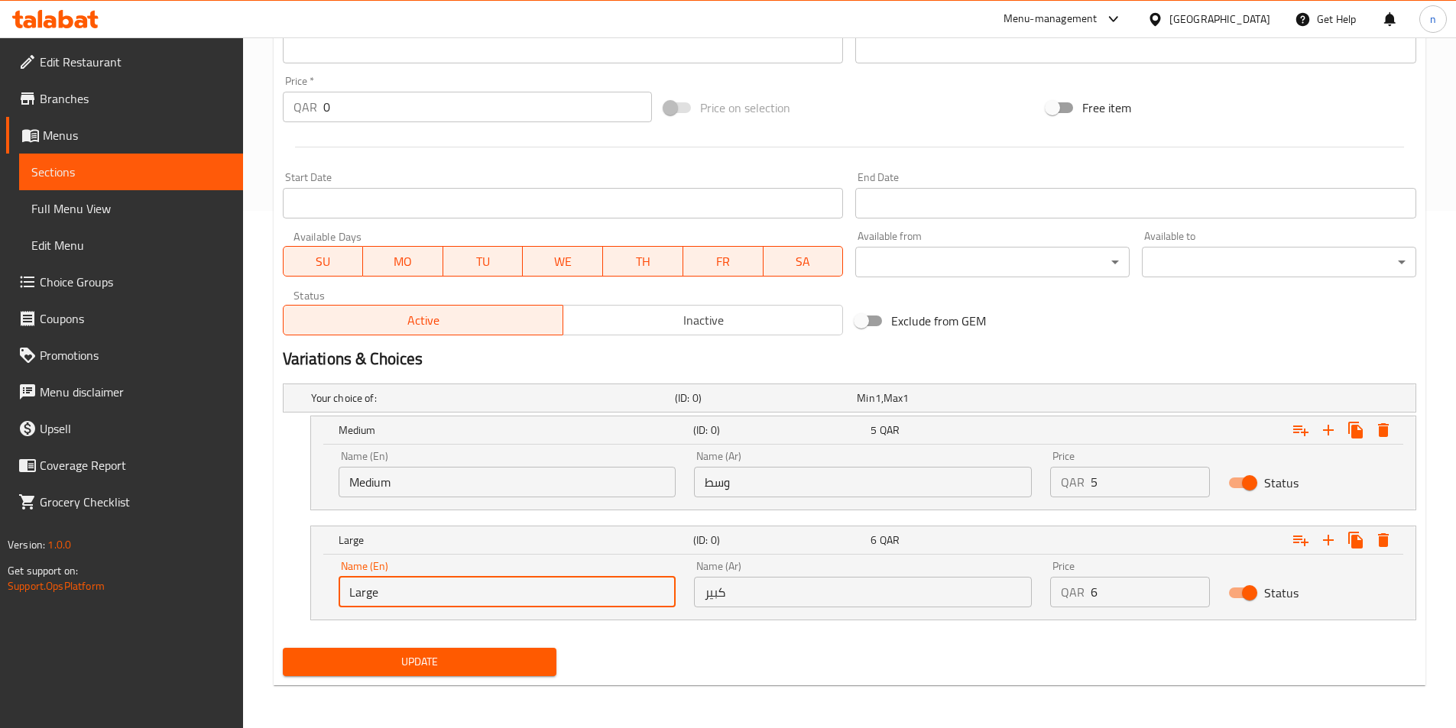
click at [418, 666] on span "Update" at bounding box center [420, 662] width 250 height 19
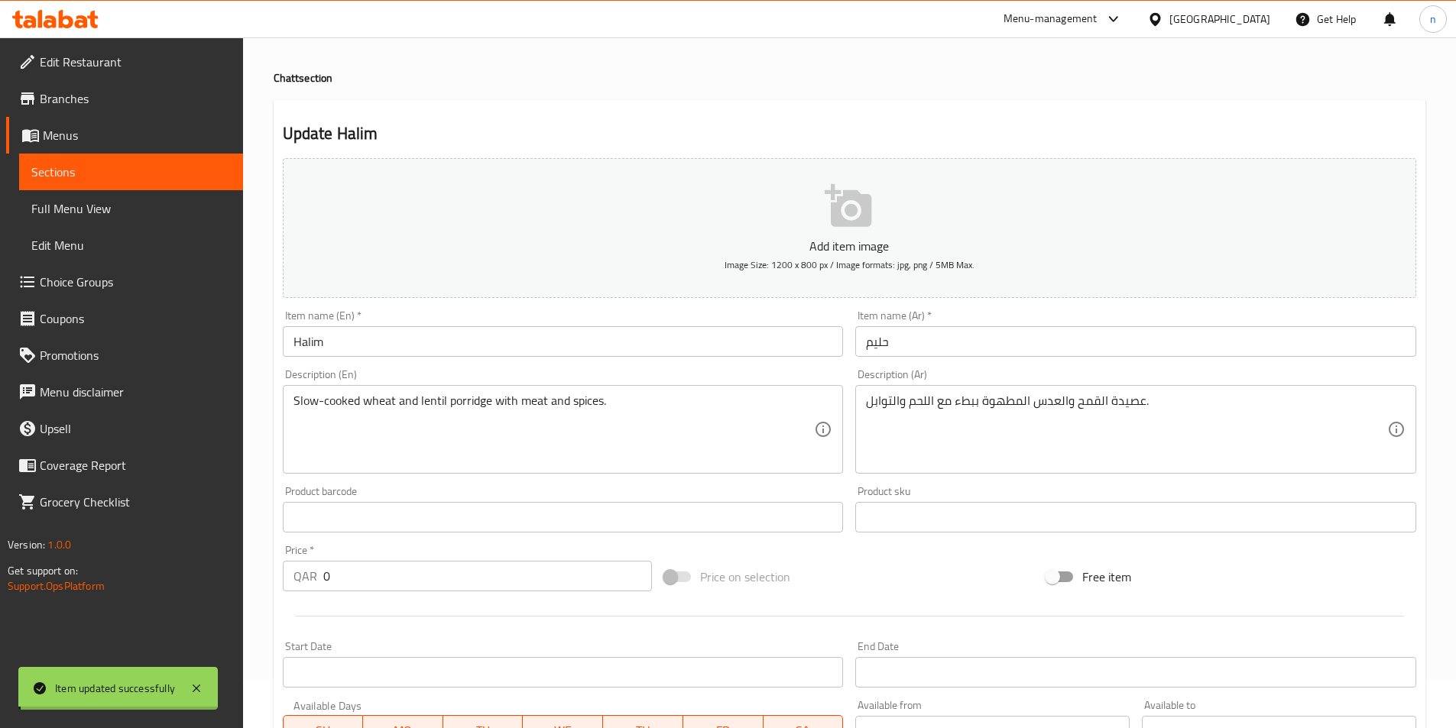
scroll to position [0, 0]
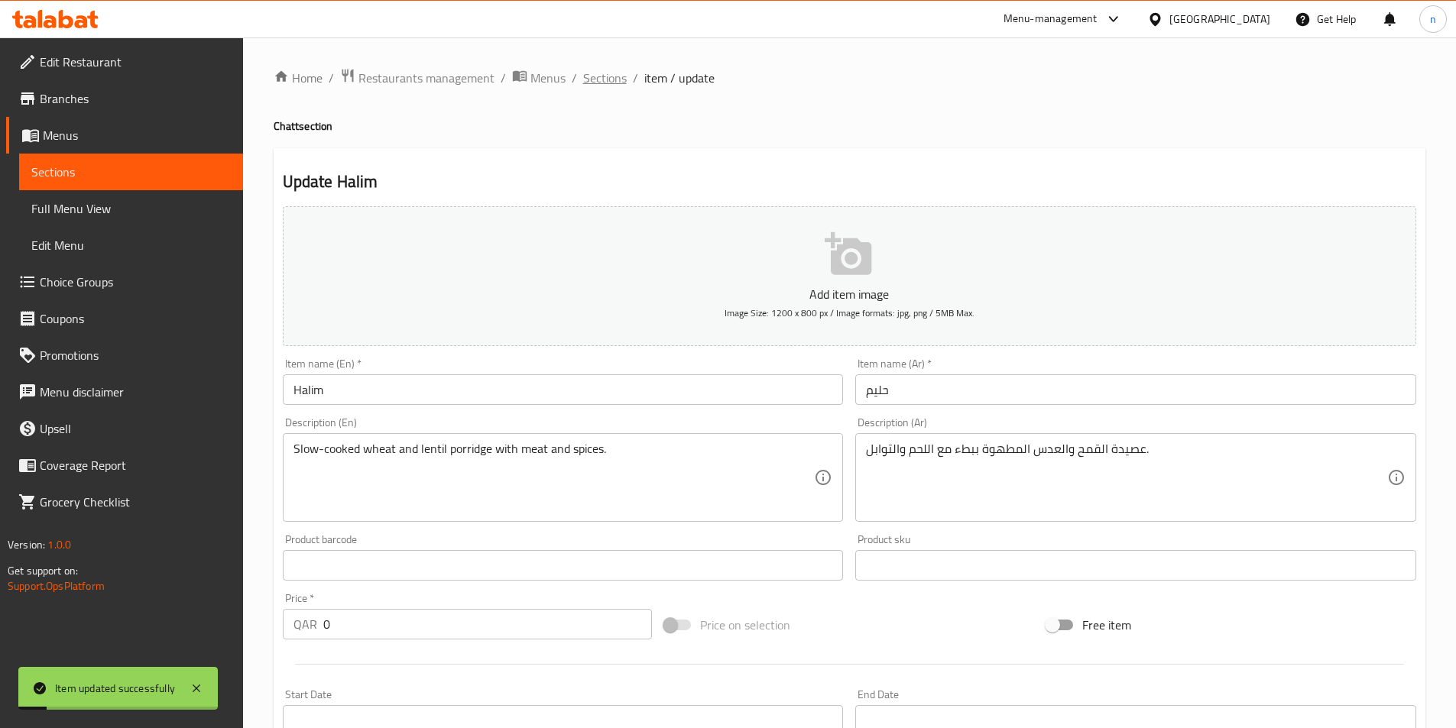
click at [598, 82] on span "Sections" at bounding box center [605, 78] width 44 height 18
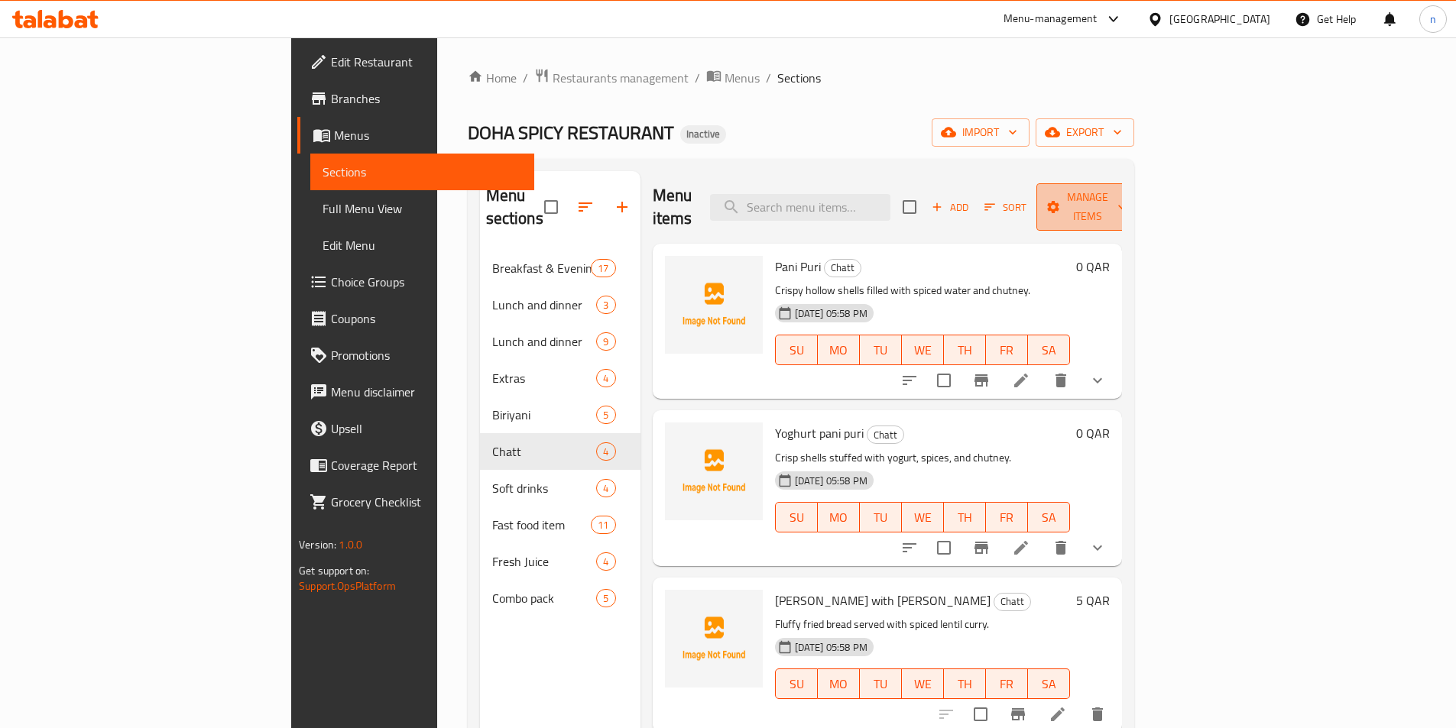
click at [1127, 197] on span "Manage items" at bounding box center [1088, 207] width 78 height 38
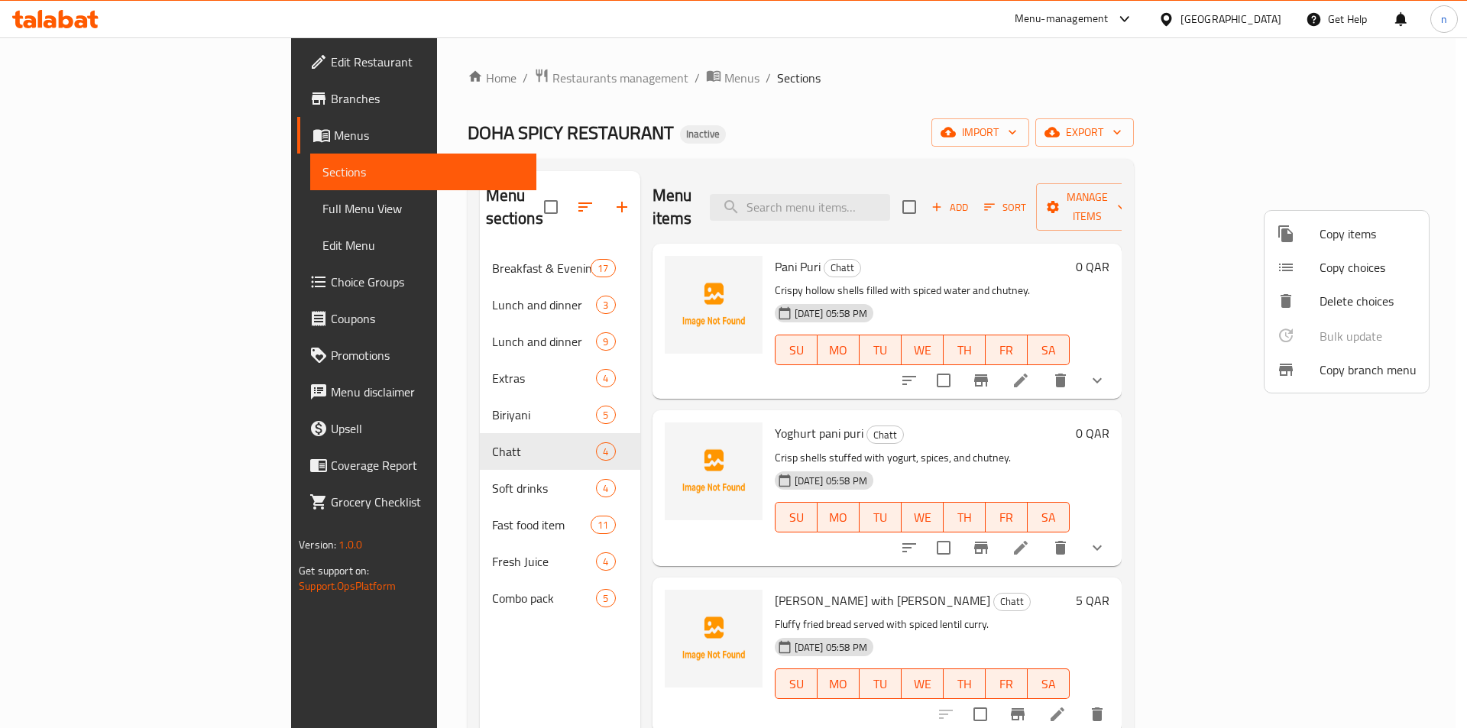
click at [1259, 130] on div at bounding box center [733, 364] width 1467 height 728
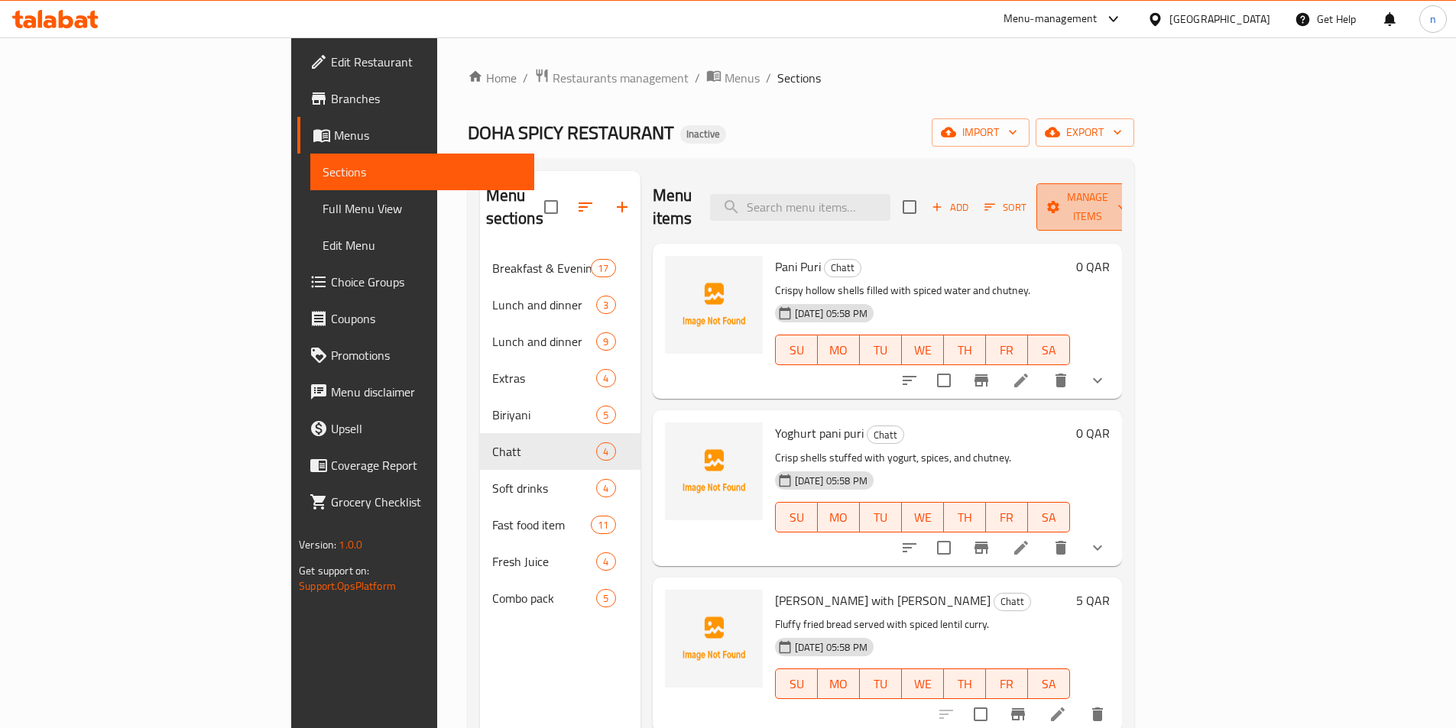
click at [1127, 194] on span "Manage items" at bounding box center [1088, 207] width 78 height 38
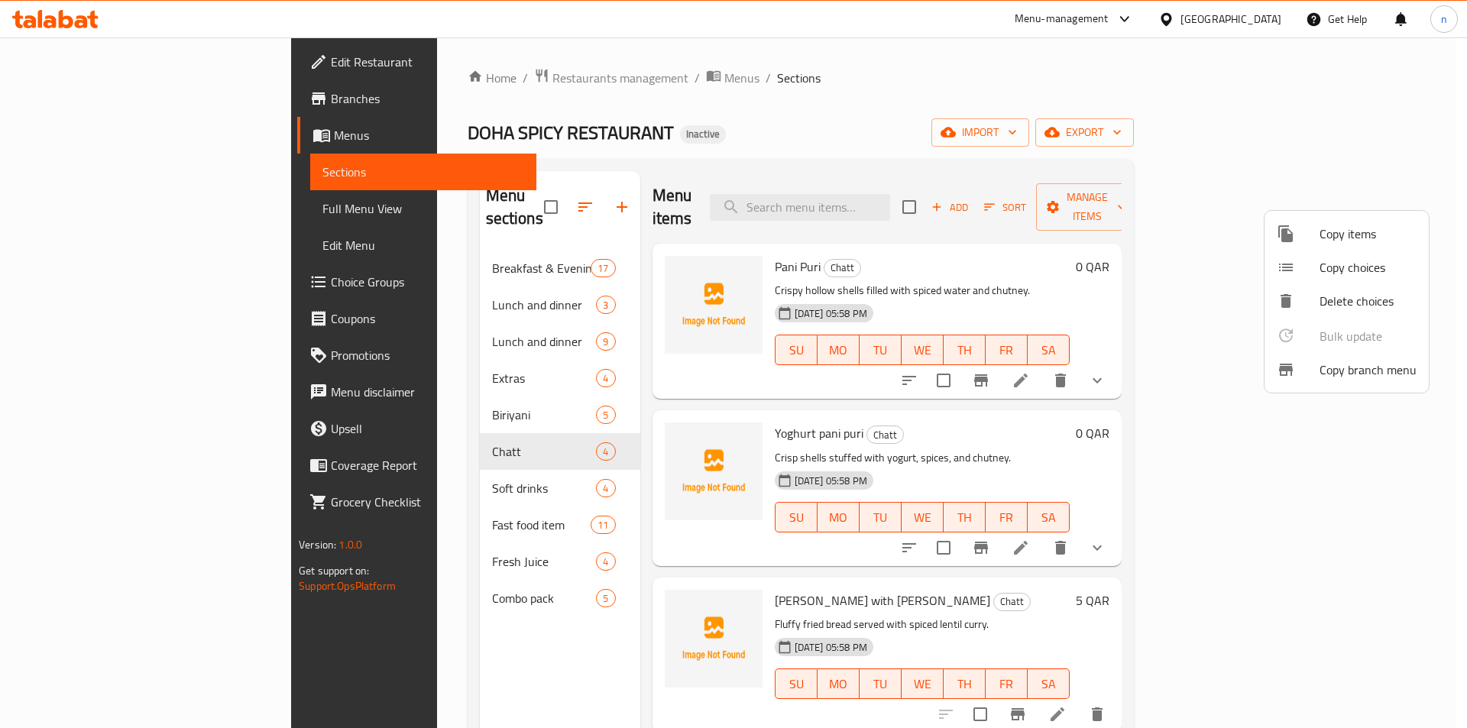
click at [104, 204] on div at bounding box center [733, 364] width 1467 height 728
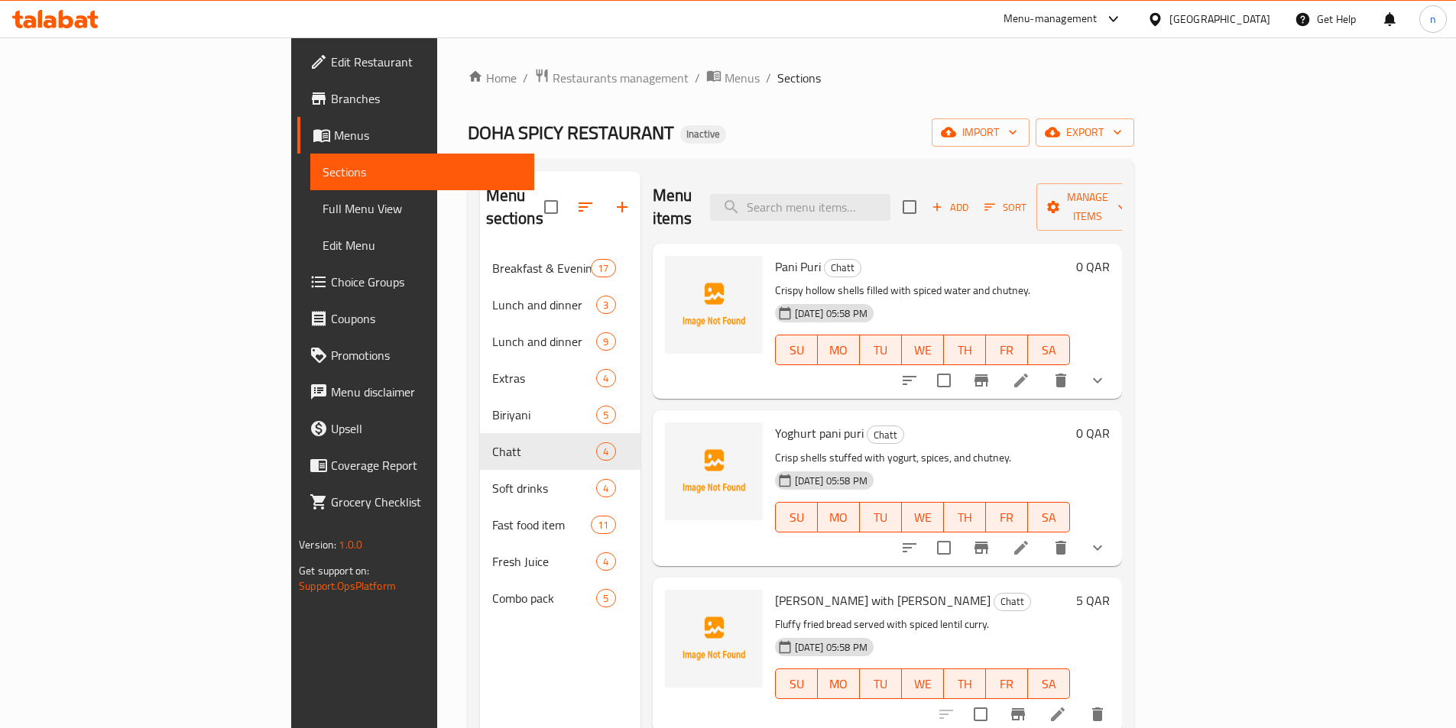
click at [323, 204] on span "Full Menu View" at bounding box center [422, 208] width 199 height 18
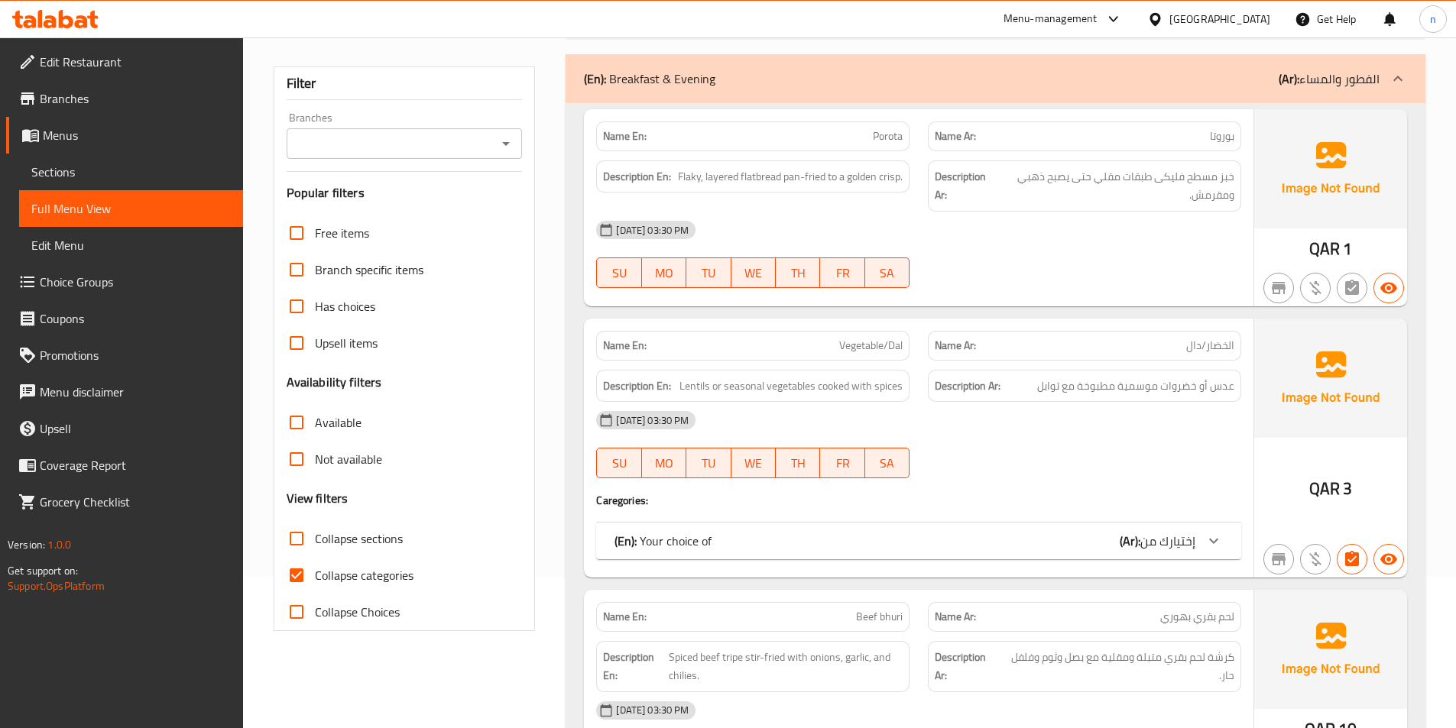
scroll to position [153, 0]
click at [1304, 89] on div "(En): Breakfast & Evening (Ar): الفطور والمساء" at bounding box center [996, 77] width 860 height 49
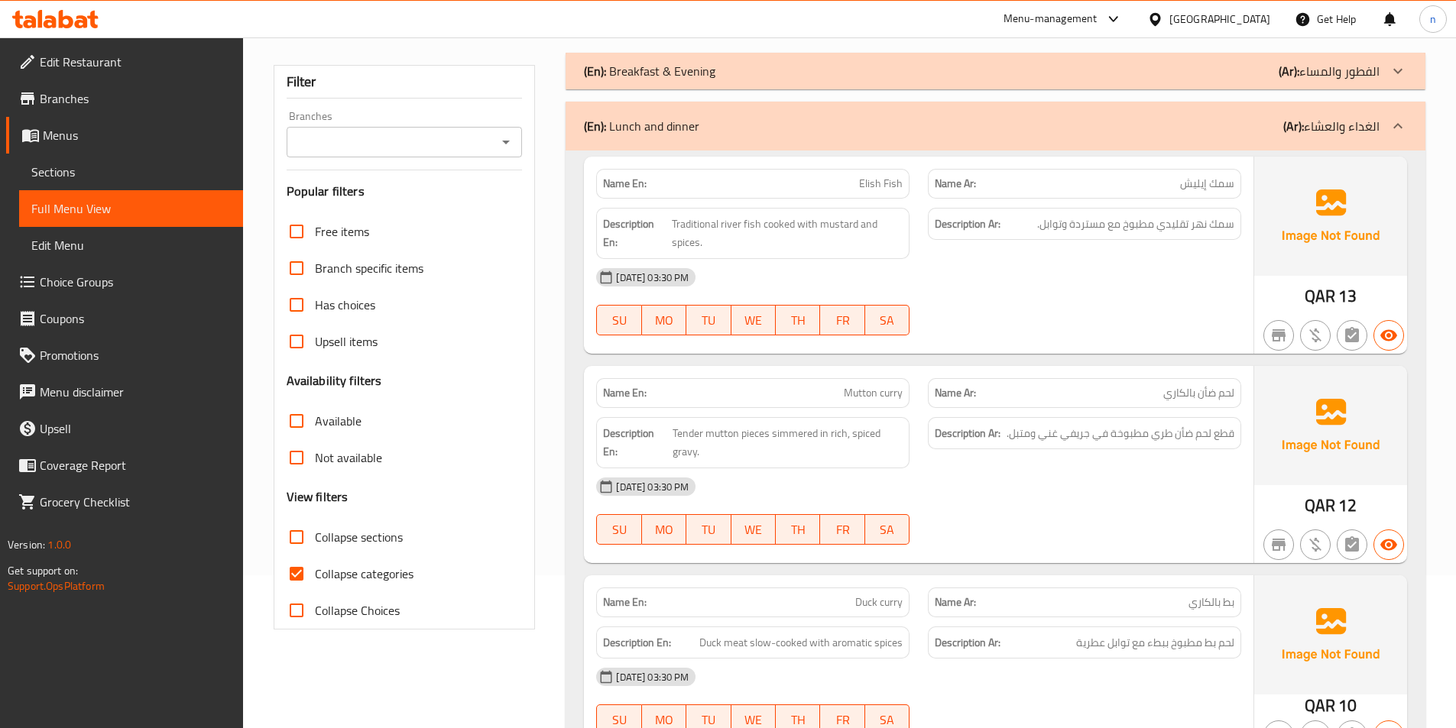
click at [1305, 112] on div "(En): Lunch and dinner (Ar): الغداء والعشاء" at bounding box center [996, 126] width 860 height 49
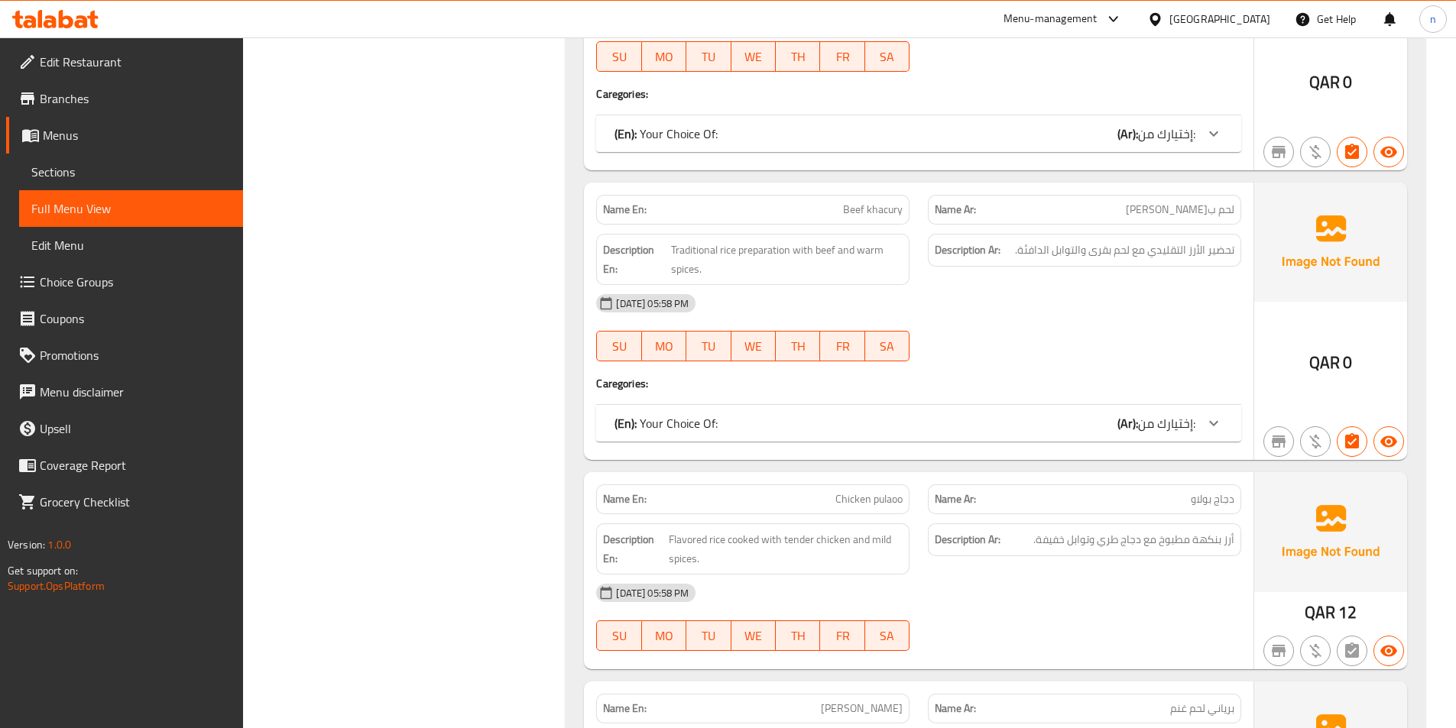
scroll to position [3516, 0]
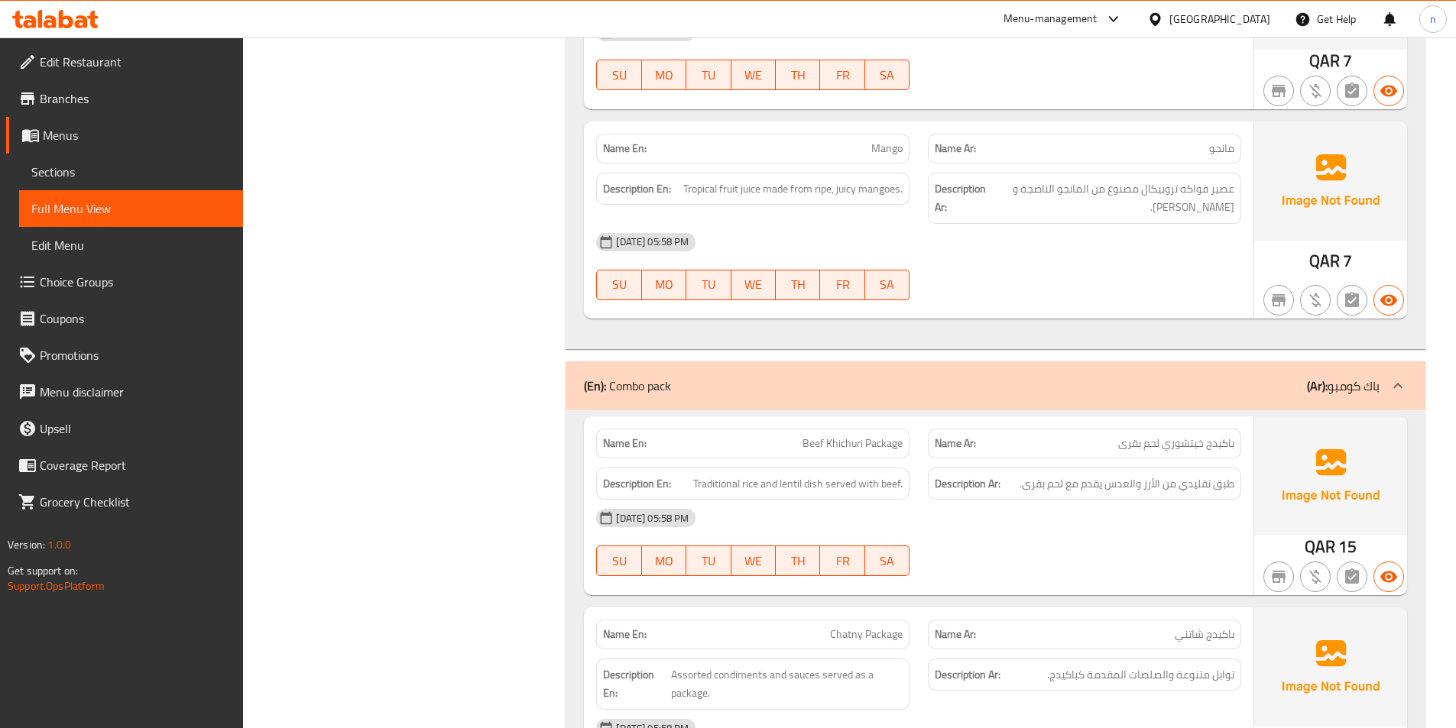
scroll to position [10041, 0]
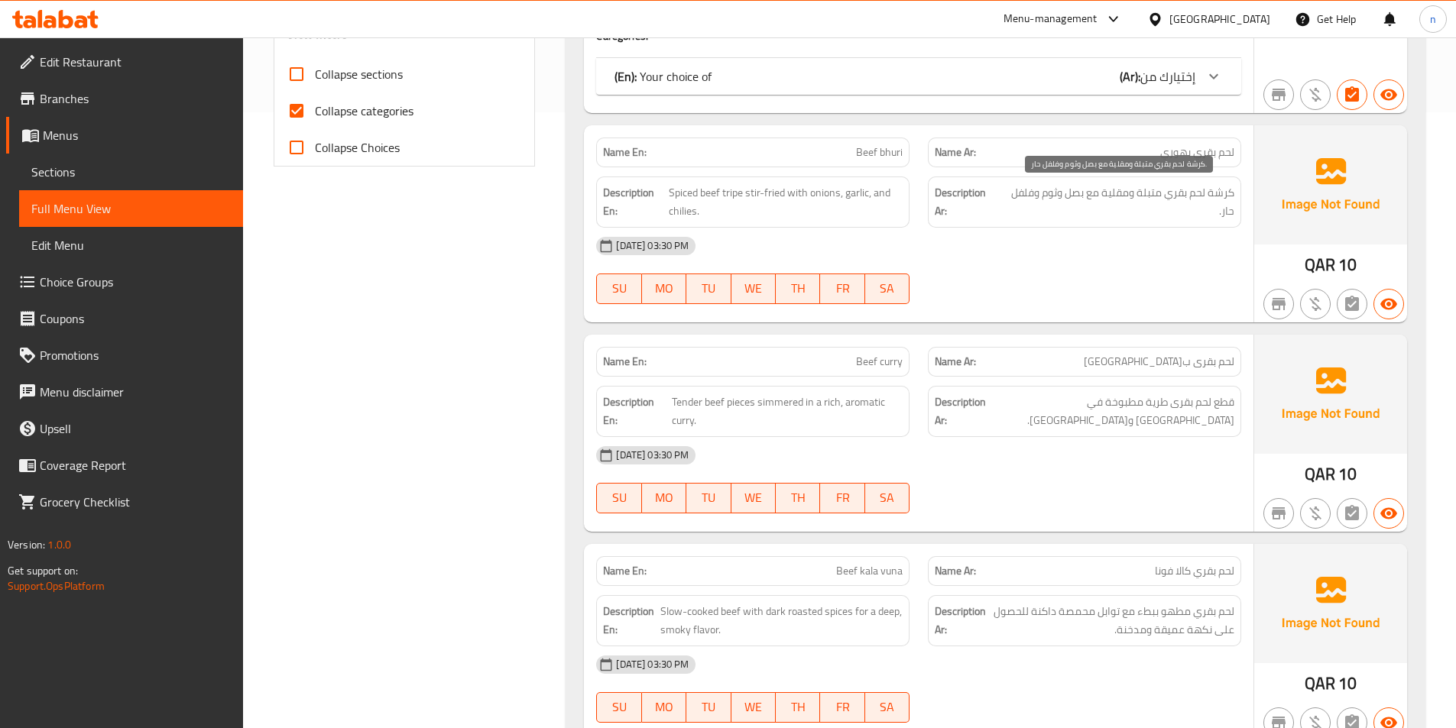
scroll to position [688, 0]
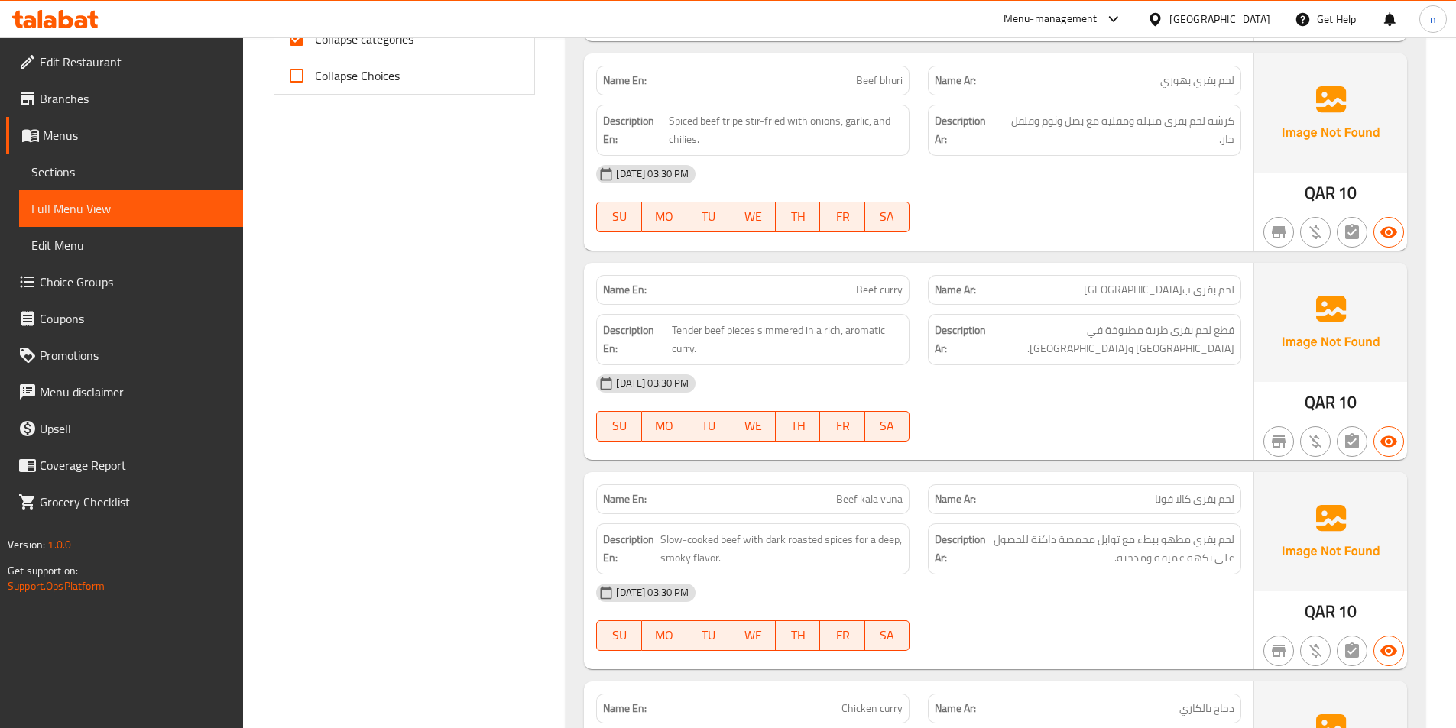
drag, startPoint x: 379, startPoint y: 43, endPoint x: 862, endPoint y: 224, distance: 515.9
click at [379, 43] on span "Collapse categories" at bounding box center [364, 39] width 99 height 18
click at [315, 43] on input "Collapse categories" at bounding box center [296, 39] width 37 height 37
checkbox input "false"
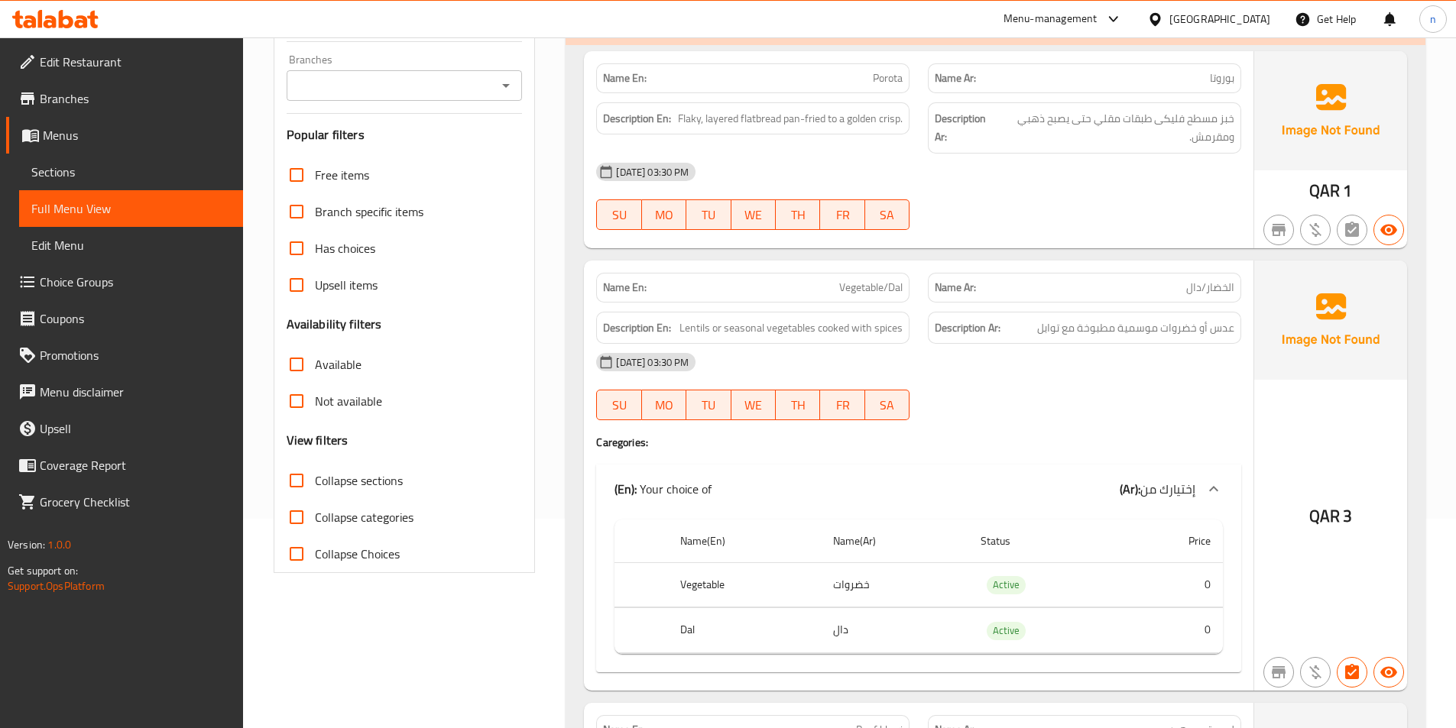
scroll to position [76, 0]
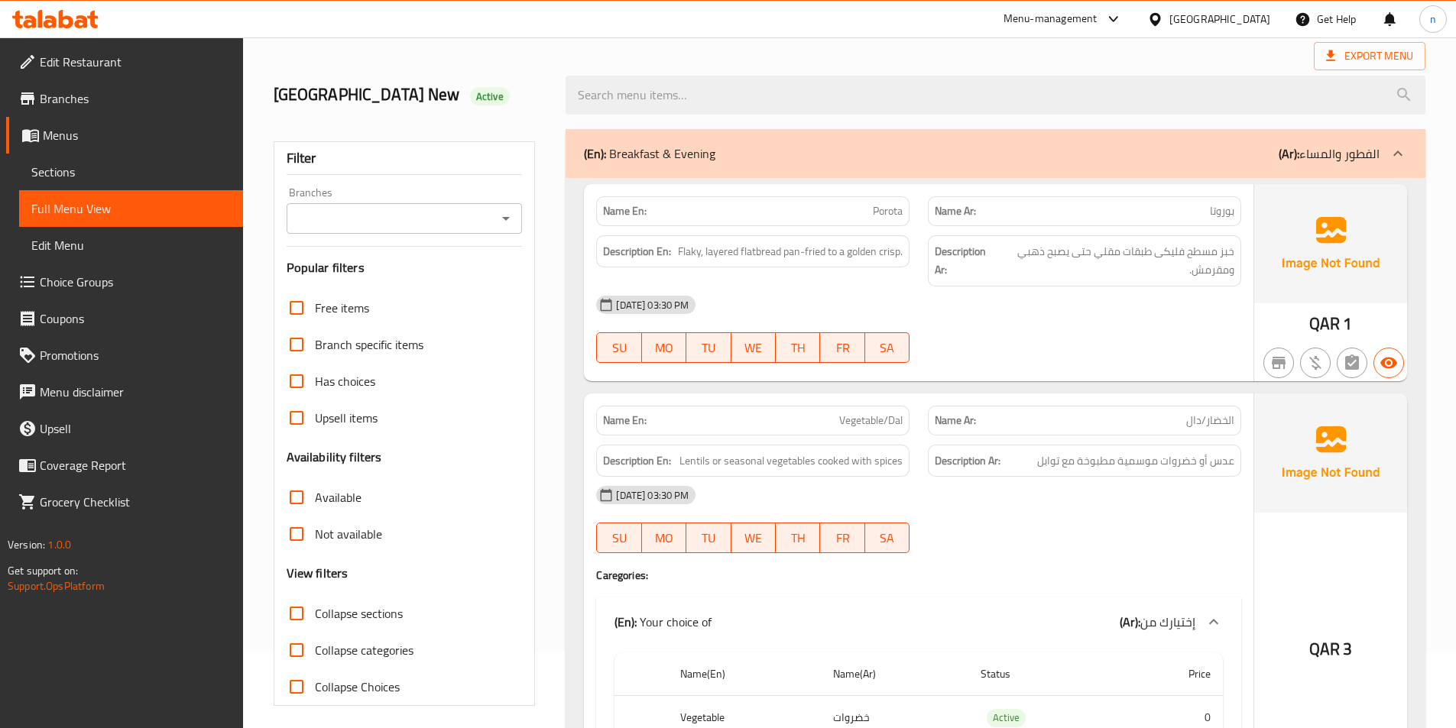
click at [1270, 151] on div "(En): Breakfast & Evening (Ar): الفطور والمساء" at bounding box center [982, 153] width 796 height 18
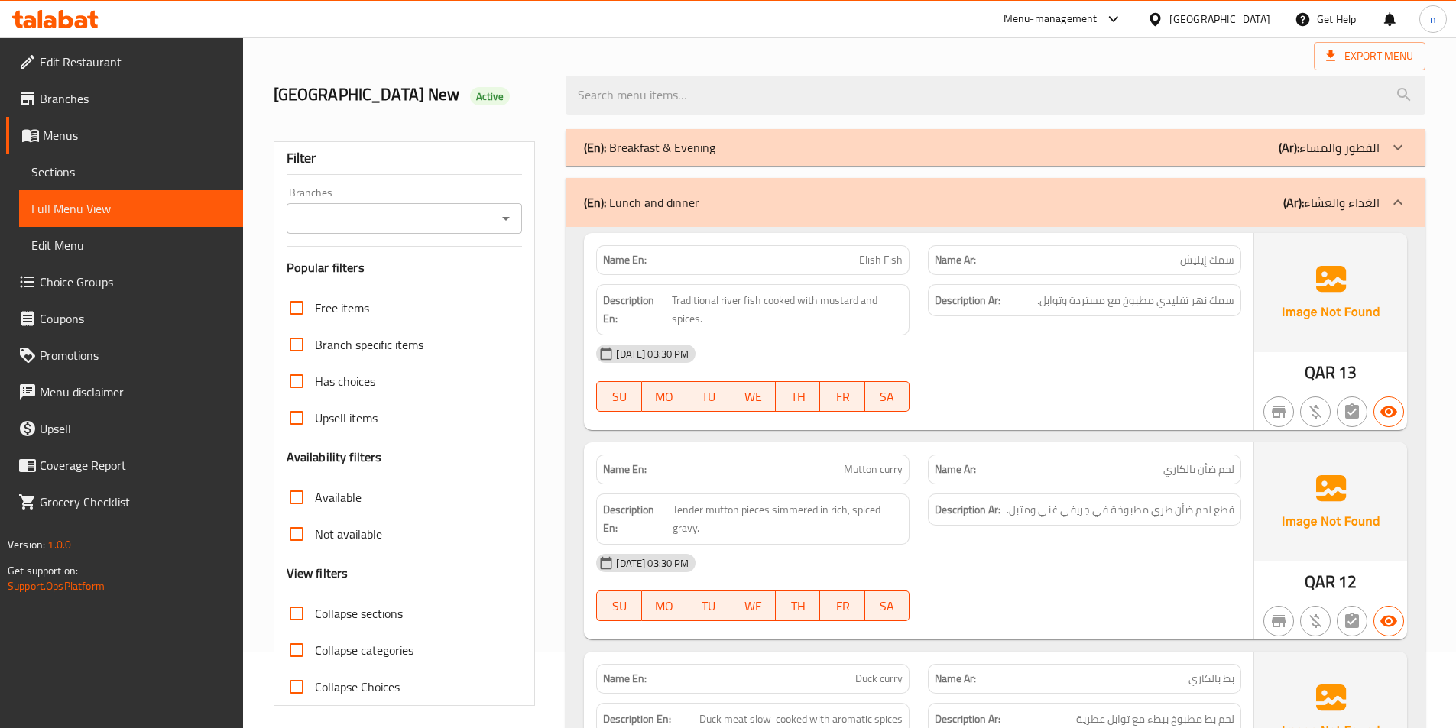
click at [1334, 199] on p "(Ar): الغداء والعشاء" at bounding box center [1331, 202] width 96 height 18
click at [1342, 193] on p "(Ar): الغداء والعشاء" at bounding box center [1331, 202] width 96 height 18
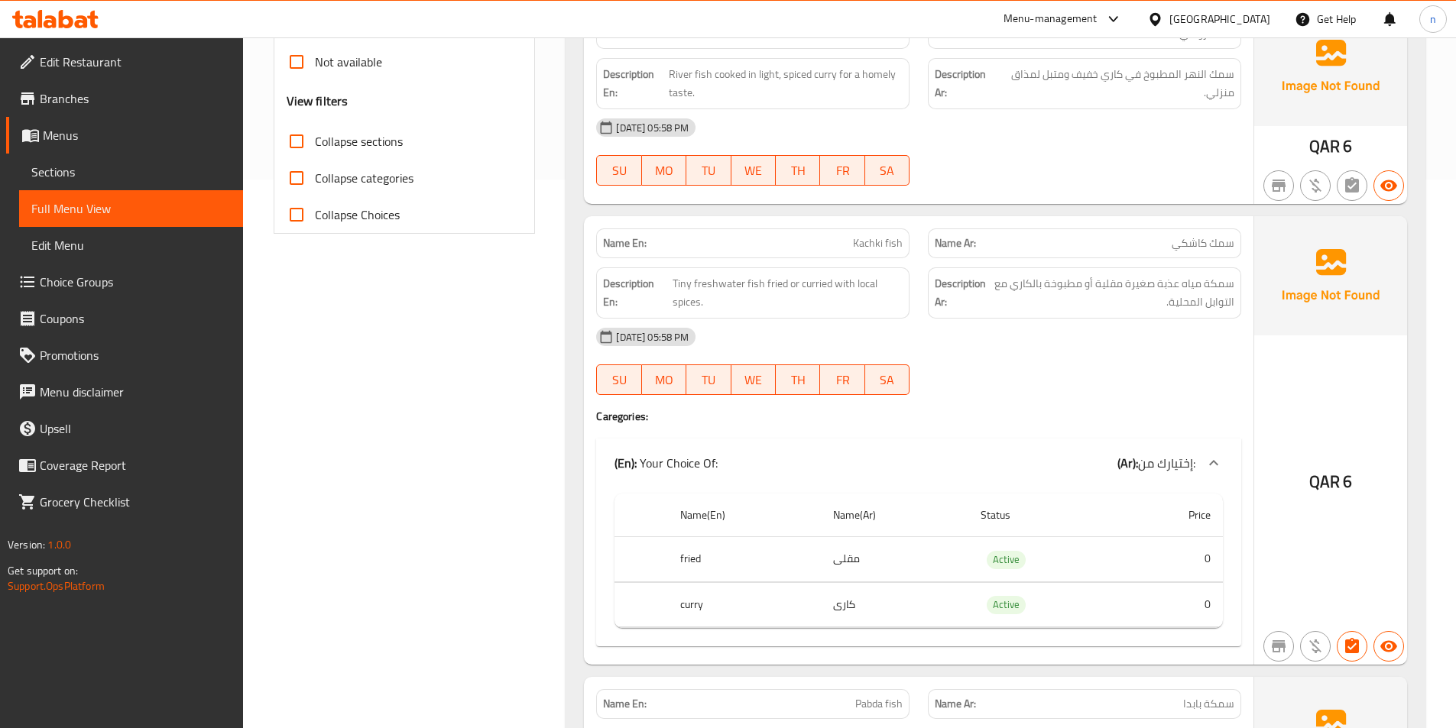
scroll to position [611, 0]
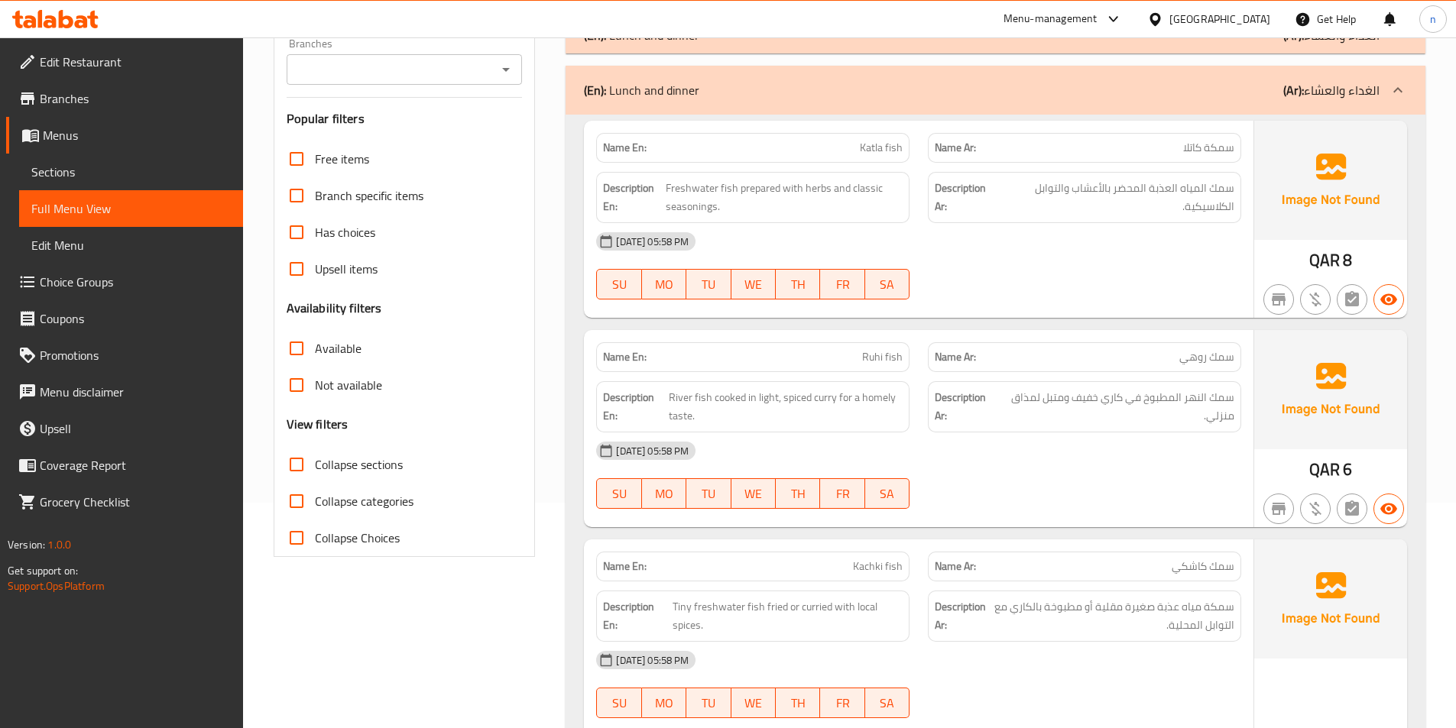
scroll to position [0, 0]
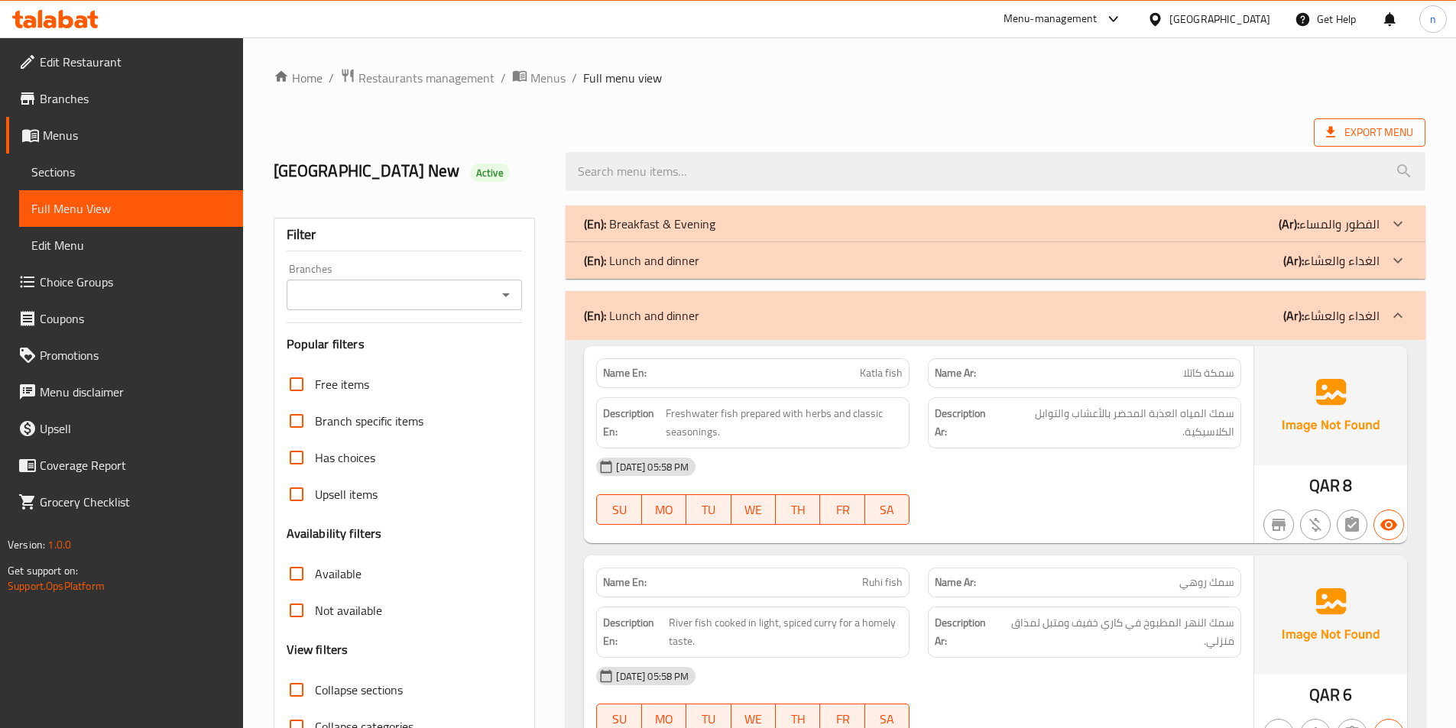
click at [1364, 136] on span "Export Menu" at bounding box center [1369, 132] width 87 height 19
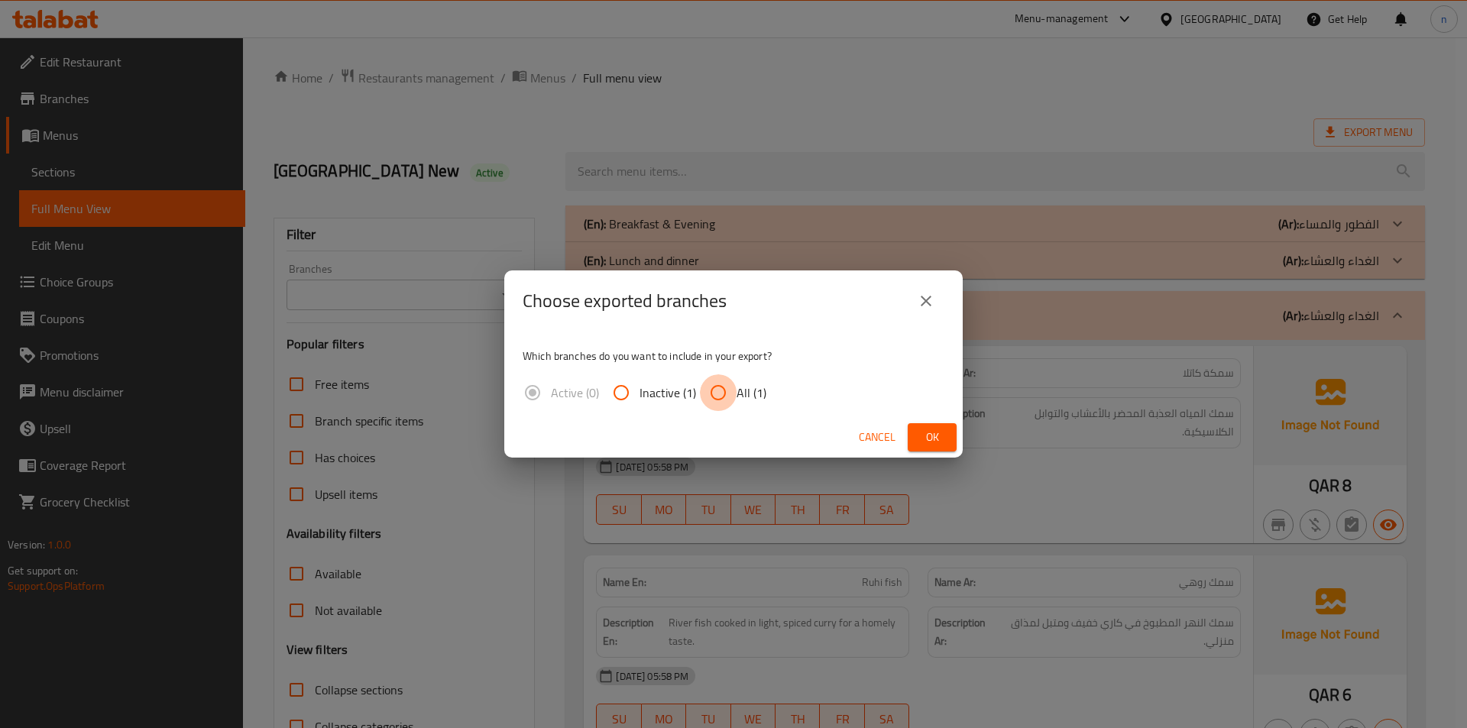
click at [732, 396] on input "All (1)" at bounding box center [718, 393] width 37 height 37
radio input "true"
click at [926, 301] on icon "close" at bounding box center [926, 301] width 11 height 11
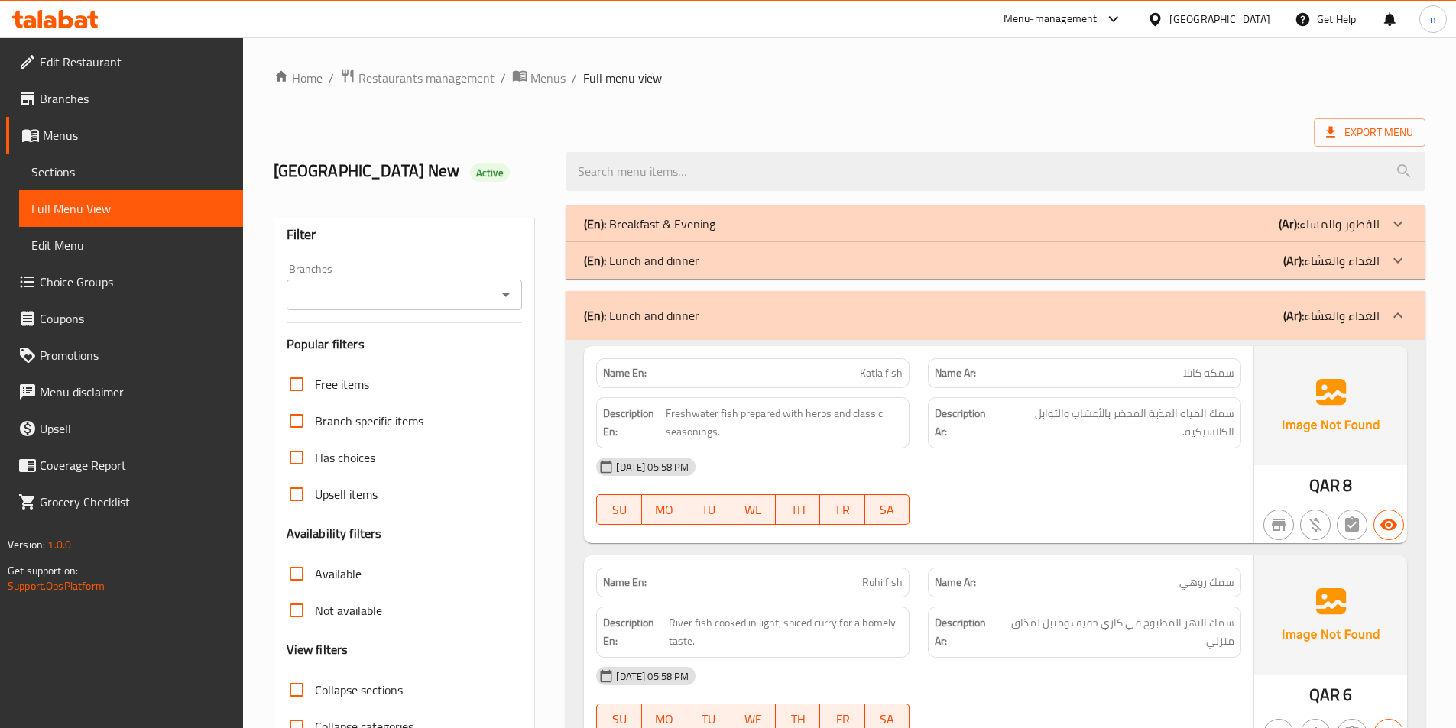
click at [1127, 242] on div "(En): Lunch and dinner (Ar): الغداء والعشاء" at bounding box center [996, 224] width 860 height 37
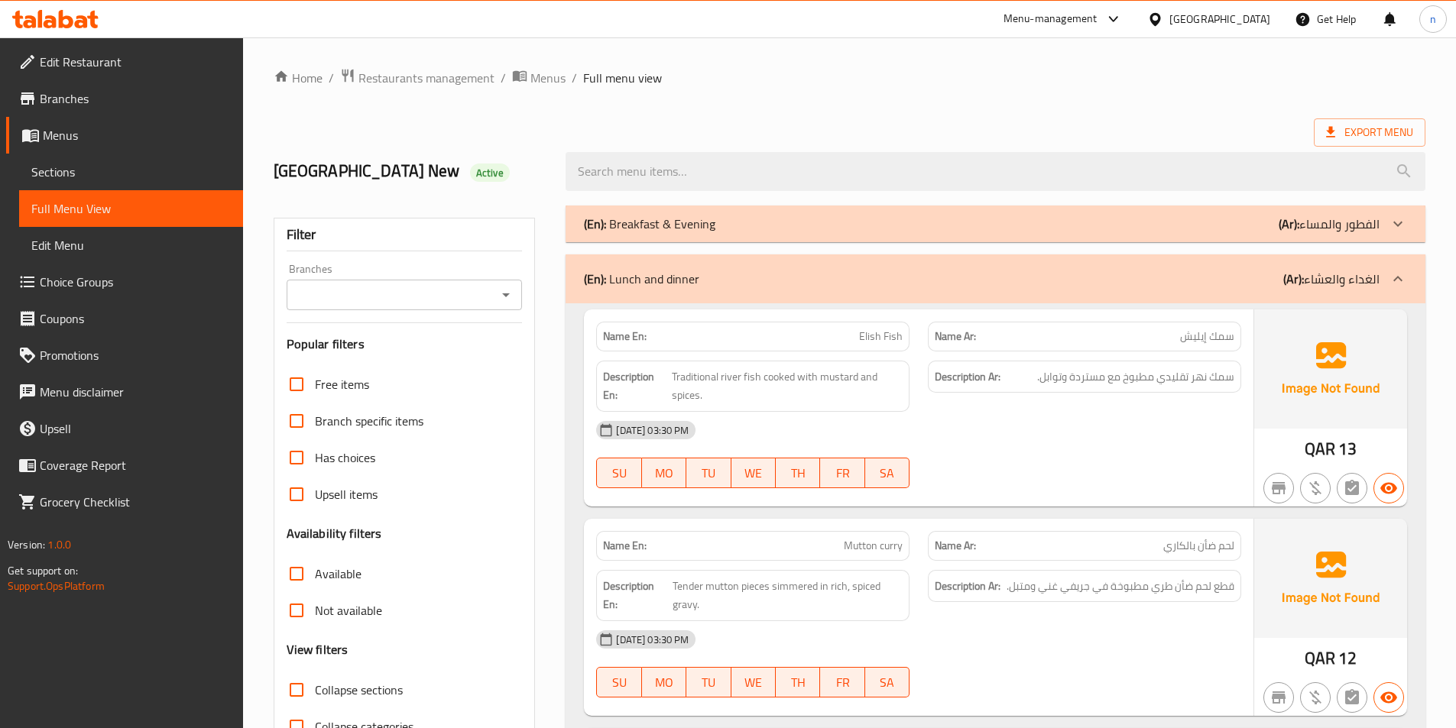
click at [1153, 261] on div "(En): Lunch and dinner (Ar): الغداء والعشاء" at bounding box center [996, 279] width 860 height 49
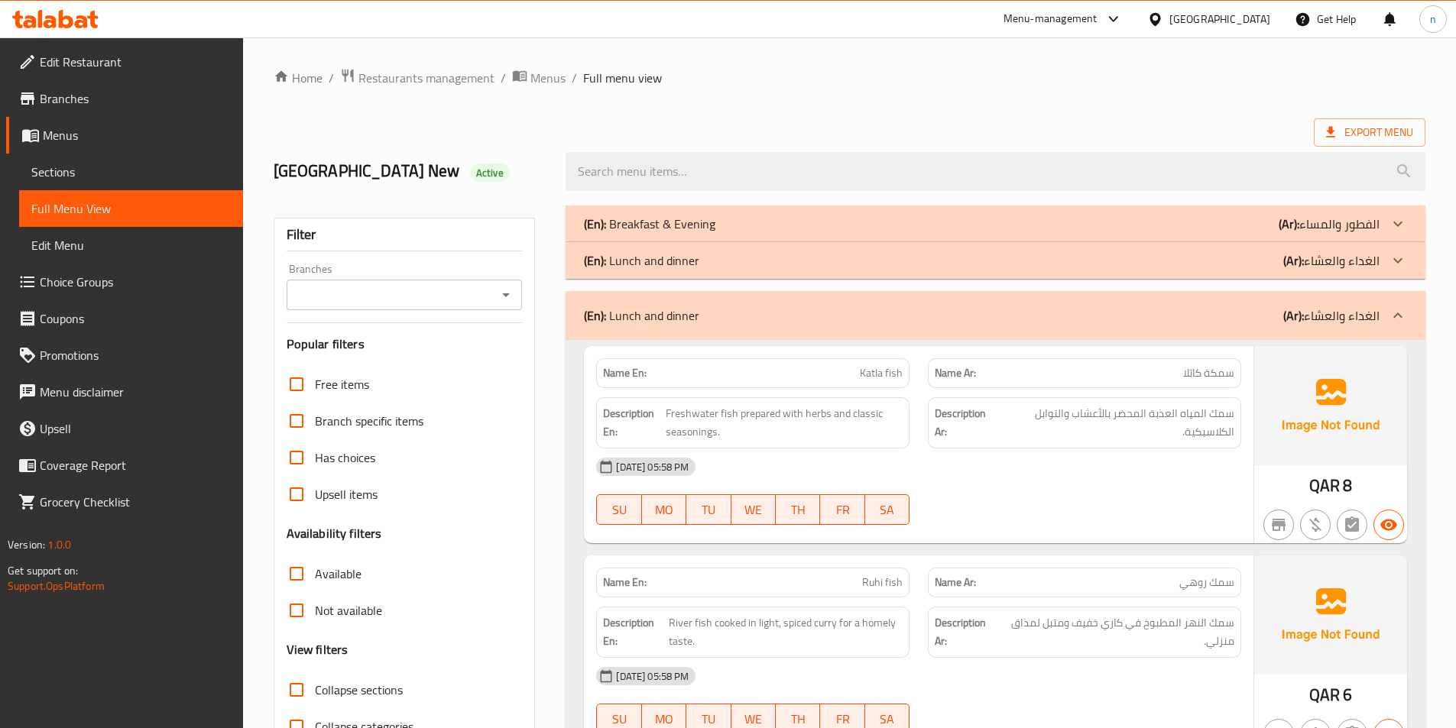
click at [1161, 230] on div "(En): Breakfast & Evening (Ar): الفطور والمساء" at bounding box center [982, 224] width 796 height 18
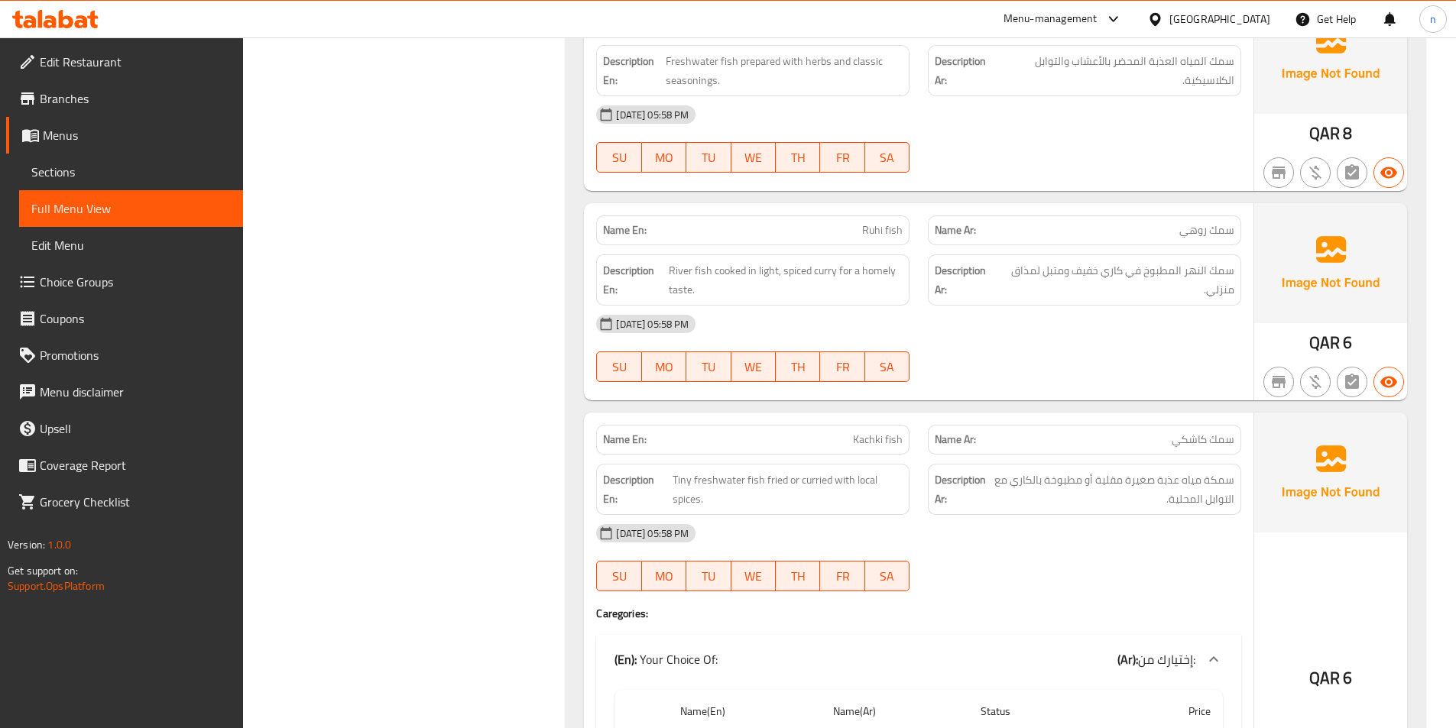
scroll to position [4098, 0]
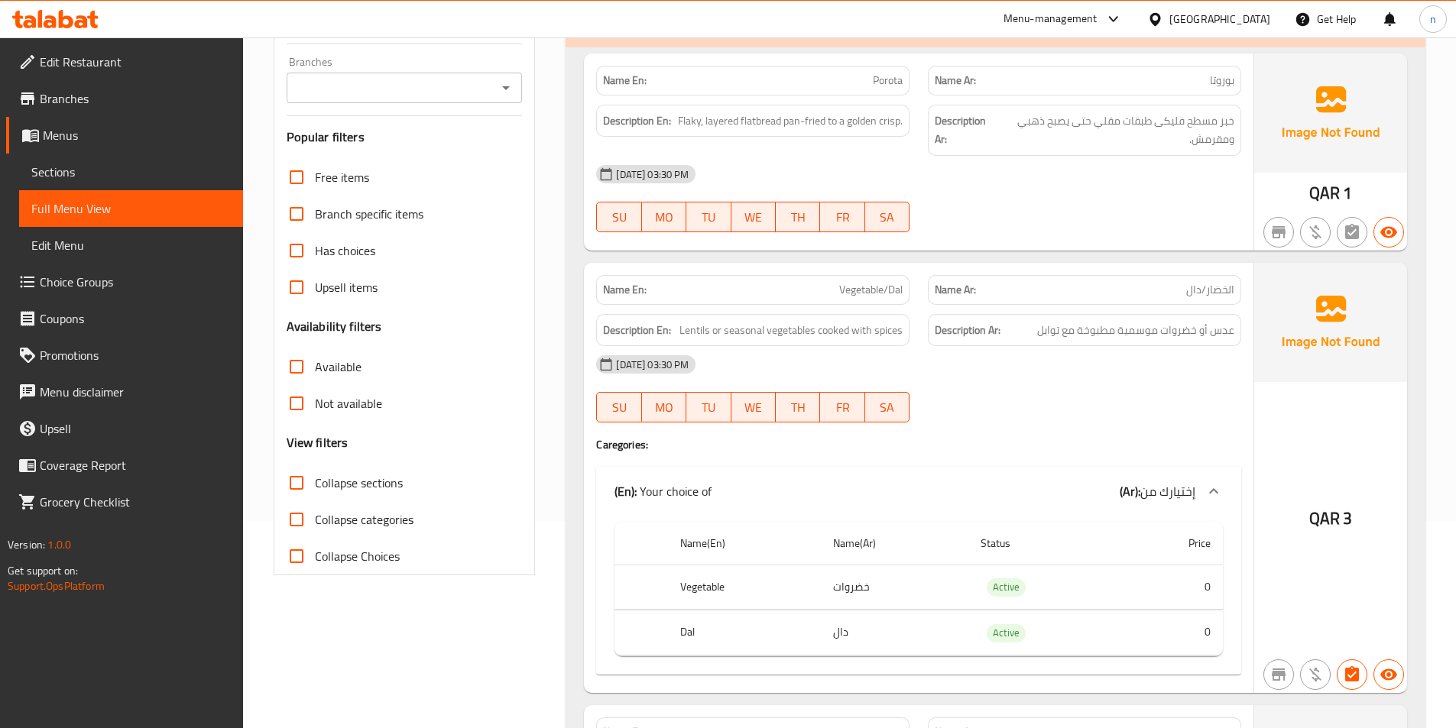
scroll to position [0, 0]
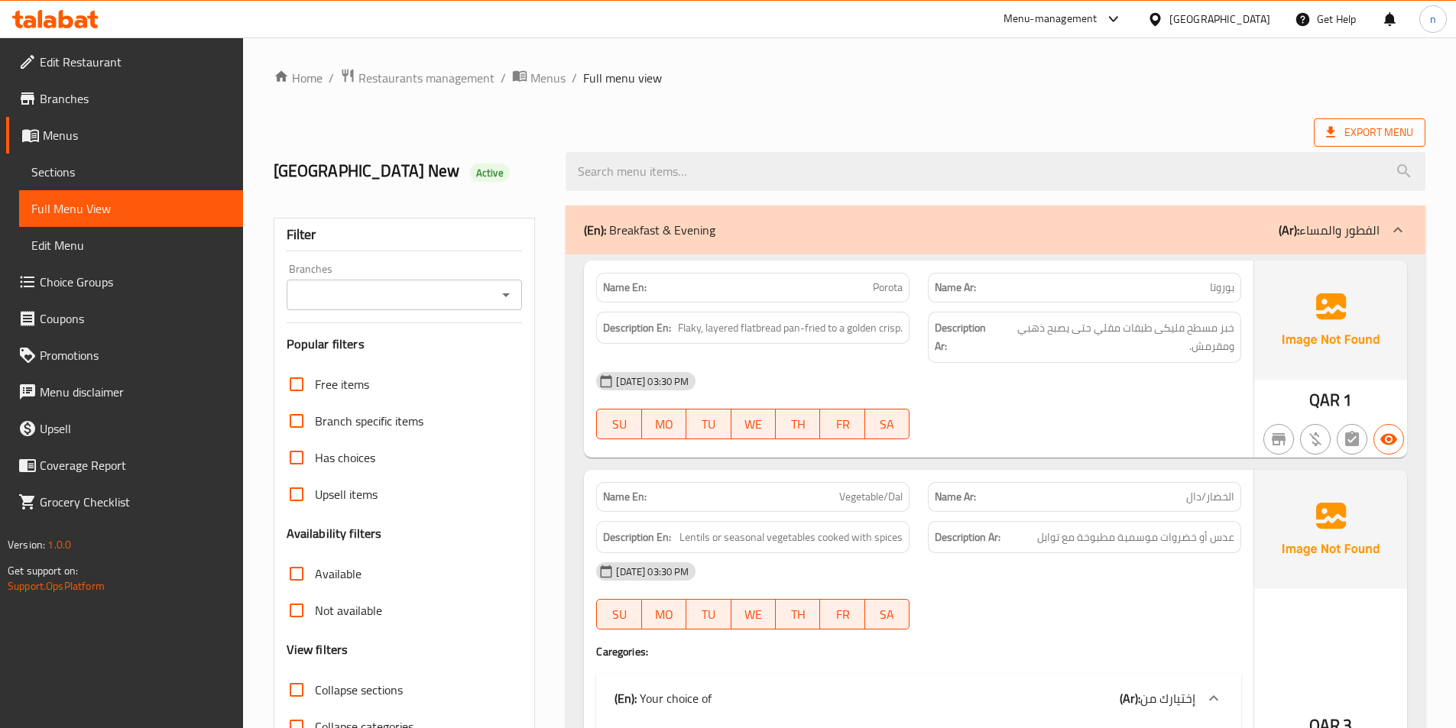
click at [1372, 132] on span "Export Menu" at bounding box center [1369, 132] width 87 height 19
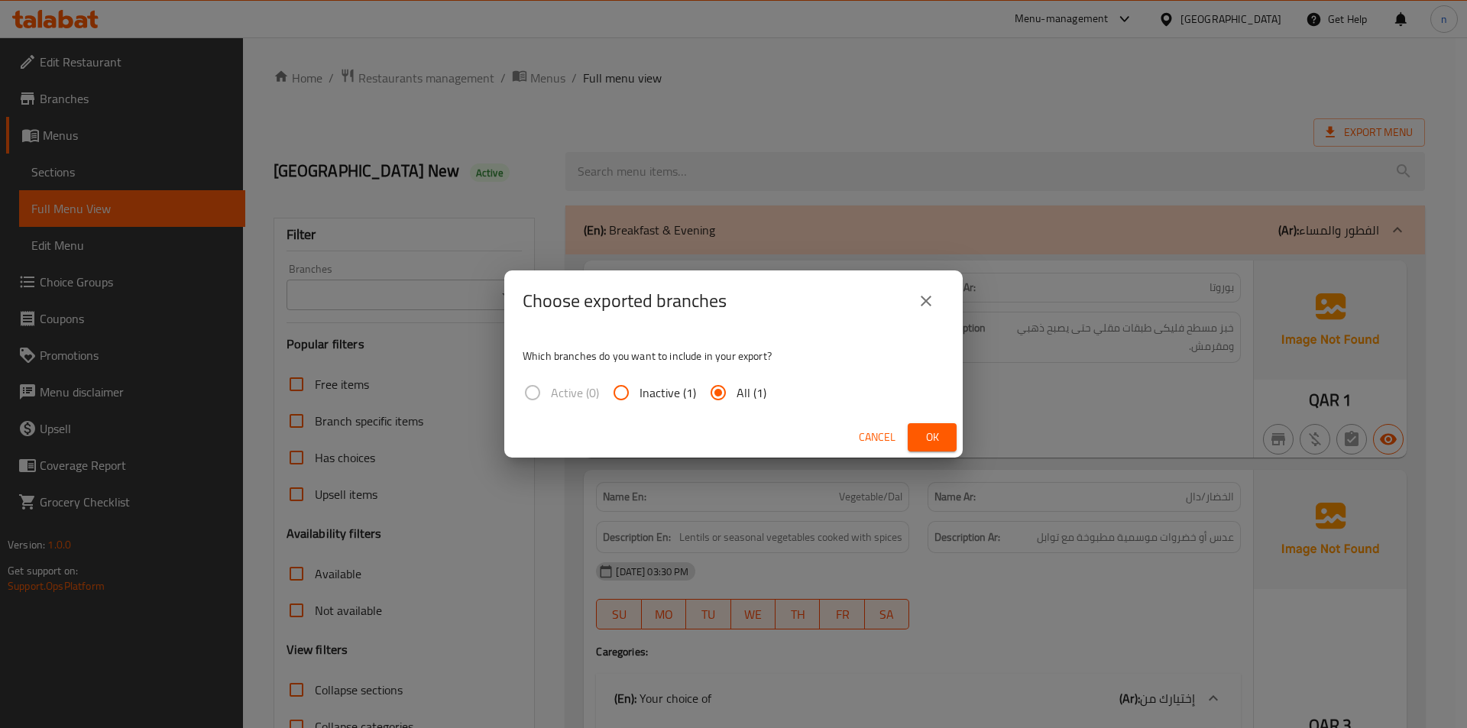
click at [936, 429] on span "Ok" at bounding box center [932, 437] width 24 height 19
